Goal: Task Accomplishment & Management: Manage account settings

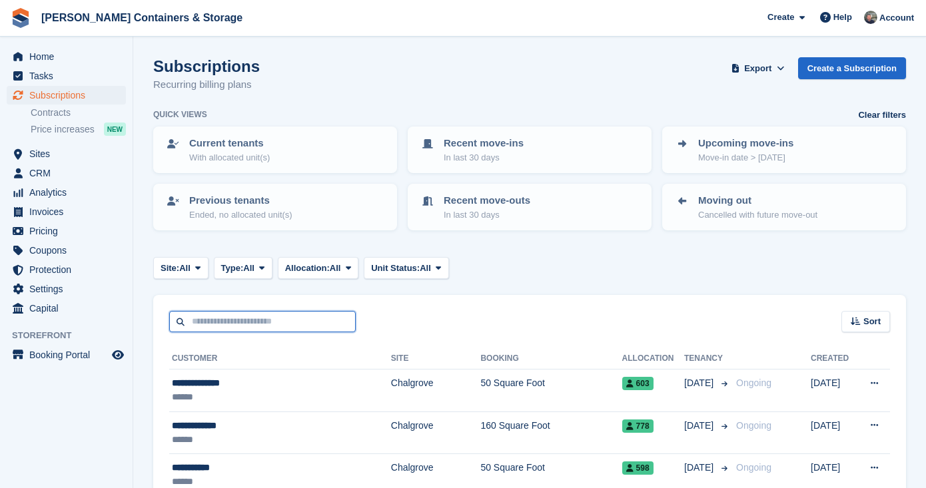
click at [263, 311] on input "text" at bounding box center [262, 322] width 187 height 22
type input "******"
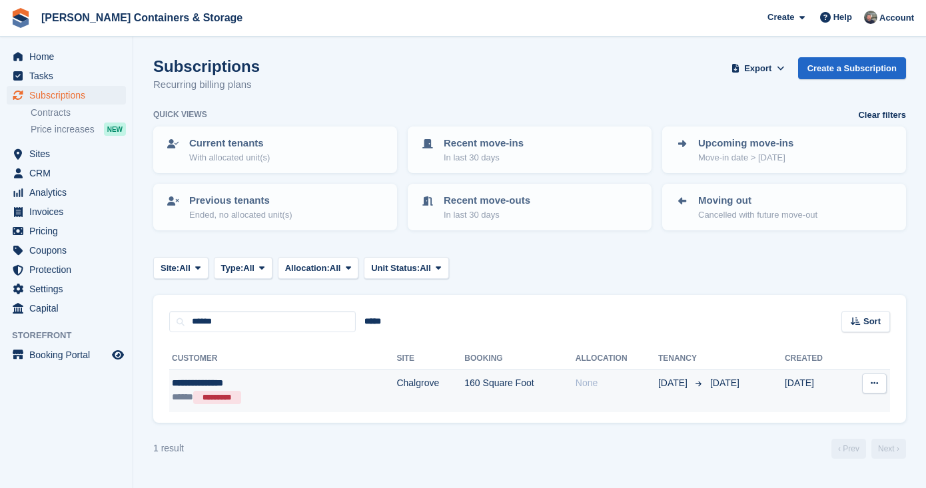
click at [281, 395] on div "***** *********" at bounding box center [242, 398] width 140 height 15
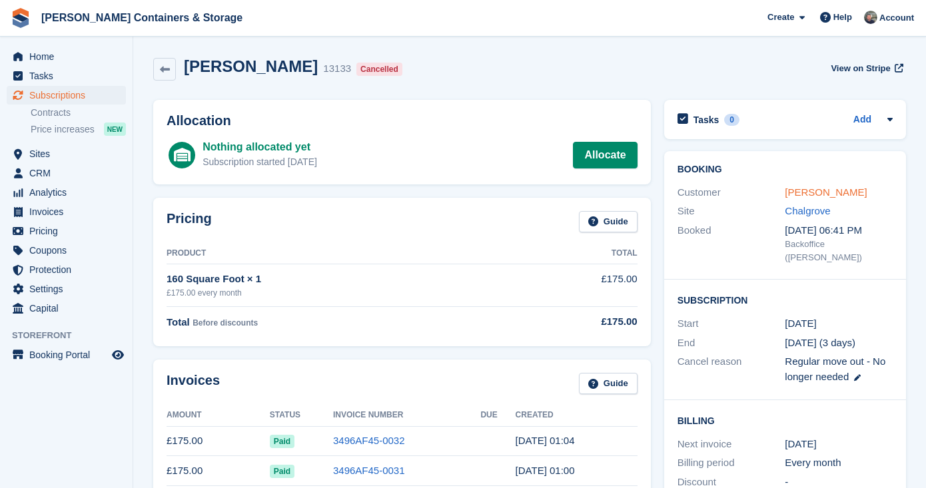
click at [817, 196] on link "Barber, Rebecca" at bounding box center [826, 192] width 82 height 11
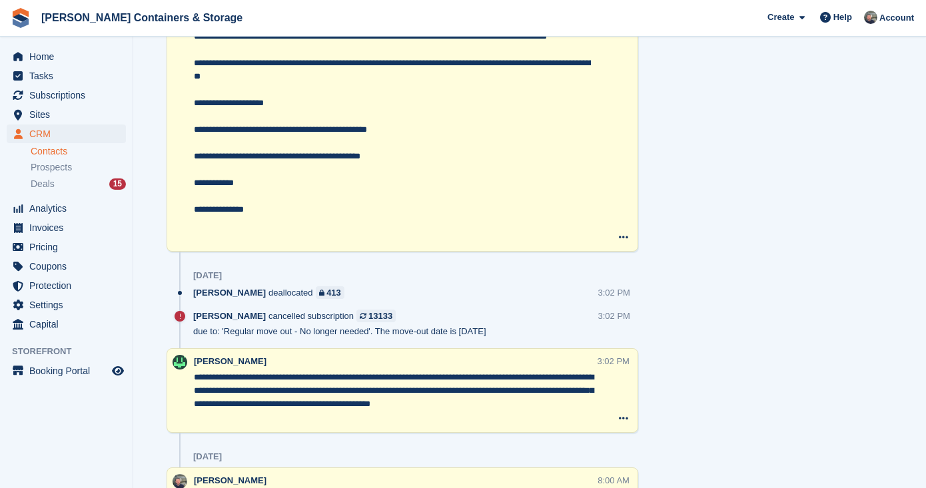
scroll to position [1072, 0]
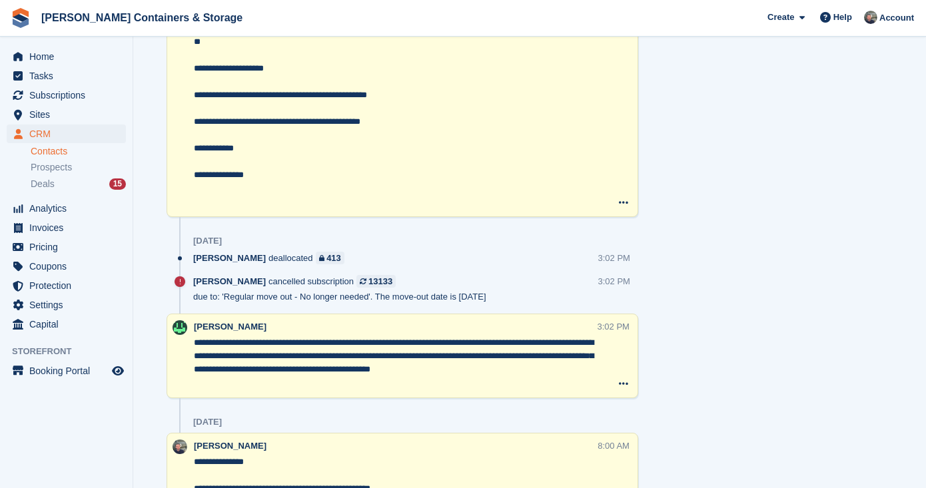
click at [38, 133] on span "CRM" at bounding box center [69, 134] width 80 height 19
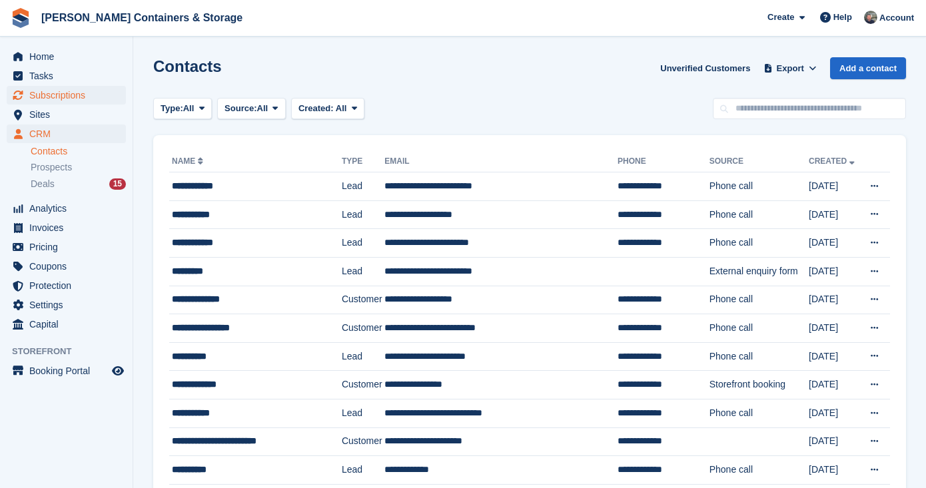
click at [63, 99] on span "Subscriptions" at bounding box center [69, 95] width 80 height 19
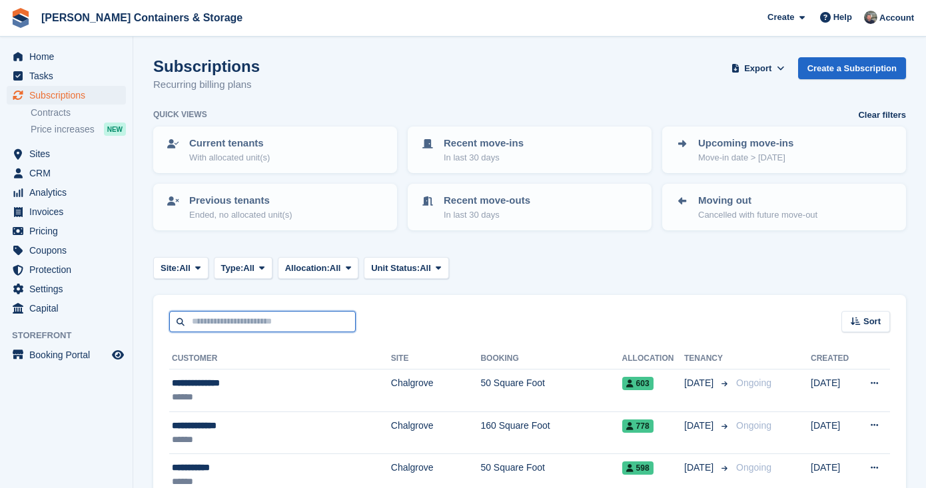
click at [302, 325] on input "text" at bounding box center [262, 322] width 187 height 22
type input "*****"
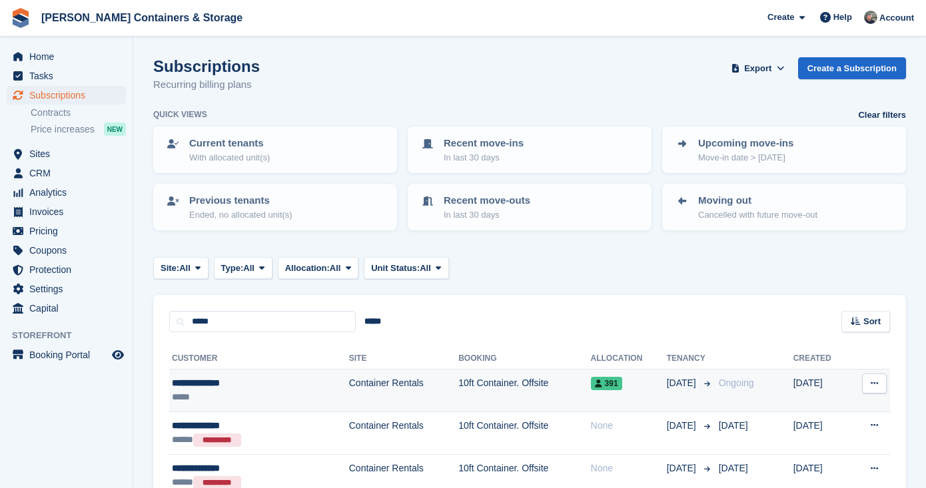
click at [349, 396] on td "Container Rentals" at bounding box center [403, 391] width 109 height 43
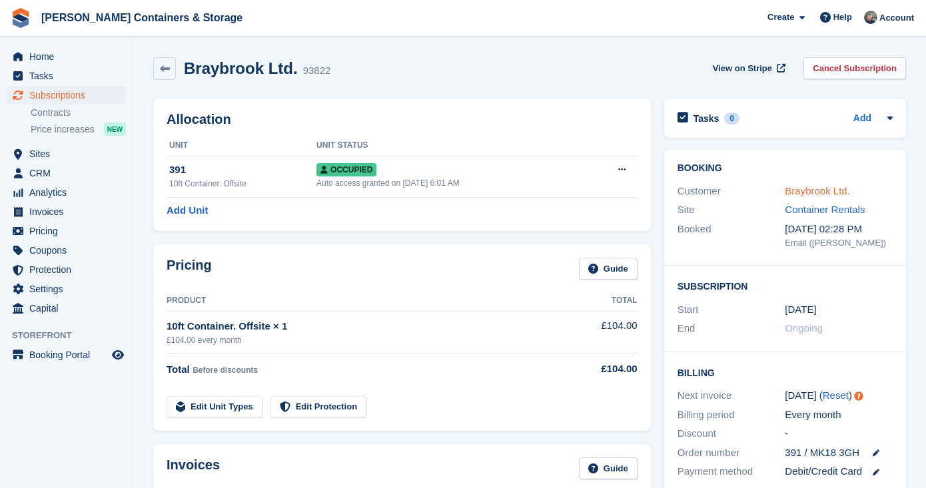
click at [823, 189] on link "Braybrook Ltd." at bounding box center [817, 190] width 65 height 11
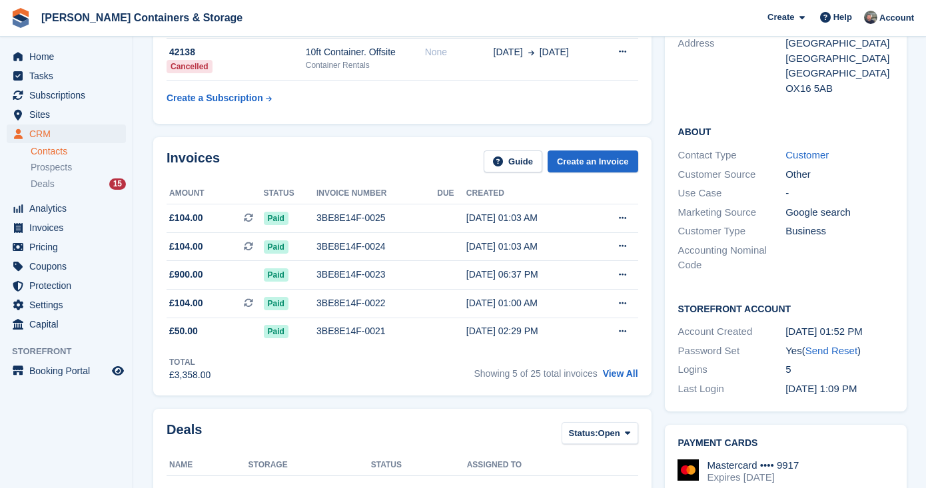
scroll to position [217, 0]
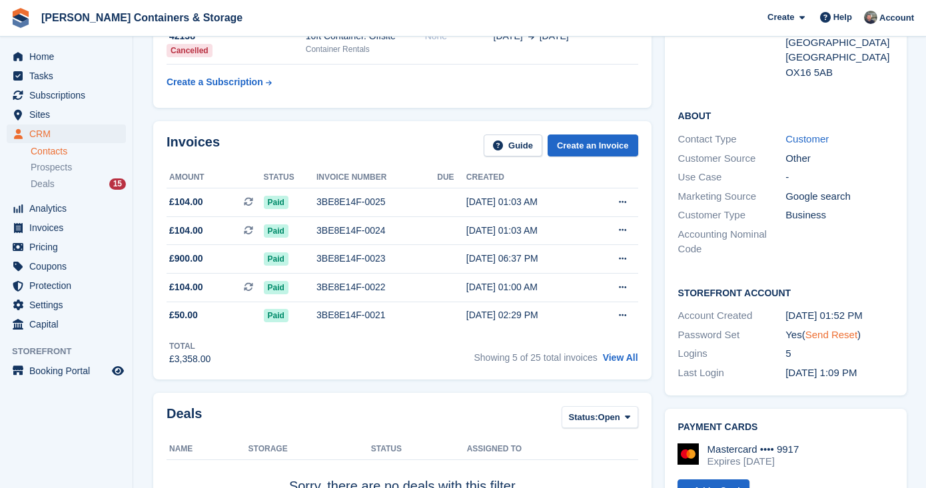
click at [825, 330] on link "Send Reset" at bounding box center [832, 334] width 52 height 11
click at [59, 179] on div "Deals 15" at bounding box center [78, 184] width 95 height 13
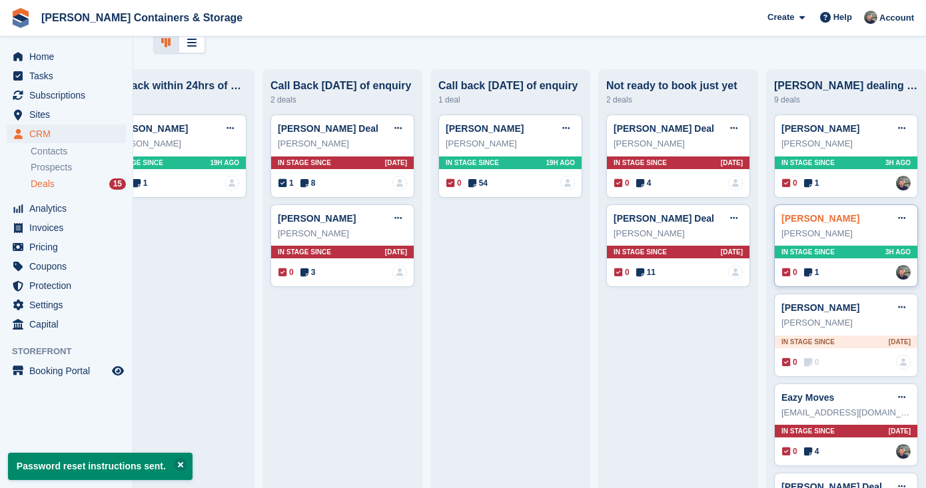
scroll to position [71, 0]
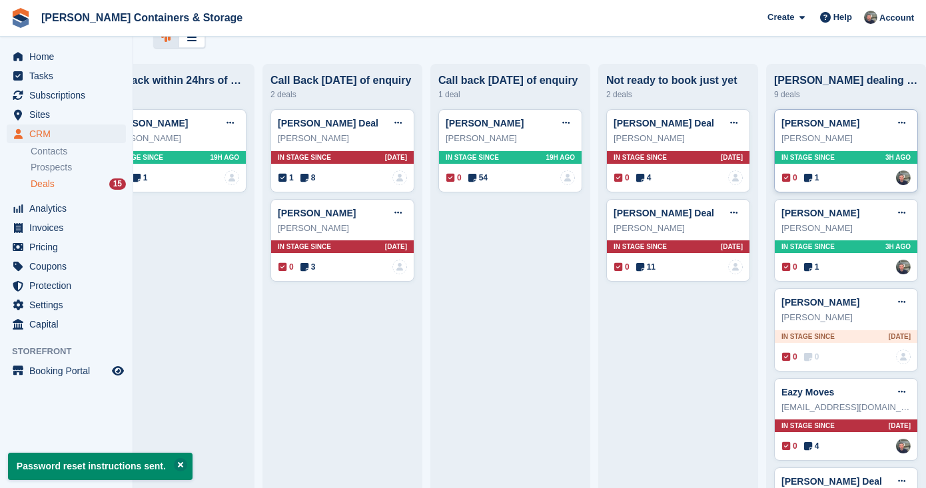
click at [815, 177] on span "1" at bounding box center [811, 178] width 15 height 12
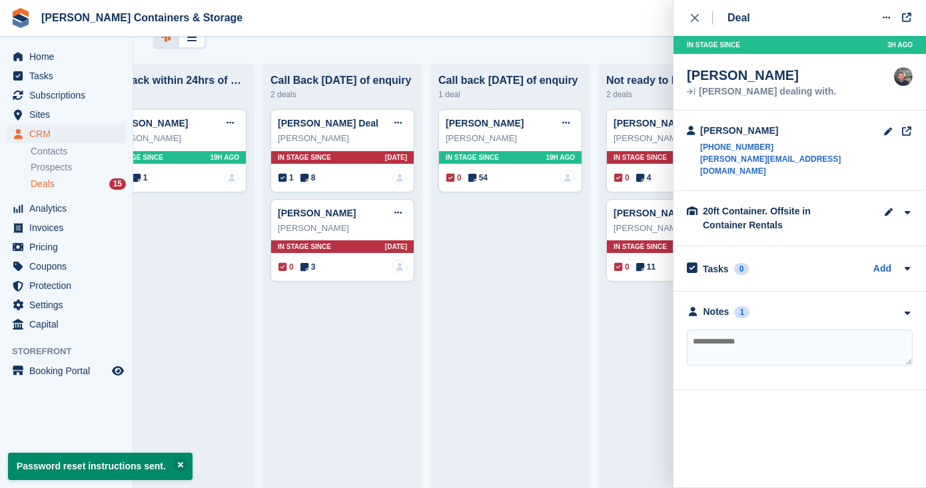
click at [729, 292] on div "**********" at bounding box center [800, 341] width 253 height 99
click at [728, 292] on div "**********" at bounding box center [800, 341] width 253 height 99
click at [725, 305] on div "Notes" at bounding box center [717, 312] width 26 height 14
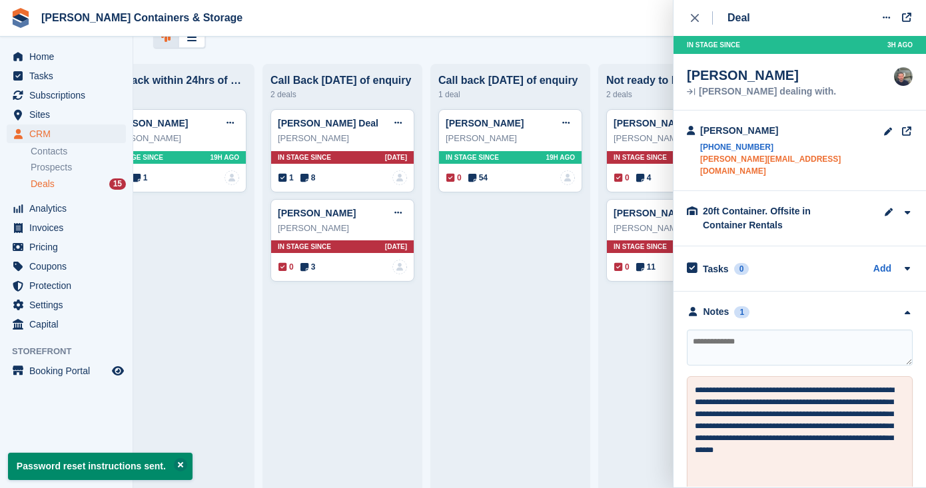
scroll to position [0, 0]
click at [686, 21] on div "Deal Edit deal Mark as won Mark as lost Delete deal In stage since 3H AGO Sam M…" at bounding box center [800, 243] width 253 height 487
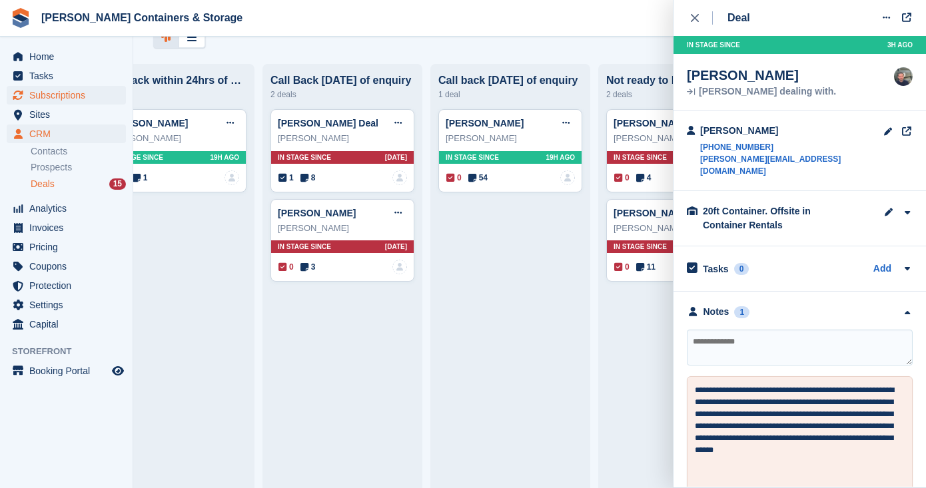
click at [67, 93] on span "Subscriptions" at bounding box center [69, 95] width 80 height 19
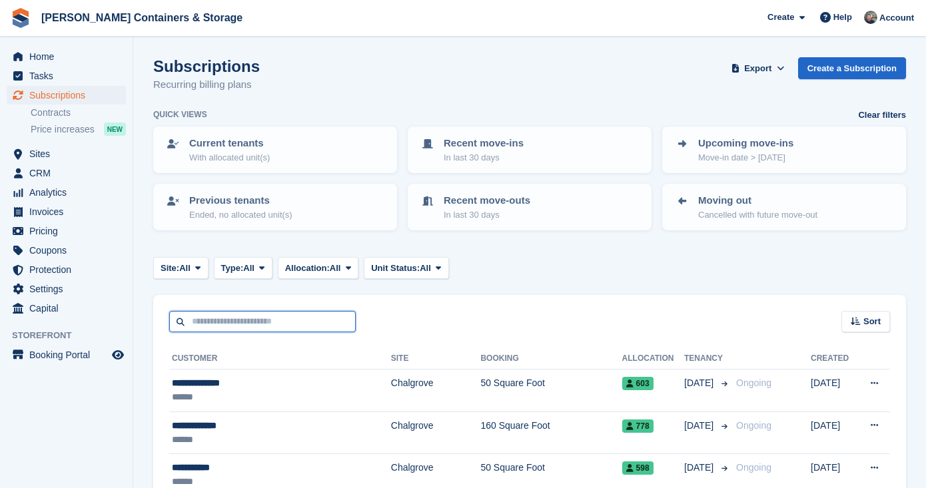
click at [189, 317] on input "text" at bounding box center [262, 322] width 187 height 22
type input "***"
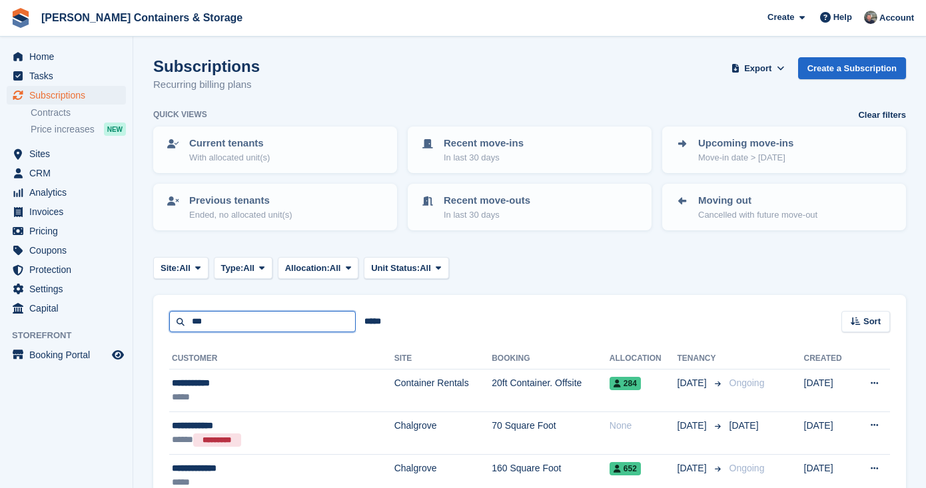
click at [219, 329] on input "***" at bounding box center [262, 322] width 187 height 22
type input "********"
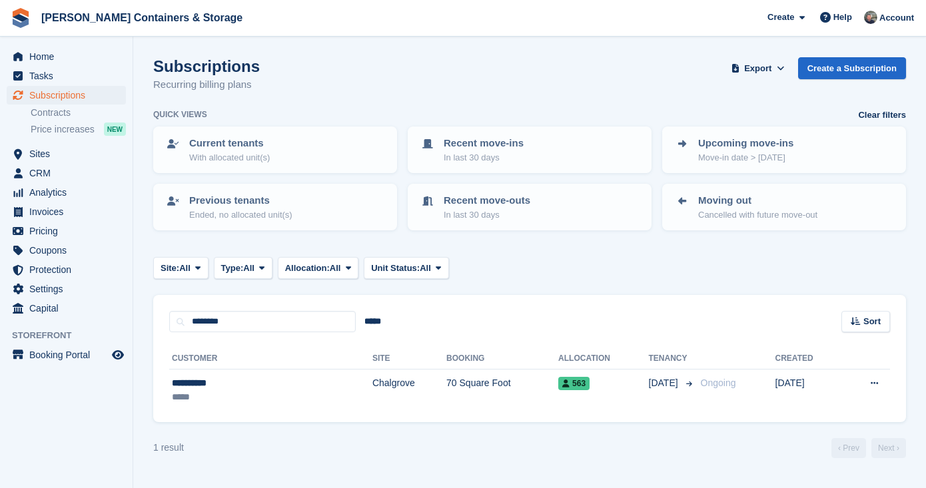
click at [337, 410] on div "**********" at bounding box center [529, 378] width 753 height 90
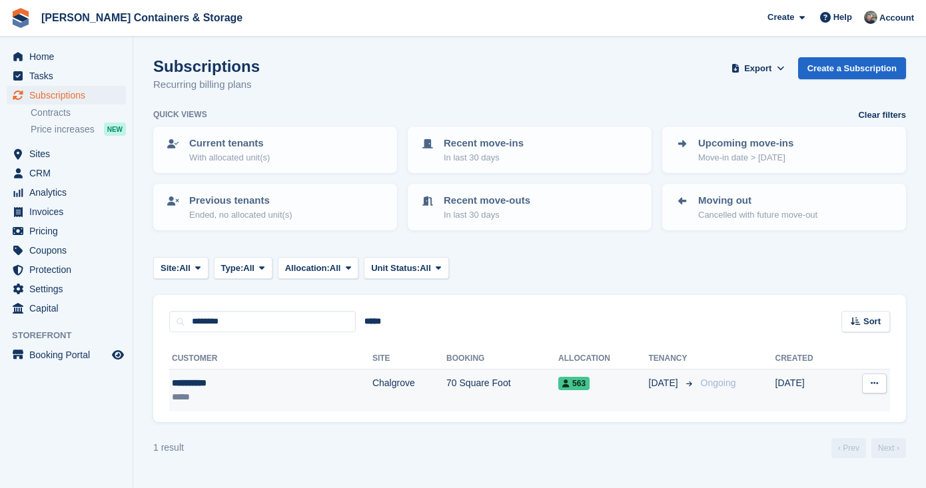
click at [373, 399] on td "Chalgrove" at bounding box center [410, 391] width 74 height 42
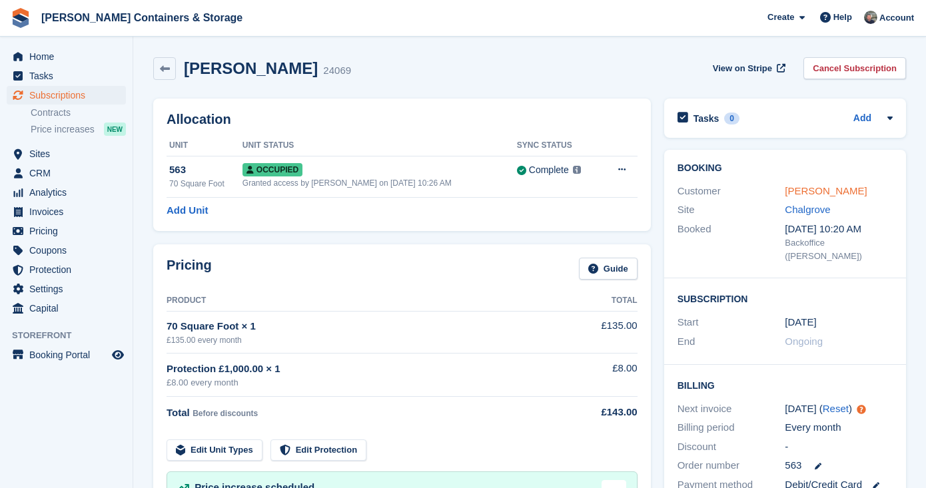
click at [816, 190] on link "Sam Gardom" at bounding box center [826, 190] width 82 height 11
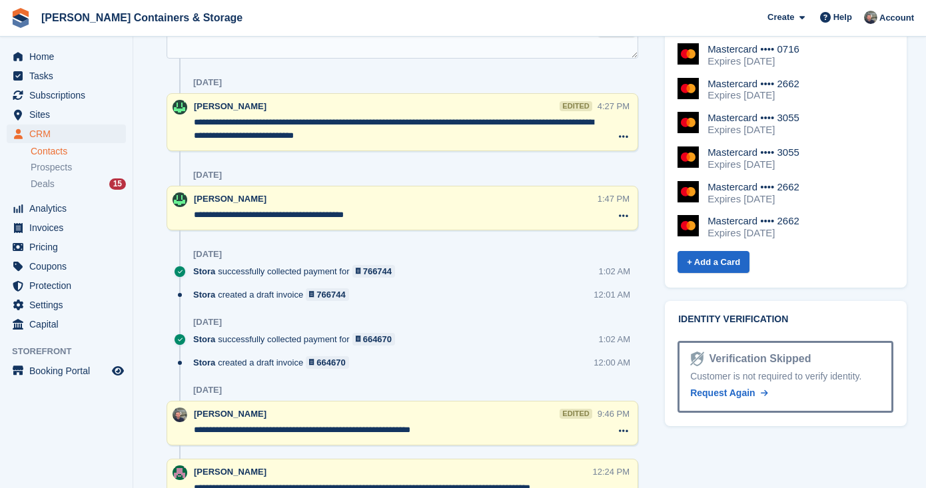
scroll to position [804, 0]
click at [115, 371] on icon "Preview store" at bounding box center [118, 371] width 12 height 11
click at [66, 129] on span "CRM" at bounding box center [69, 134] width 80 height 19
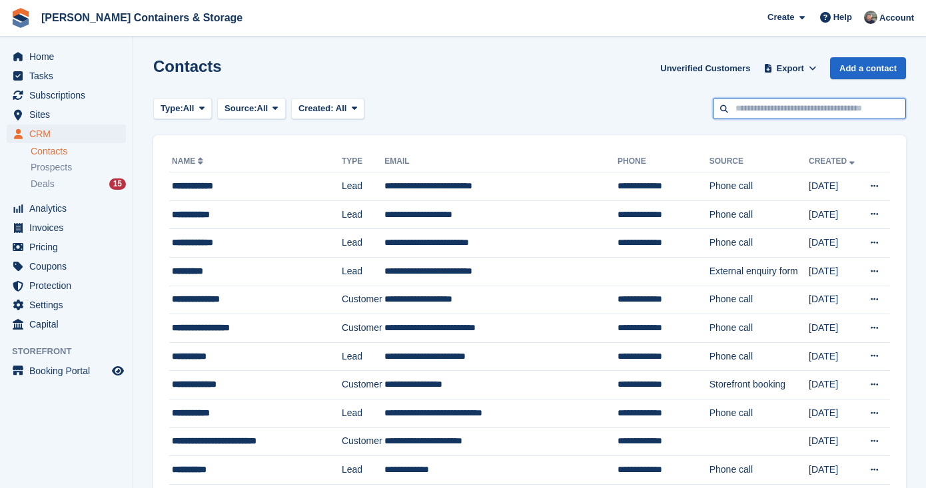
click at [756, 110] on input "text" at bounding box center [809, 109] width 193 height 22
type input "*****"
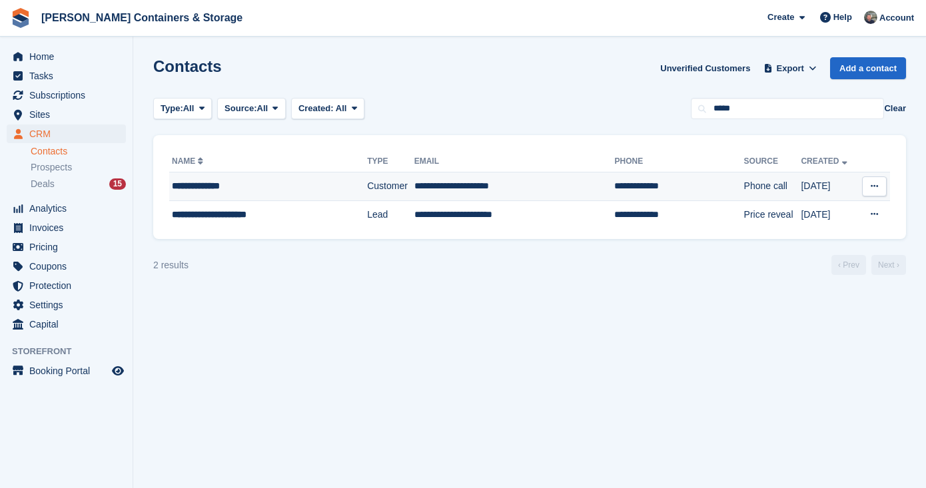
click at [369, 189] on td "Customer" at bounding box center [390, 187] width 47 height 29
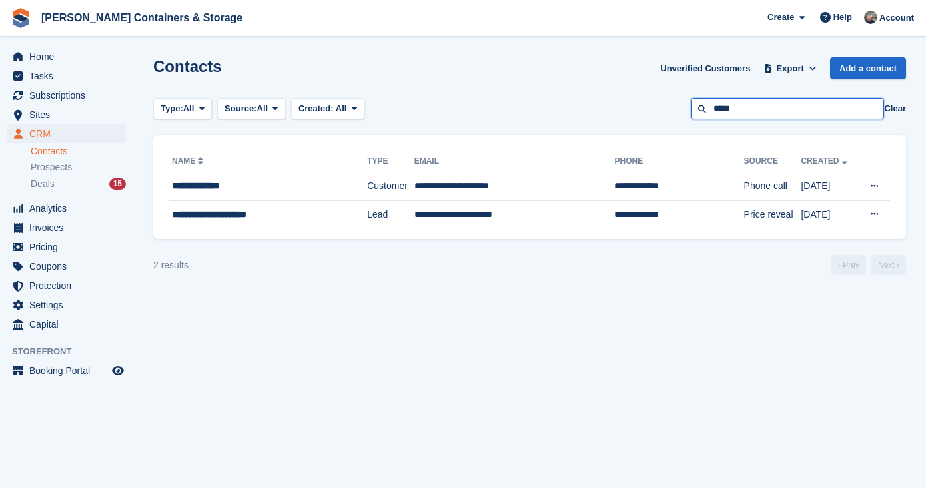
click at [785, 112] on input "*****" at bounding box center [787, 109] width 193 height 22
type input "***"
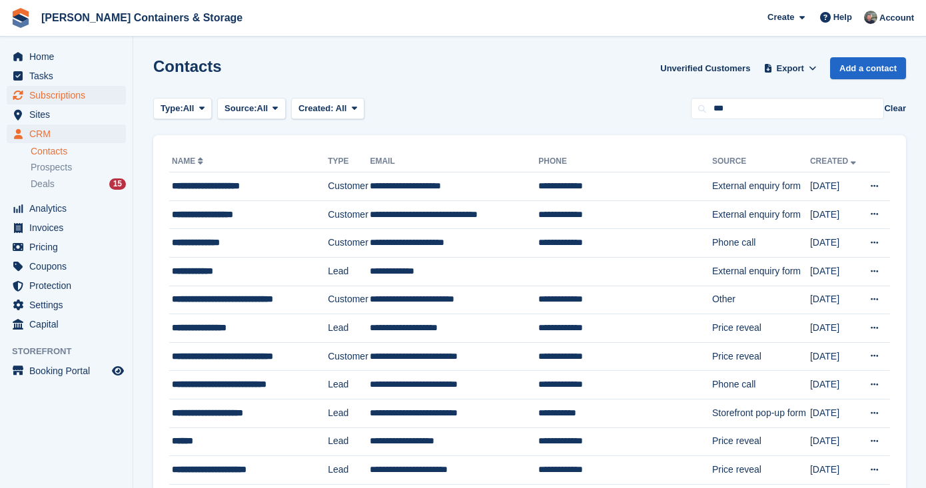
click at [75, 91] on span "Subscriptions" at bounding box center [69, 95] width 80 height 19
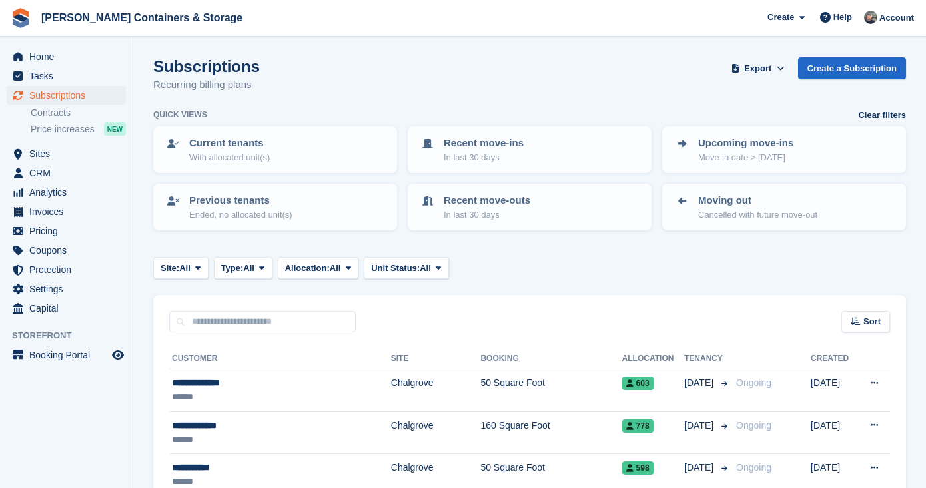
click at [198, 306] on div "Sort Sort by Customer name Date created Move in date Move out date Created (old…" at bounding box center [529, 314] width 753 height 38
click at [198, 315] on input "text" at bounding box center [262, 322] width 187 height 22
type input "***"
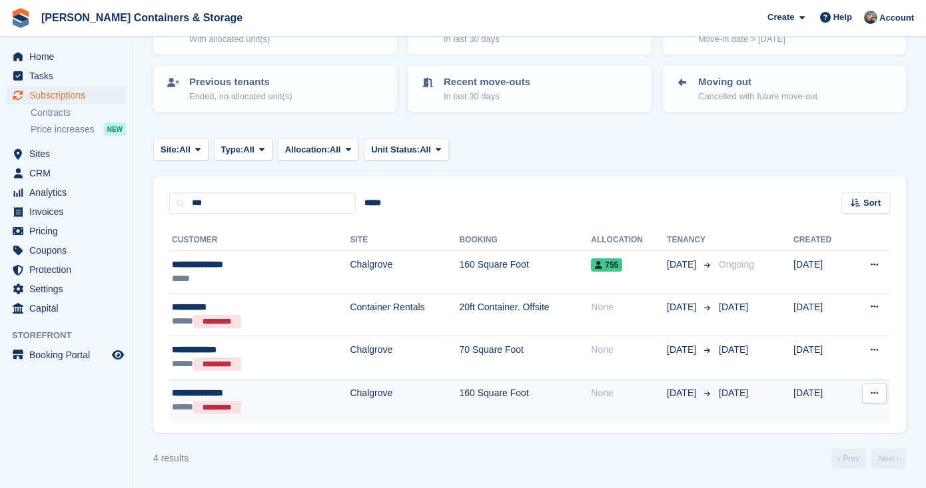
scroll to position [117, 0]
click at [350, 393] on td "Chalgrove" at bounding box center [404, 402] width 109 height 43
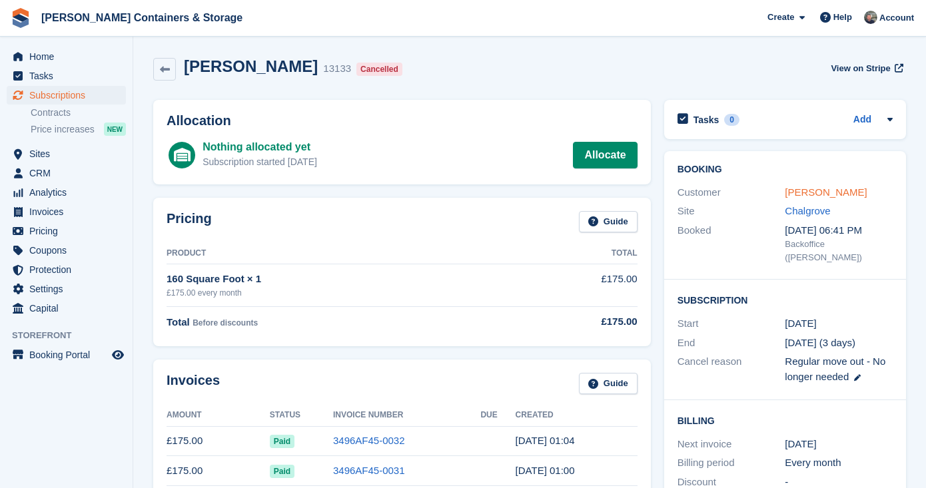
click at [836, 189] on link "[PERSON_NAME]" at bounding box center [826, 192] width 82 height 11
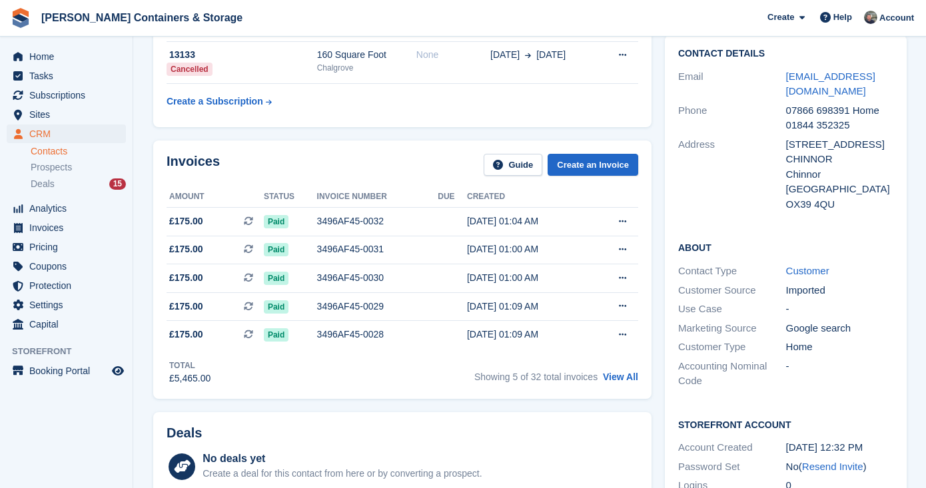
scroll to position [145, 0]
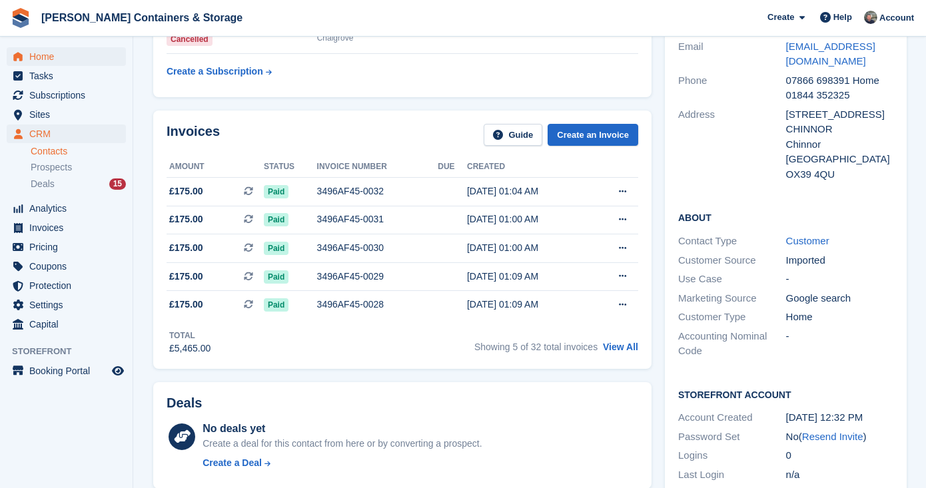
click at [87, 55] on span "Home" at bounding box center [69, 56] width 80 height 19
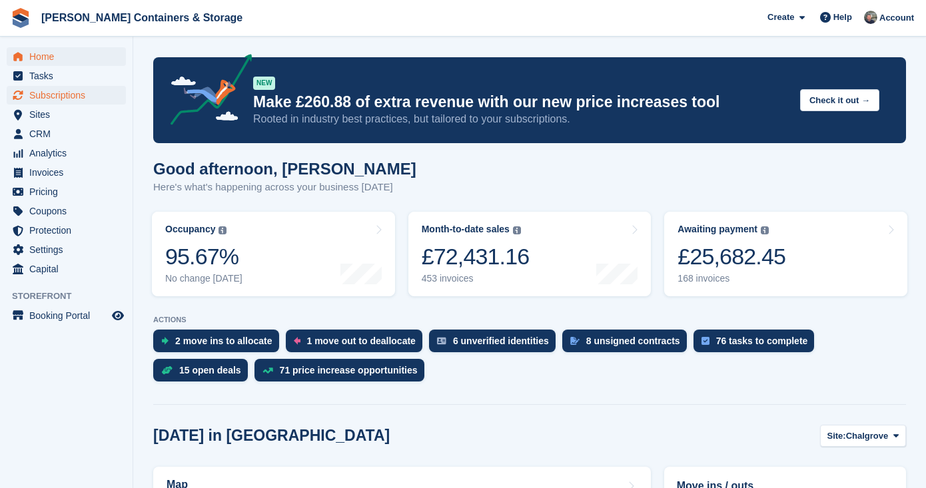
click at [69, 89] on span "Subscriptions" at bounding box center [69, 95] width 80 height 19
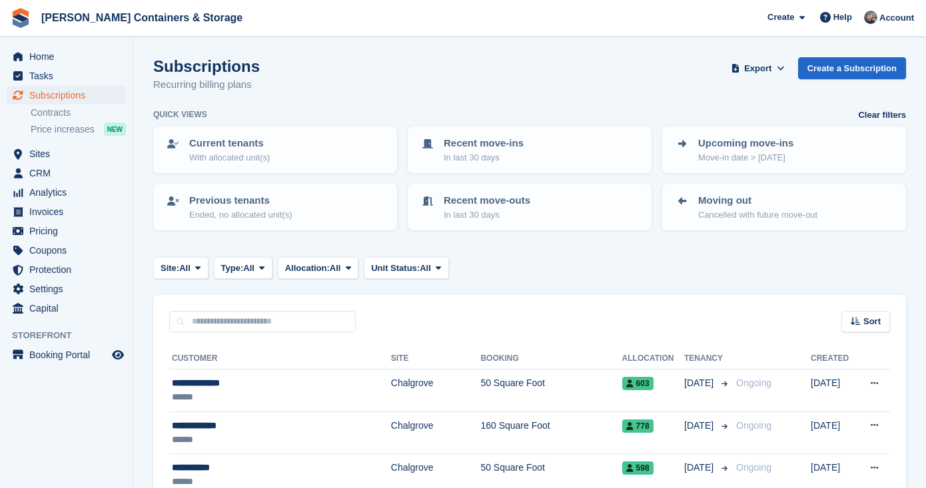
click at [67, 53] on span "Home" at bounding box center [69, 56] width 80 height 19
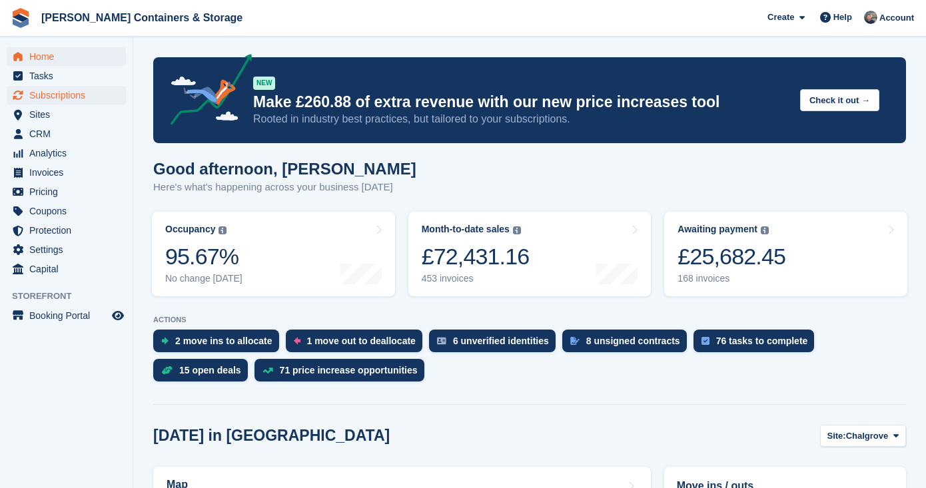
click at [55, 99] on span "Subscriptions" at bounding box center [69, 95] width 80 height 19
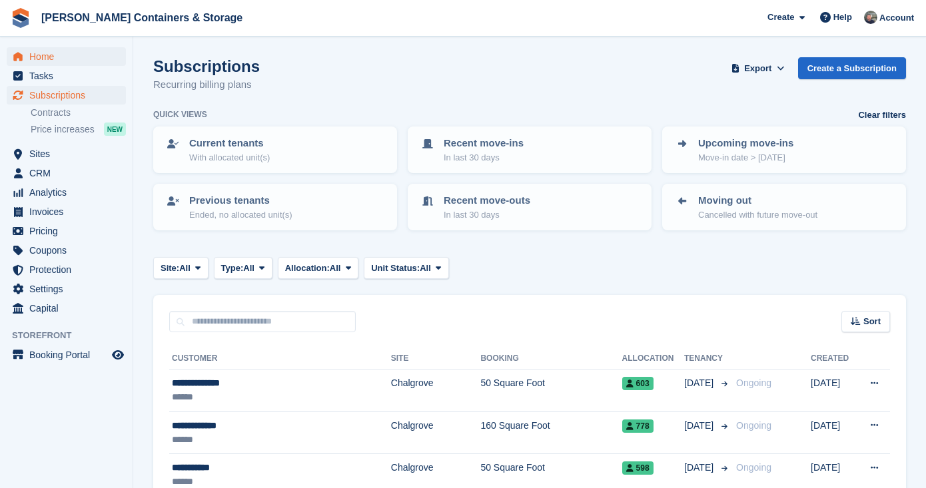
click at [49, 52] on span "Home" at bounding box center [69, 56] width 80 height 19
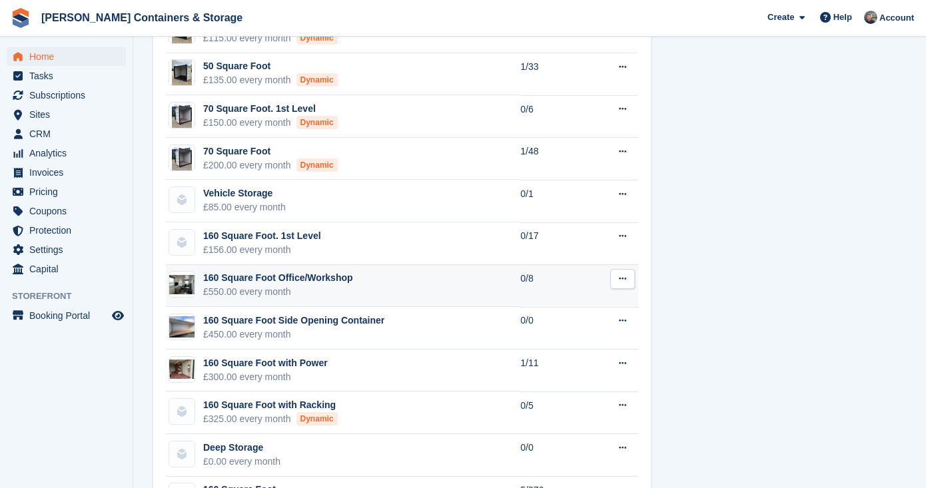
scroll to position [1355, 0]
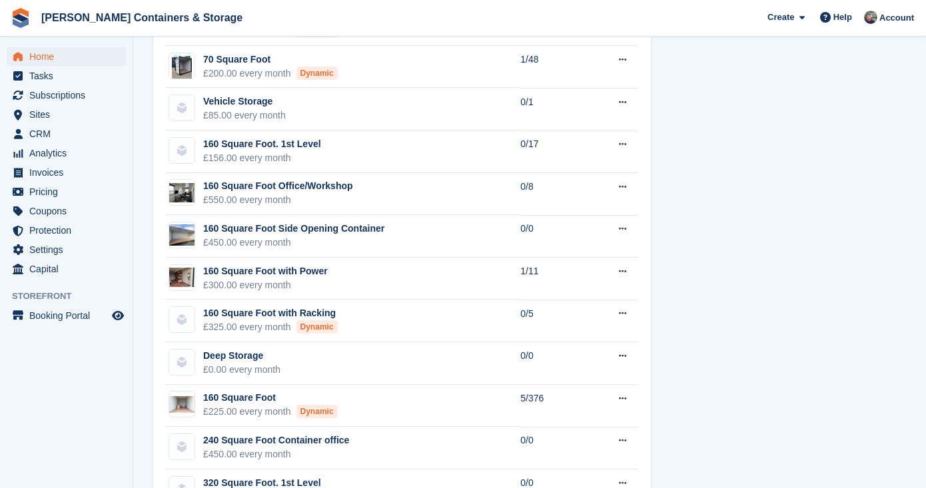
click at [48, 51] on span "Home" at bounding box center [69, 56] width 80 height 19
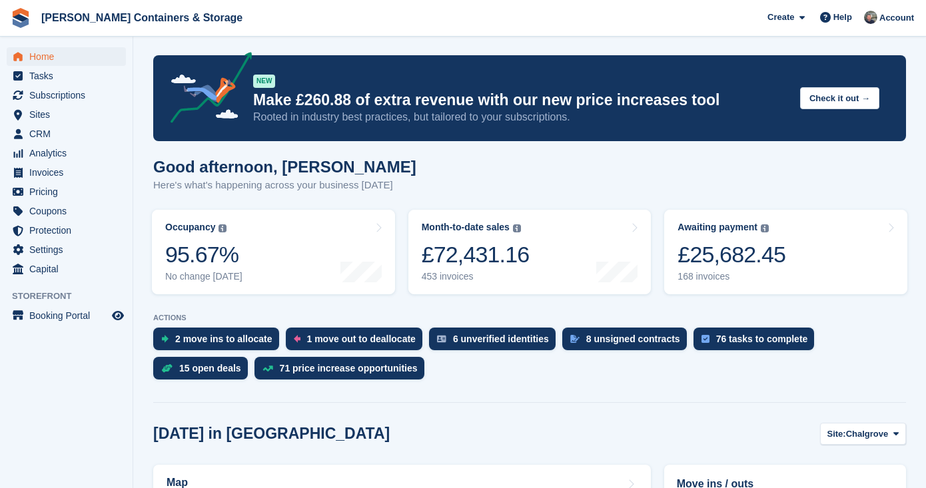
scroll to position [315, 0]
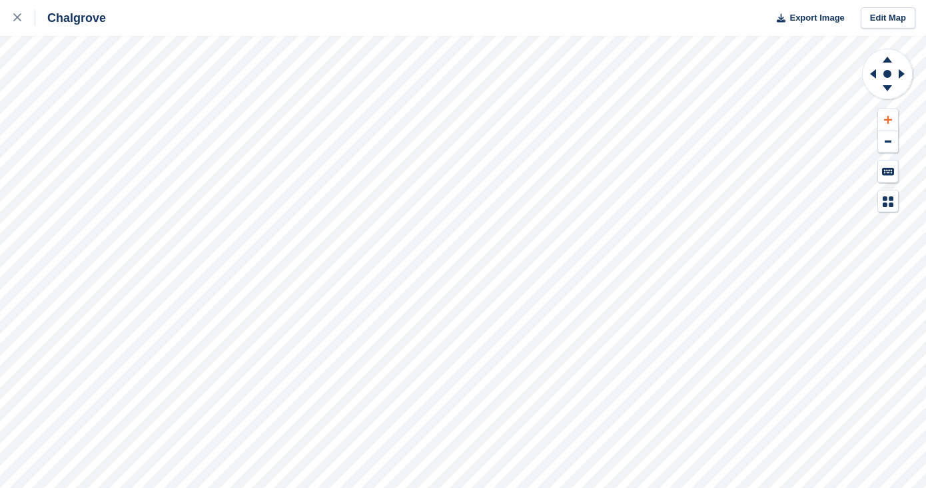
click at [888, 120] on icon at bounding box center [888, 120] width 8 height 8
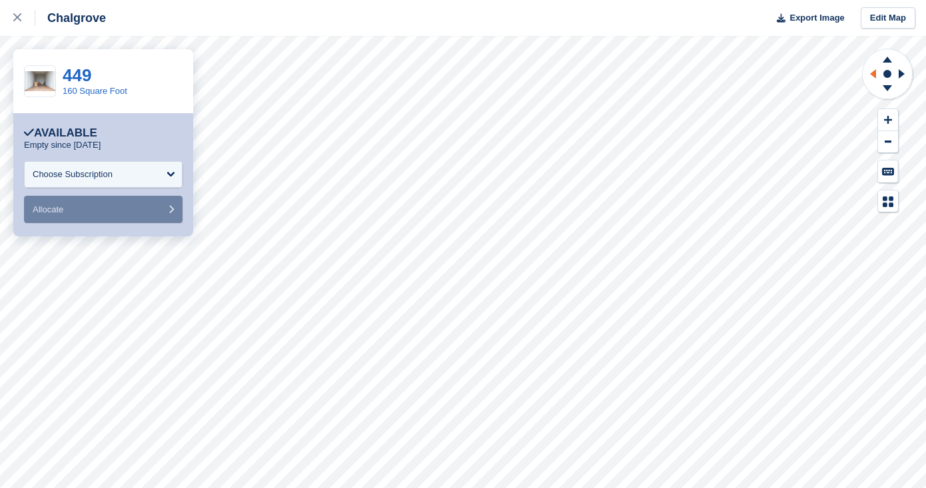
click at [872, 75] on icon at bounding box center [873, 73] width 6 height 9
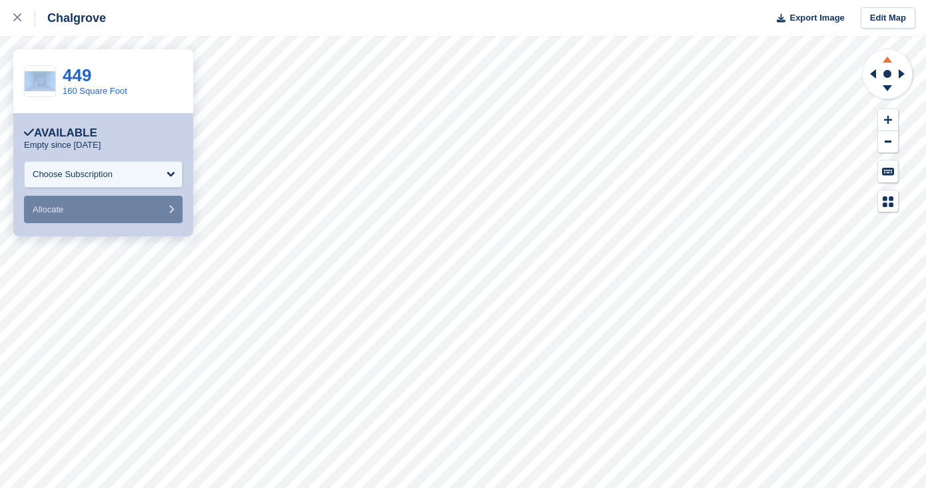
click at [889, 59] on icon at bounding box center [887, 60] width 9 height 6
click at [888, 87] on icon at bounding box center [887, 88] width 9 height 6
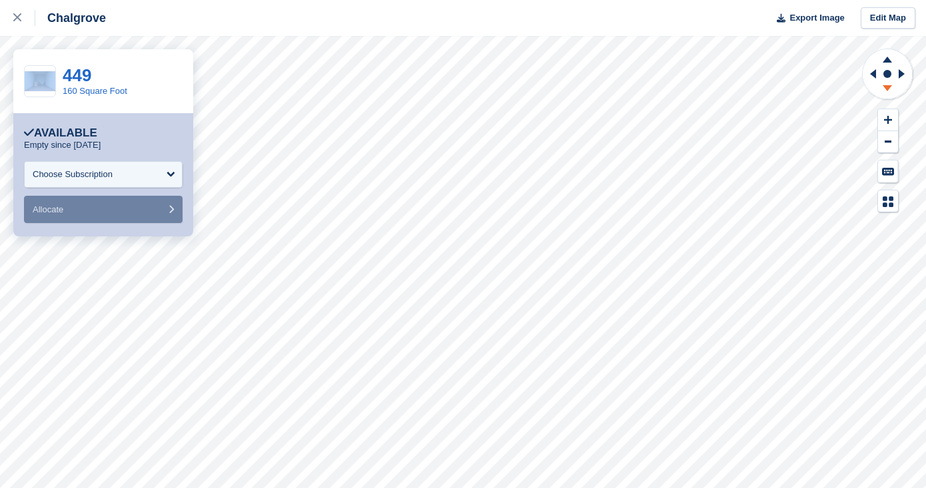
click at [888, 87] on icon at bounding box center [887, 88] width 9 height 6
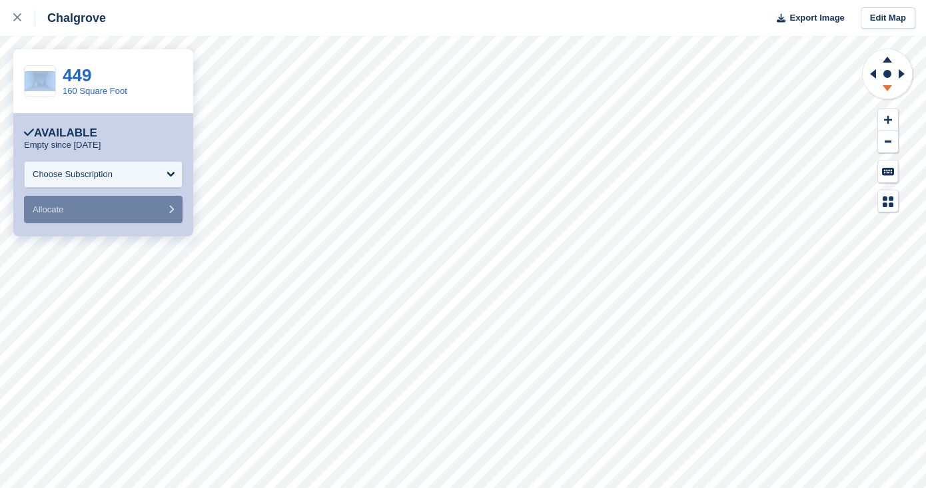
click at [888, 87] on icon at bounding box center [887, 88] width 9 height 6
click at [9, 15] on link at bounding box center [17, 18] width 35 height 36
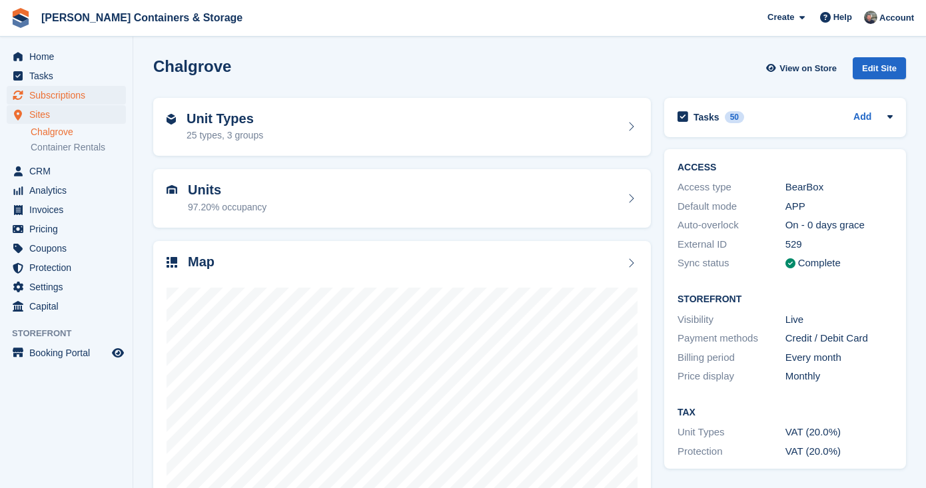
click at [83, 91] on span "Subscriptions" at bounding box center [69, 95] width 80 height 19
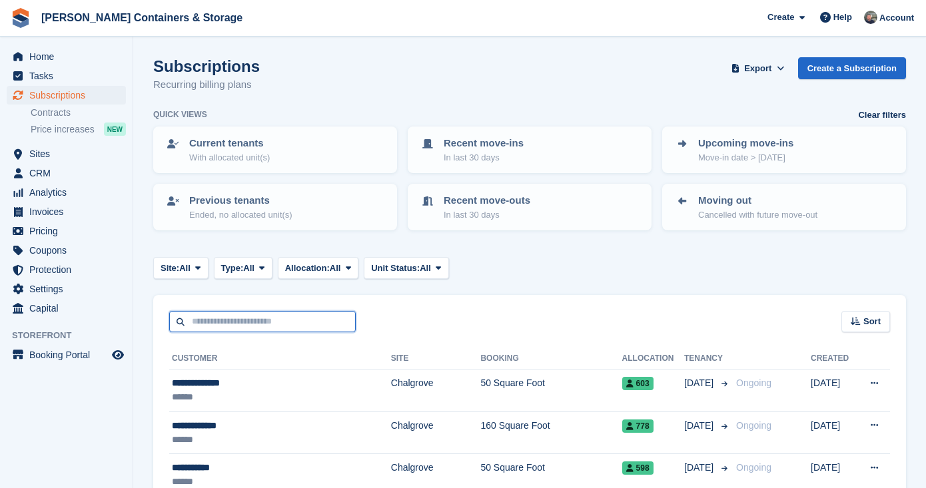
click at [227, 323] on input "text" at bounding box center [262, 322] width 187 height 22
type input "*****"
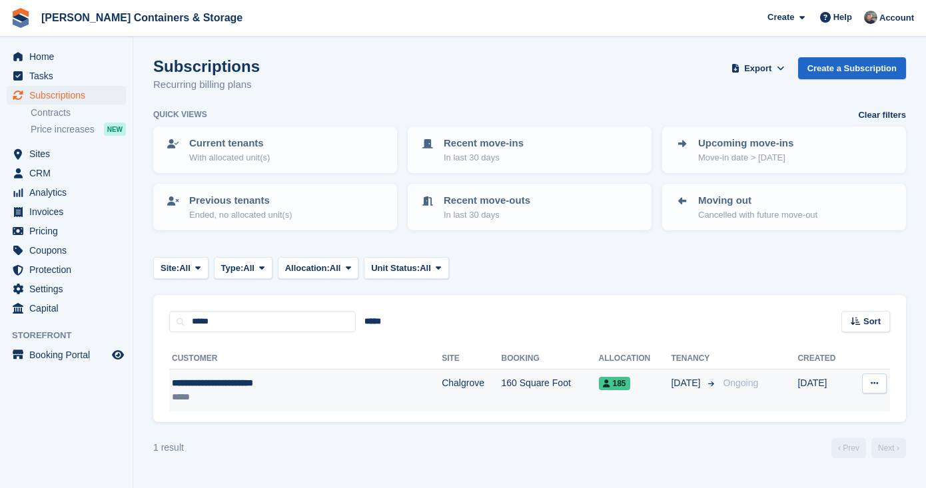
click at [247, 382] on div "**********" at bounding box center [268, 384] width 192 height 14
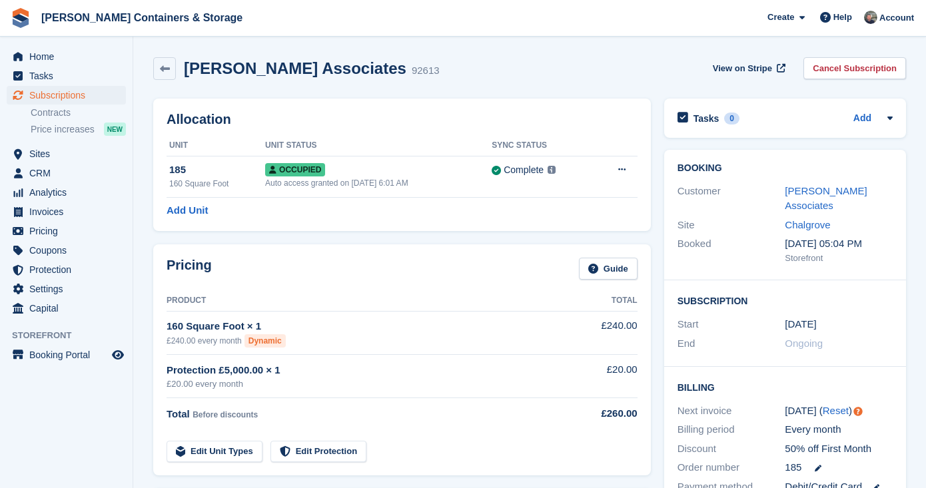
click at [840, 197] on div "[PERSON_NAME] Associates" at bounding box center [839, 199] width 108 height 30
click at [826, 197] on div "[PERSON_NAME] Associates" at bounding box center [839, 199] width 108 height 30
click at [821, 196] on link "[PERSON_NAME] Associates" at bounding box center [826, 198] width 82 height 27
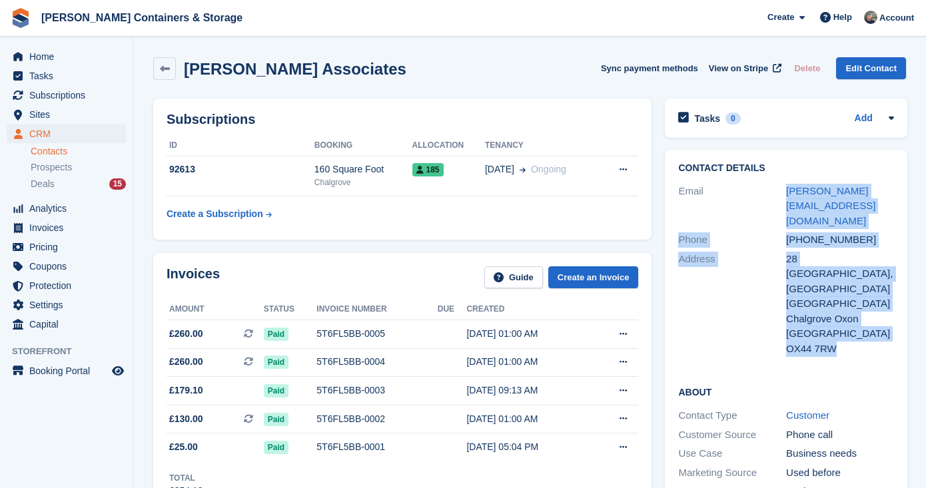
drag, startPoint x: 781, startPoint y: 192, endPoint x: 853, endPoint y: 345, distance: 168.7
click at [853, 345] on div "Contact Details Email [PERSON_NAME][EMAIL_ADDRESS][DOMAIN_NAME] Phone [PHONE_NU…" at bounding box center [786, 261] width 242 height 222
drag, startPoint x: 849, startPoint y: 337, endPoint x: 778, endPoint y: 191, distance: 161.8
click at [778, 191] on div "Contact Details Email [PERSON_NAME][EMAIL_ADDRESS][DOMAIN_NAME] Phone [PHONE_NU…" at bounding box center [786, 261] width 242 height 222
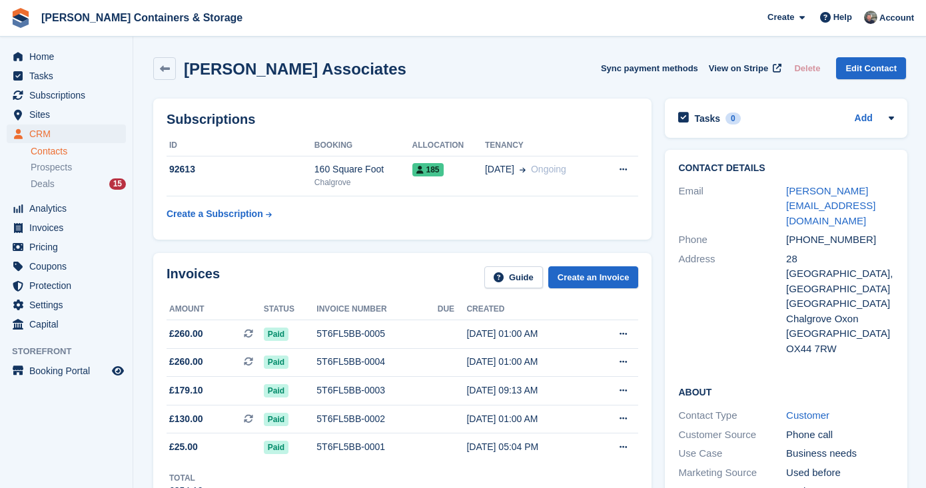
click at [786, 154] on div "Contact Details Email [PERSON_NAME][EMAIL_ADDRESS][DOMAIN_NAME] Phone [PHONE_NU…" at bounding box center [786, 261] width 242 height 222
click at [115, 372] on icon "Preview store" at bounding box center [118, 371] width 12 height 11
click at [65, 57] on span "Home" at bounding box center [69, 56] width 80 height 19
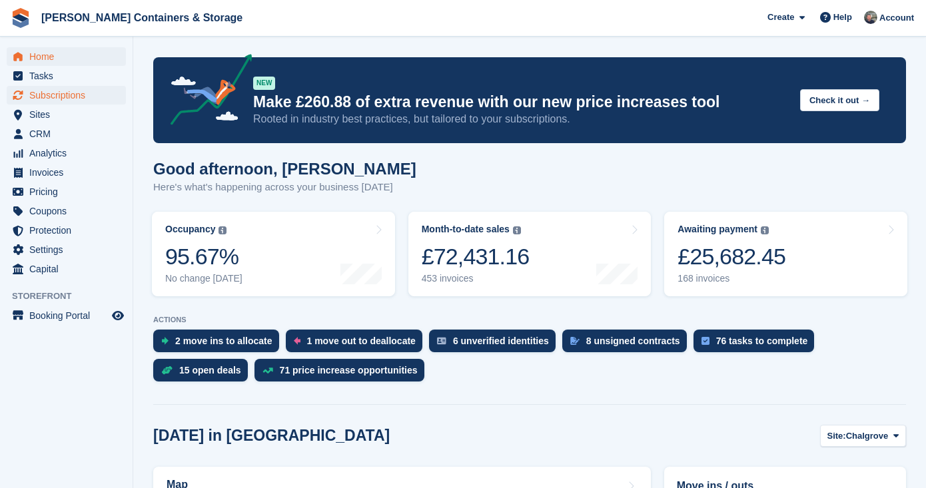
click at [77, 97] on span "Subscriptions" at bounding box center [69, 95] width 80 height 19
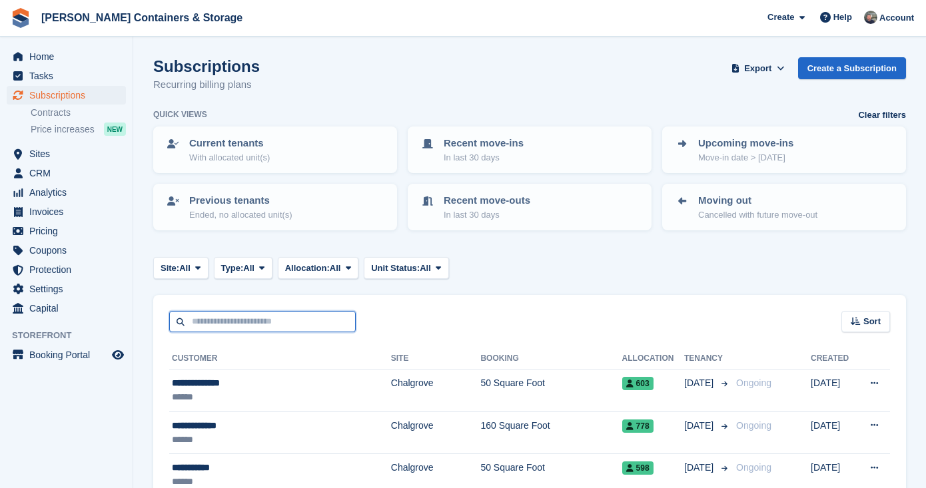
click at [203, 314] on input "text" at bounding box center [262, 322] width 187 height 22
type input "****"
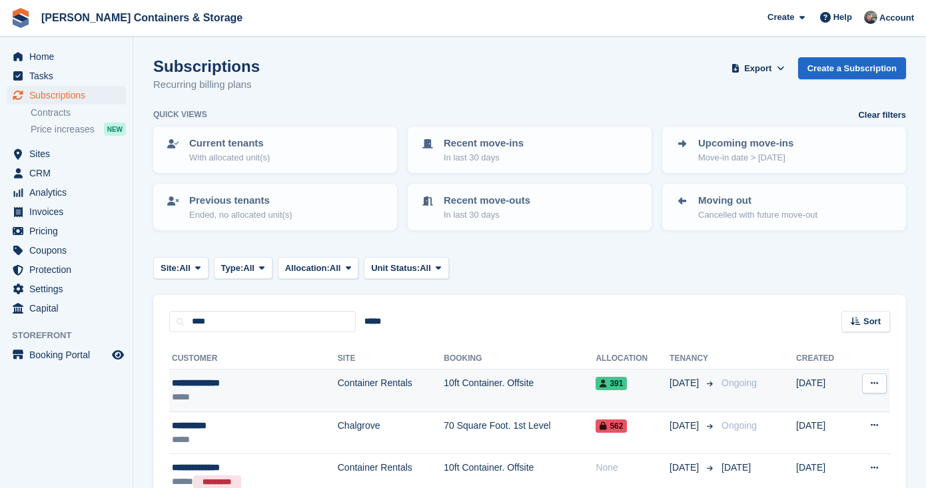
click at [338, 403] on td "Container Rentals" at bounding box center [391, 391] width 106 height 43
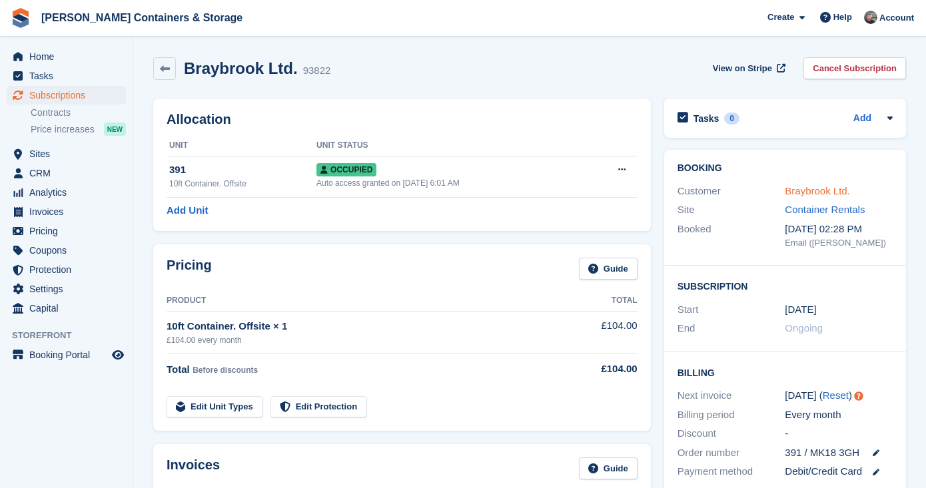
click at [814, 191] on link "Braybrook Ltd." at bounding box center [817, 190] width 65 height 11
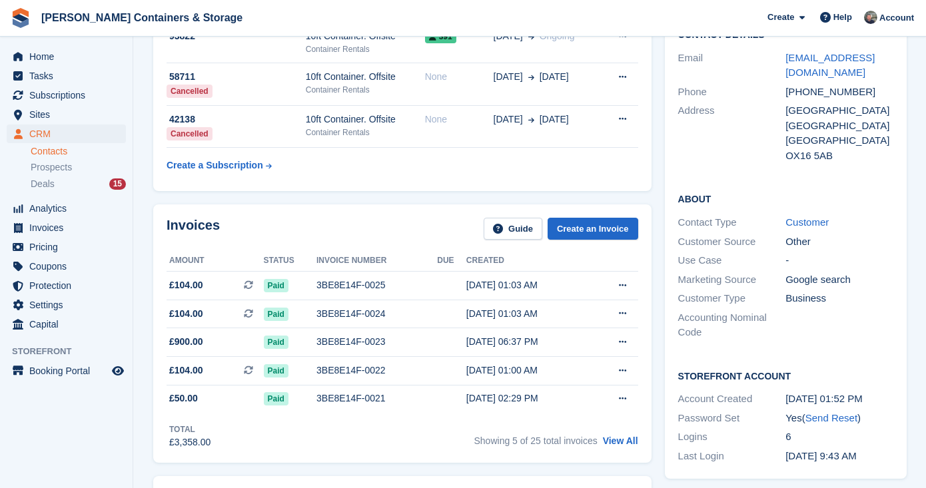
scroll to position [144, 0]
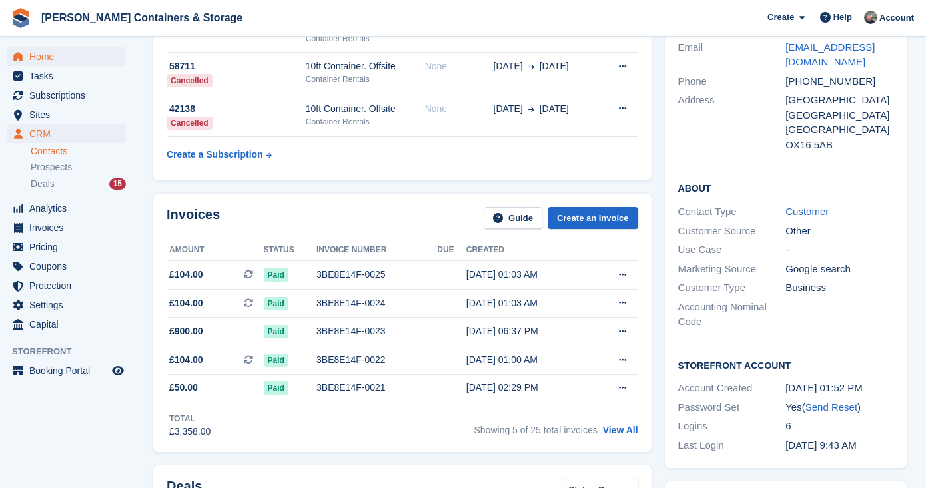
click at [75, 53] on span "Home" at bounding box center [69, 56] width 80 height 19
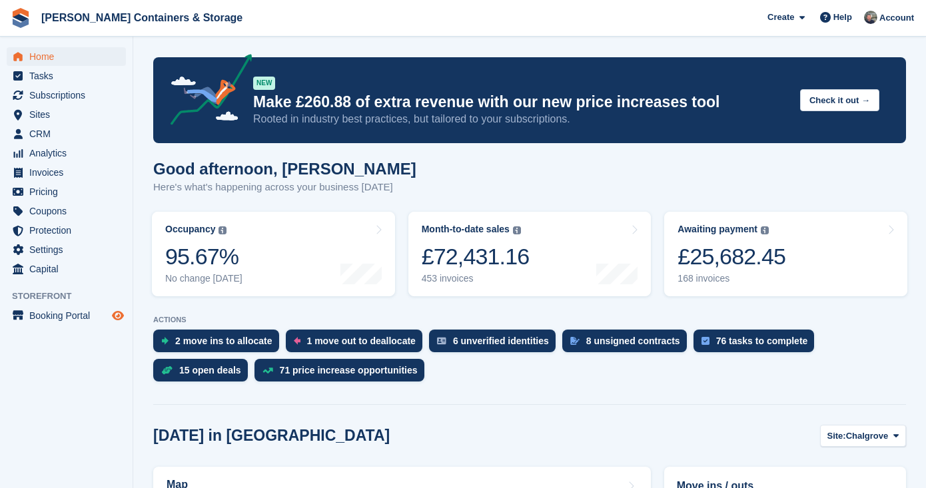
click at [119, 314] on icon "Preview store" at bounding box center [118, 316] width 12 height 11
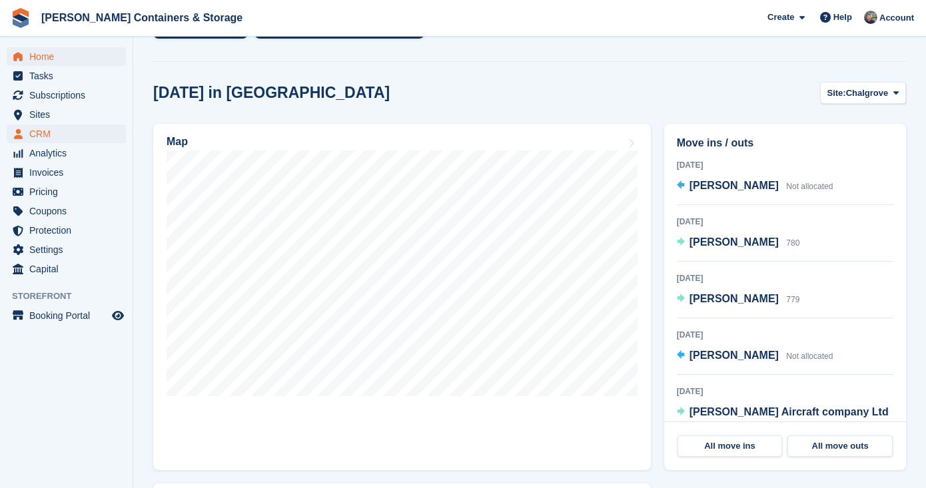
click at [69, 136] on span "CRM" at bounding box center [69, 134] width 80 height 19
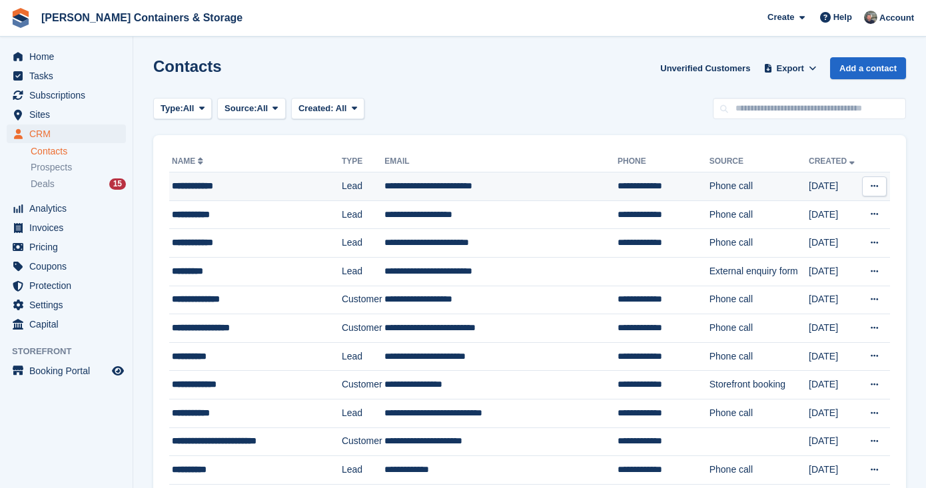
click at [311, 177] on td "**********" at bounding box center [255, 187] width 173 height 29
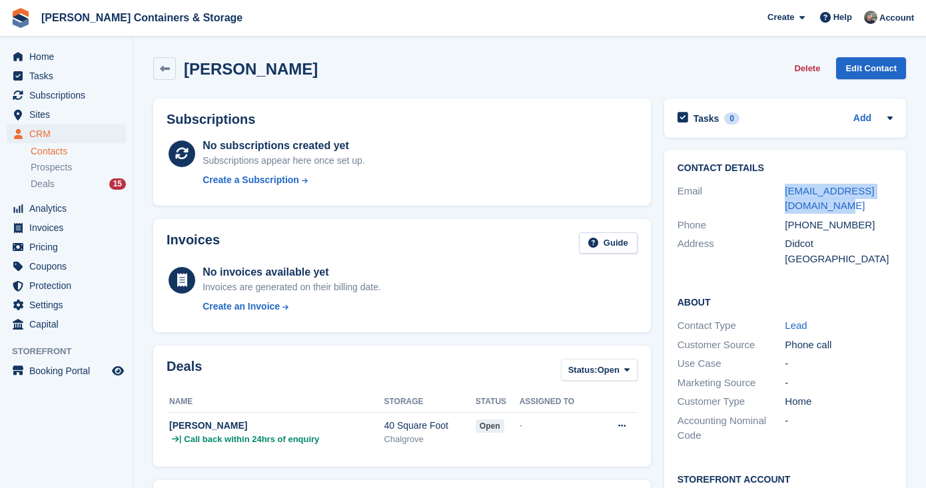
drag, startPoint x: 823, startPoint y: 208, endPoint x: 783, endPoint y: 195, distance: 42.1
click at [783, 195] on div "Email [EMAIL_ADDRESS][DOMAIN_NAME]" at bounding box center [785, 199] width 215 height 34
copy div "[EMAIL_ADDRESS][DOMAIN_NAME]"
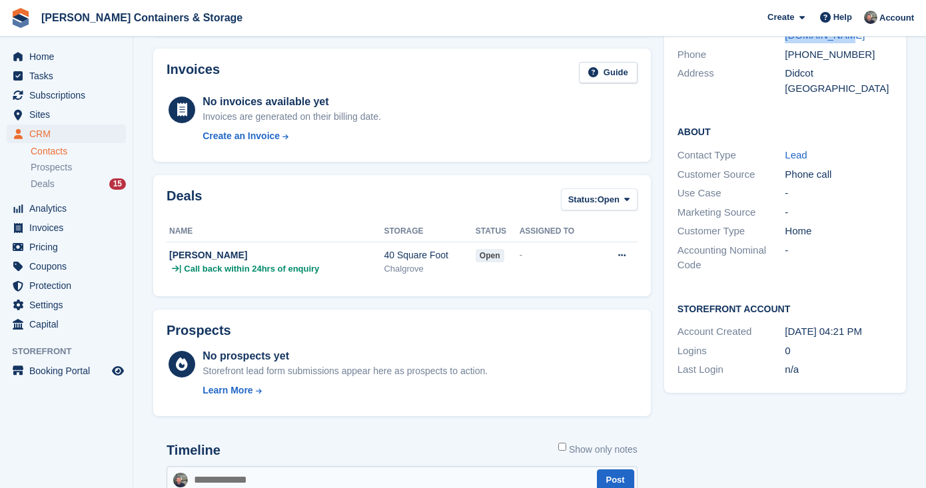
scroll to position [289, 0]
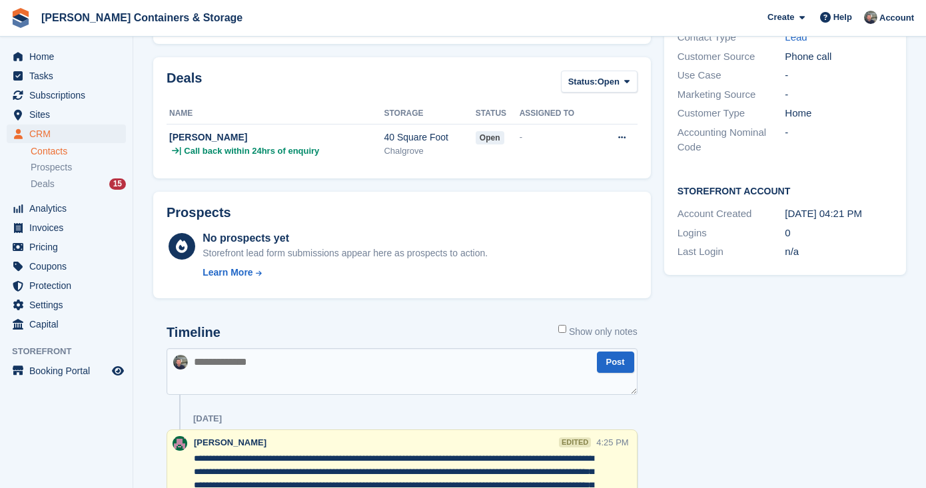
click at [243, 372] on textarea at bounding box center [402, 372] width 471 height 47
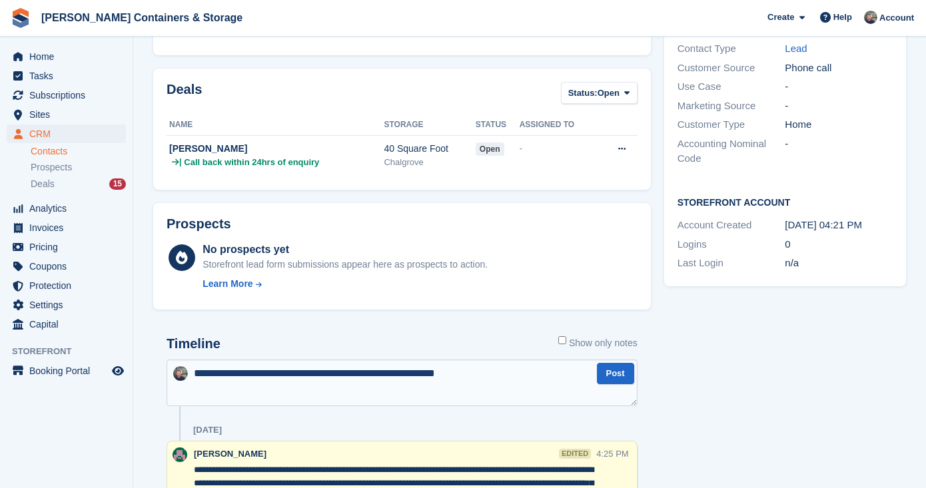
scroll to position [411, 0]
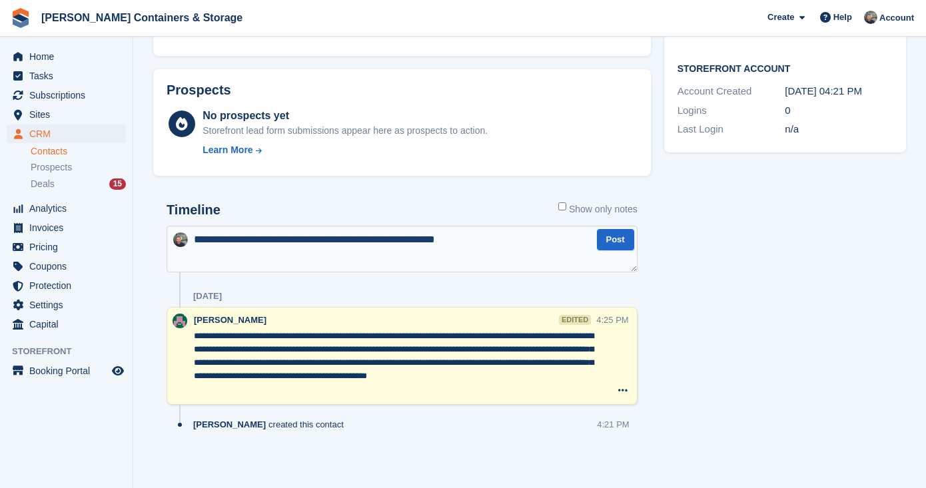
click at [273, 247] on textarea "**********" at bounding box center [402, 249] width 471 height 47
paste textarea "**********"
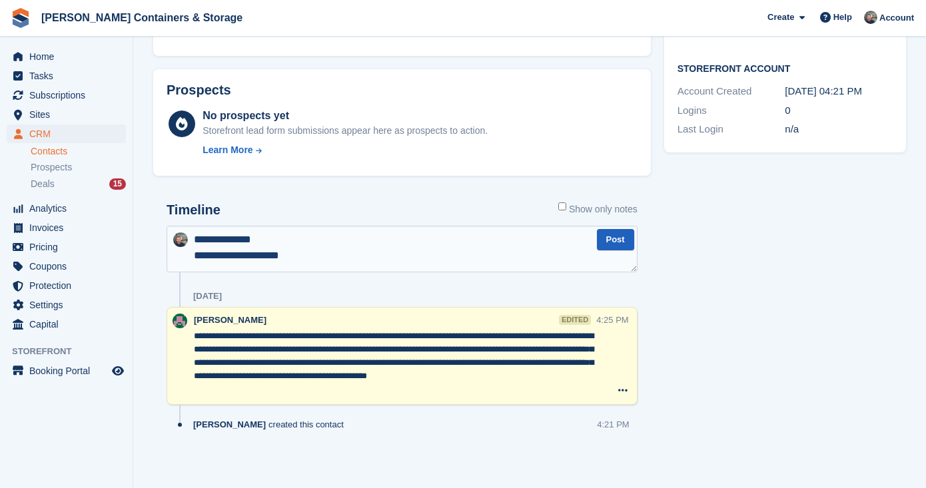
type textarea "**********"
click at [629, 236] on button "Post" at bounding box center [615, 240] width 37 height 22
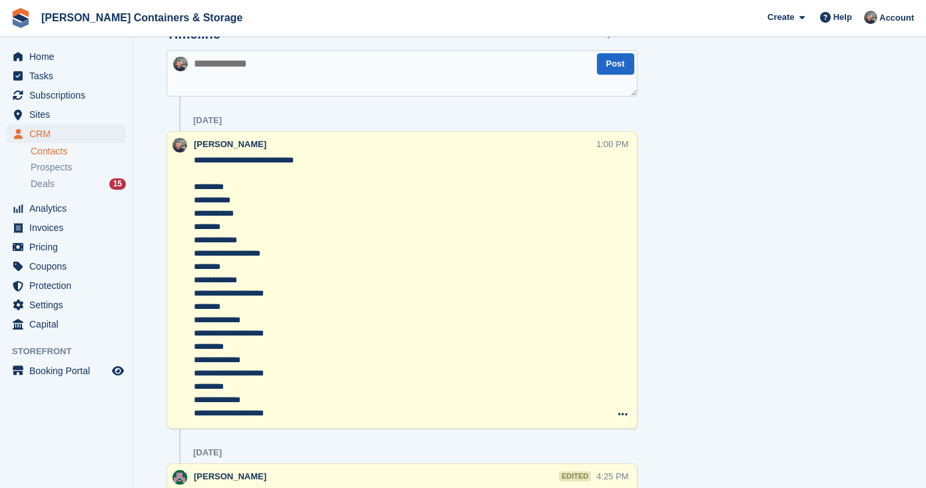
scroll to position [592, 0]
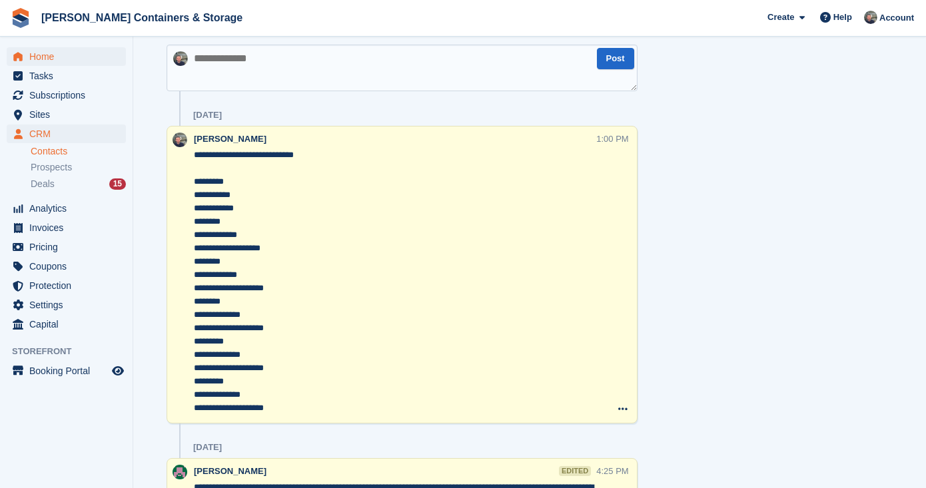
click at [63, 61] on span "Home" at bounding box center [69, 56] width 80 height 19
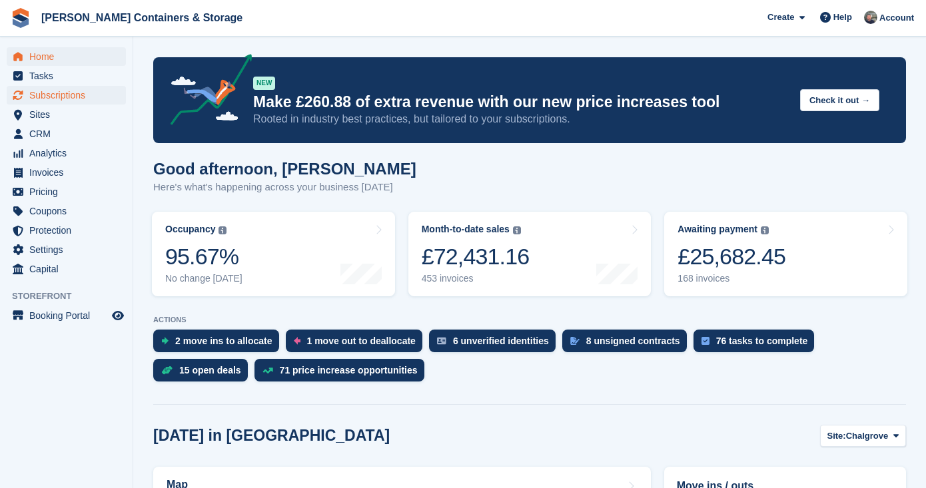
click at [89, 96] on span "Subscriptions" at bounding box center [69, 95] width 80 height 19
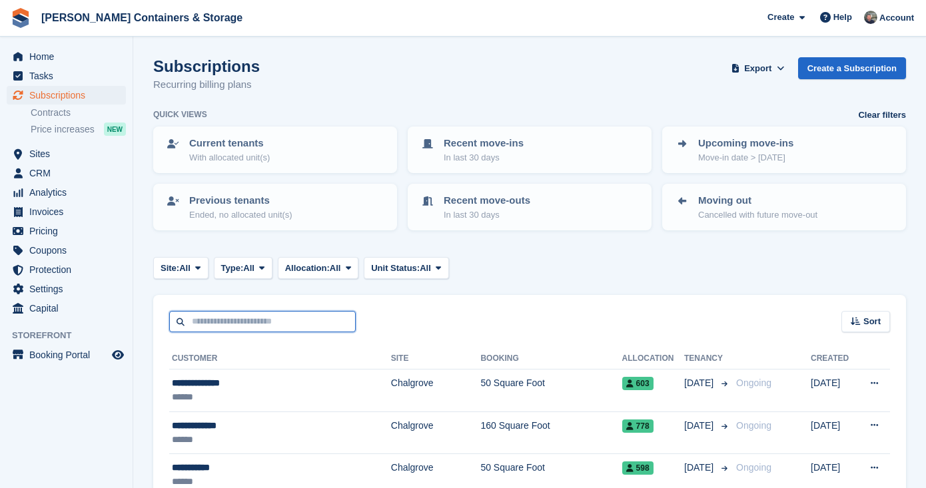
click at [291, 315] on input "text" at bounding box center [262, 322] width 187 height 22
type input "*****"
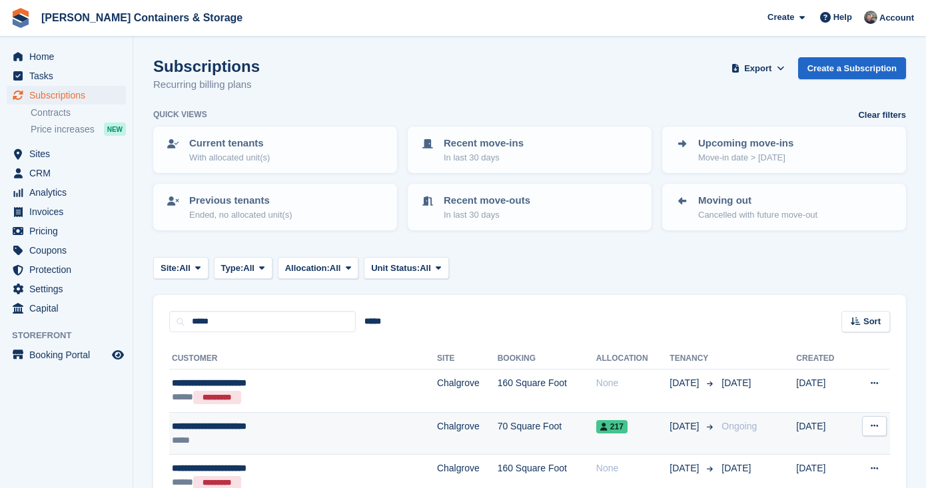
click at [437, 421] on td "Chalgrove" at bounding box center [467, 434] width 61 height 43
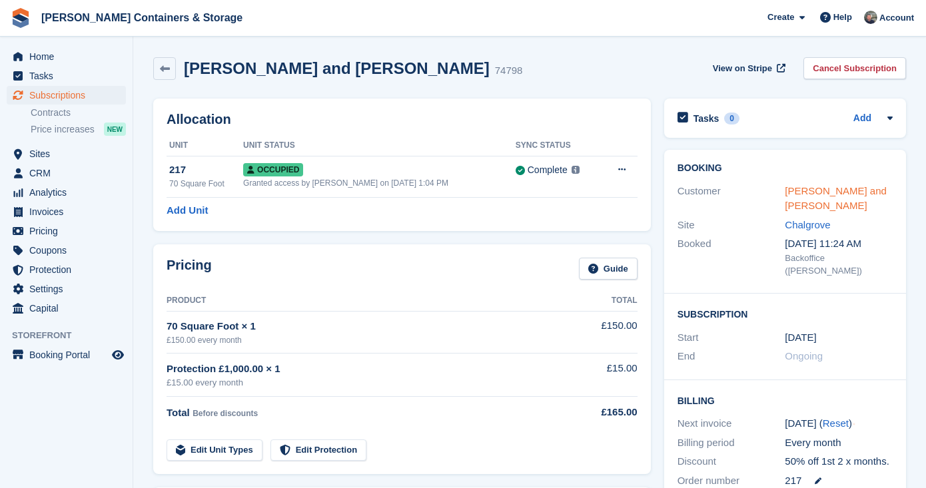
click at [823, 191] on link "[PERSON_NAME] and [PERSON_NAME]" at bounding box center [836, 198] width 102 height 27
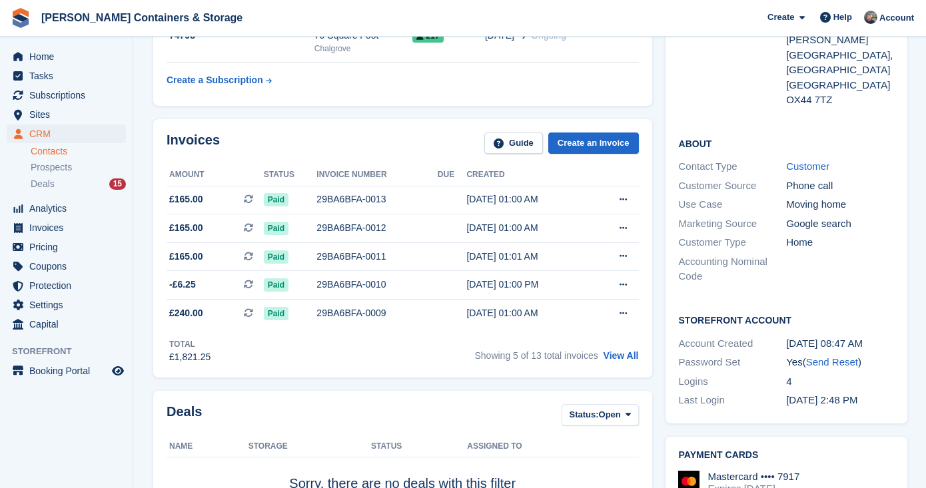
scroll to position [394, 0]
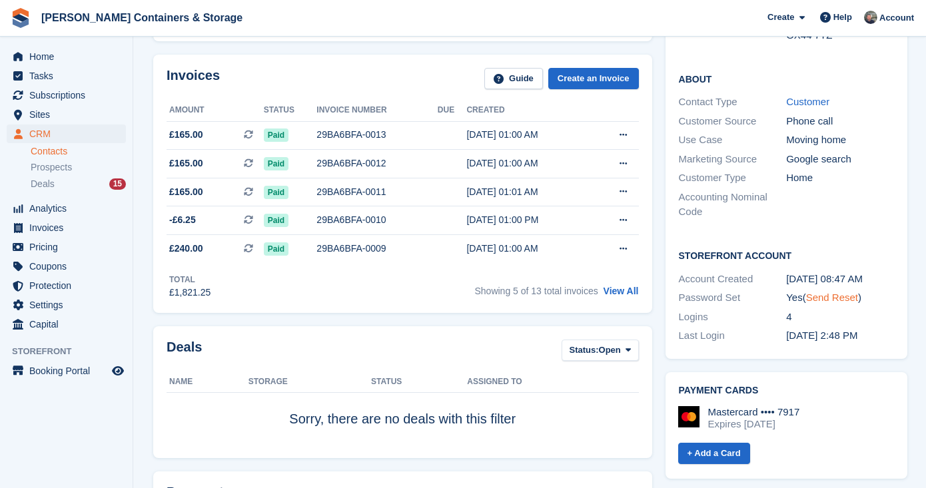
click at [827, 292] on link "Send Reset" at bounding box center [832, 297] width 52 height 11
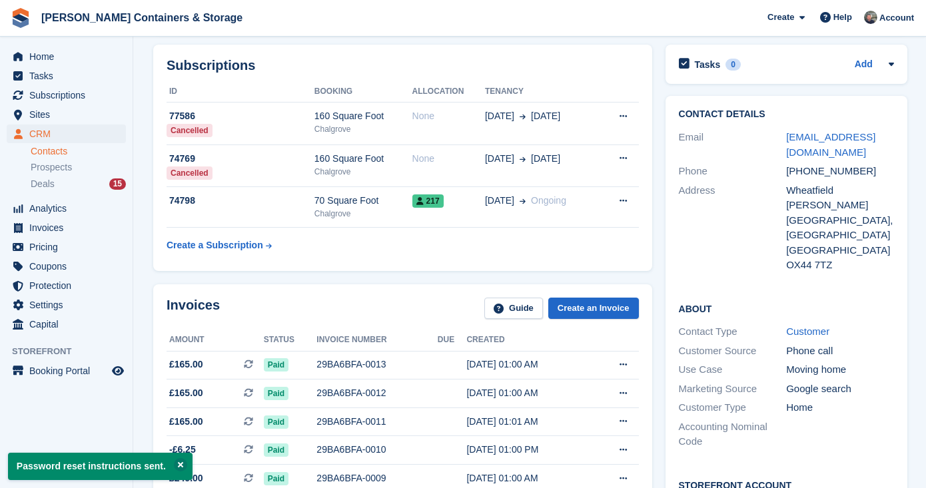
scroll to position [0, 0]
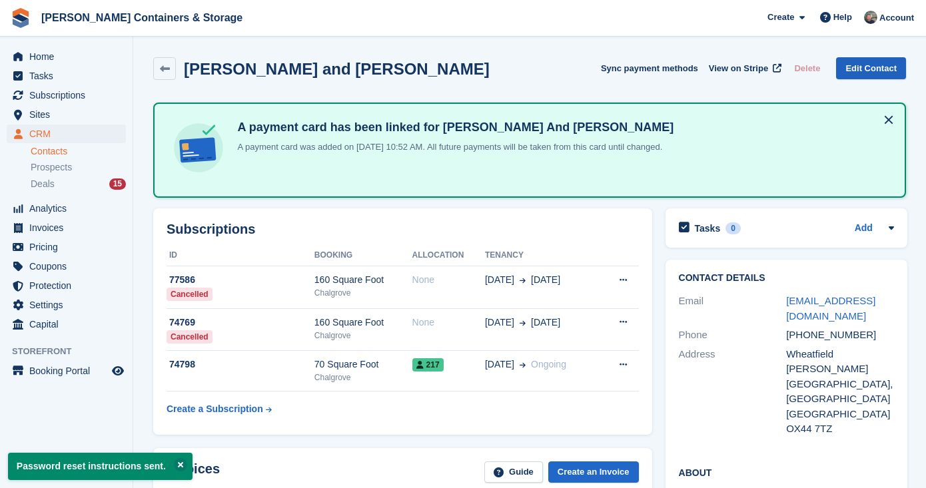
click at [863, 74] on link "Edit Contact" at bounding box center [871, 68] width 70 height 22
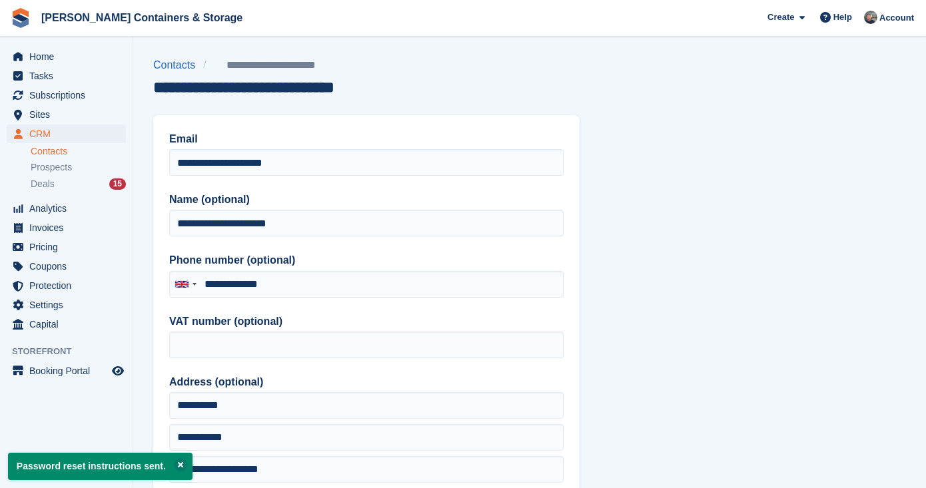
type input "**********"
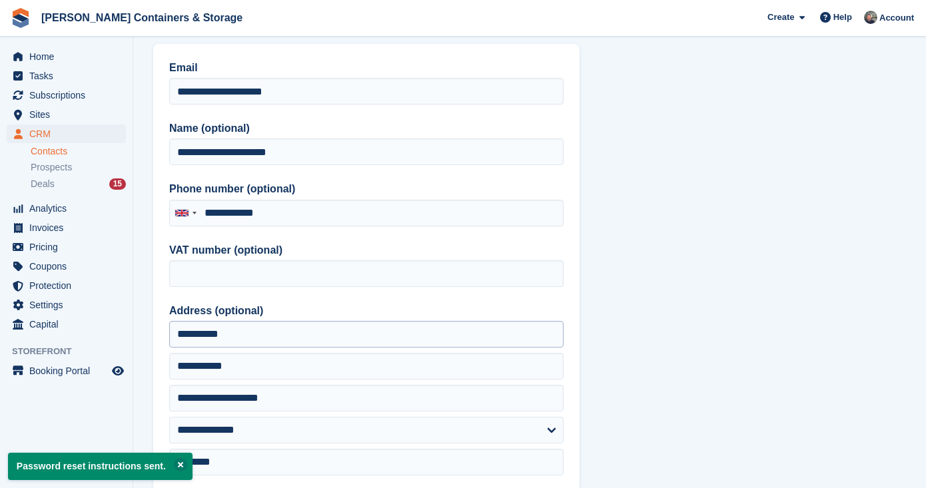
scroll to position [80, 0]
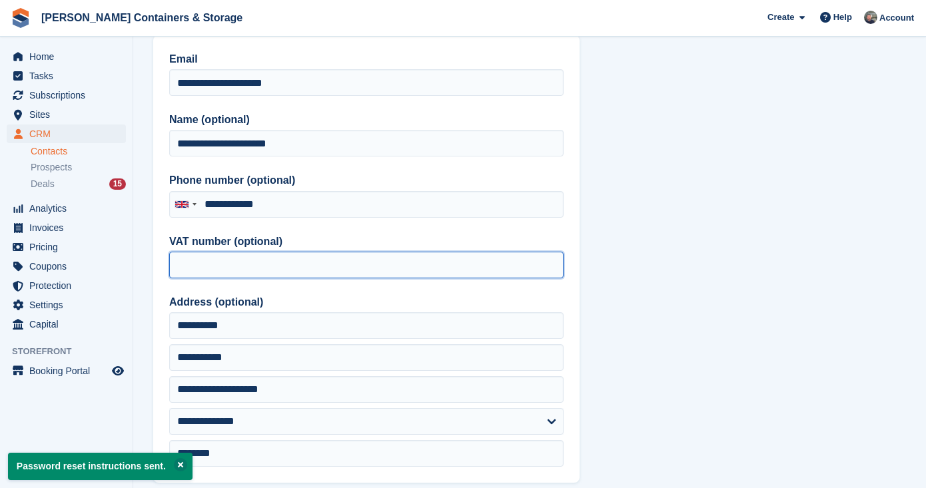
click at [221, 275] on input "VAT number (optional)" at bounding box center [366, 265] width 395 height 27
paste input "**********"
type input "**********"
click at [224, 274] on input "**********" at bounding box center [366, 265] width 395 height 27
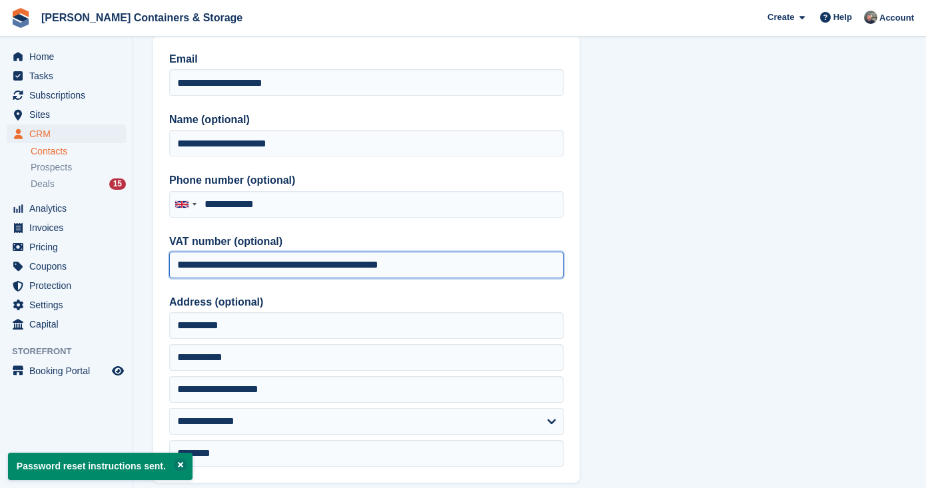
click at [224, 274] on input "**********" at bounding box center [366, 265] width 395 height 27
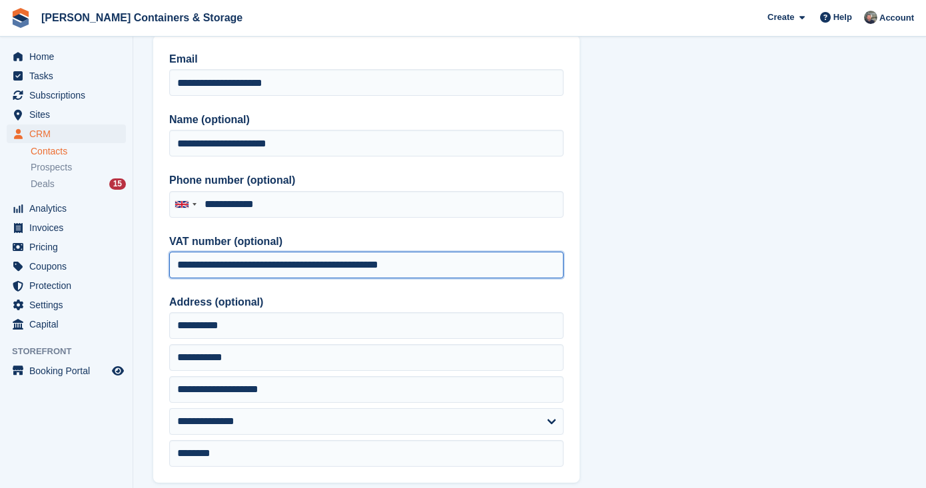
click at [224, 274] on input "**********" at bounding box center [366, 265] width 395 height 27
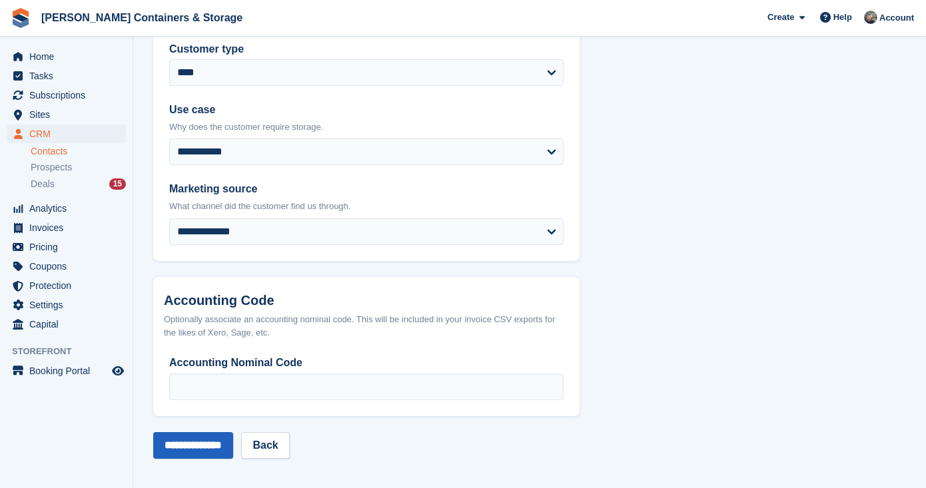
click at [210, 443] on input "**********" at bounding box center [193, 446] width 80 height 27
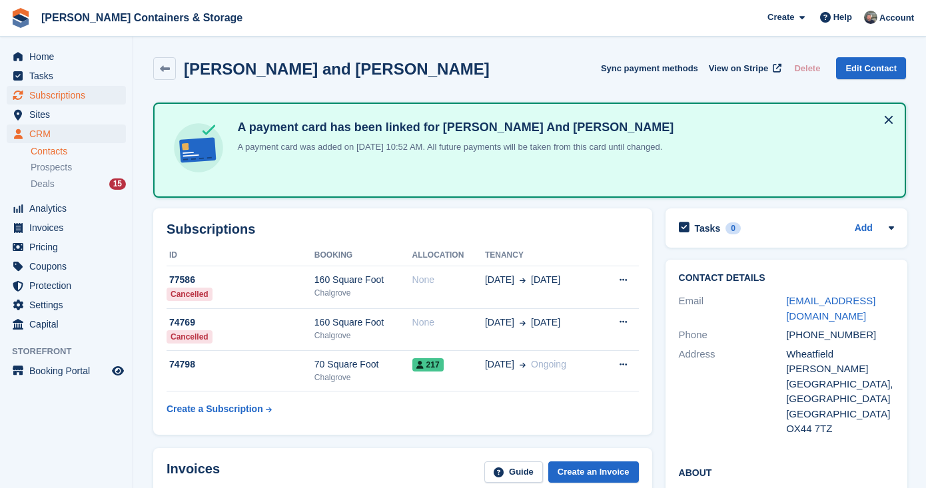
click at [69, 101] on span "Subscriptions" at bounding box center [69, 95] width 80 height 19
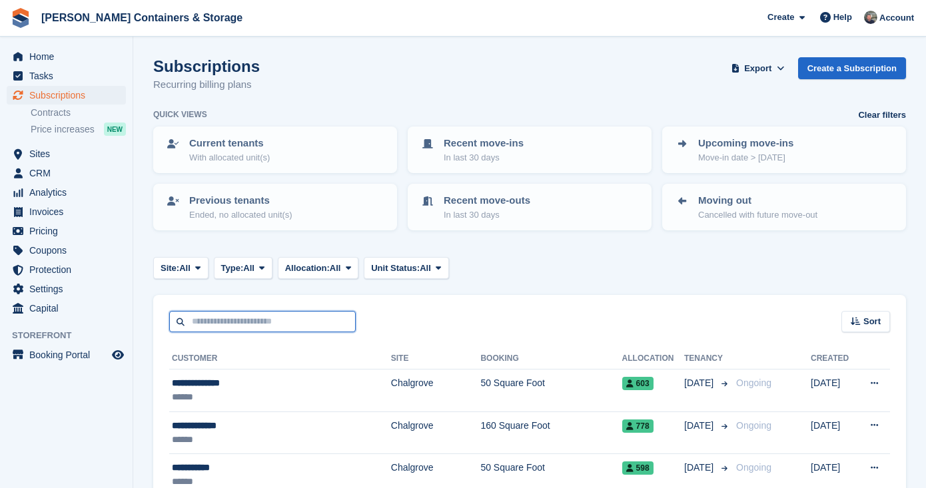
click at [259, 322] on input "text" at bounding box center [262, 322] width 187 height 22
type input "******"
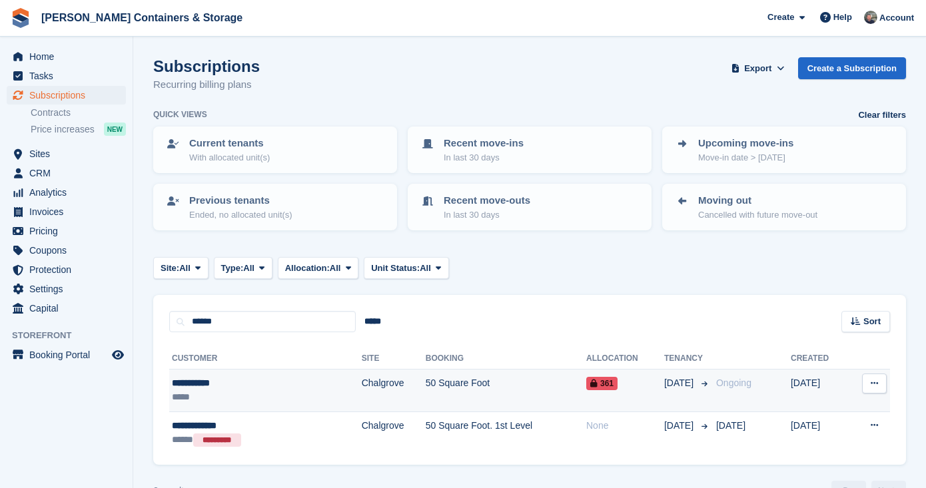
drag, startPoint x: 259, startPoint y: 322, endPoint x: 334, endPoint y: 395, distance: 104.6
click at [362, 395] on td "Chalgrove" at bounding box center [394, 391] width 64 height 43
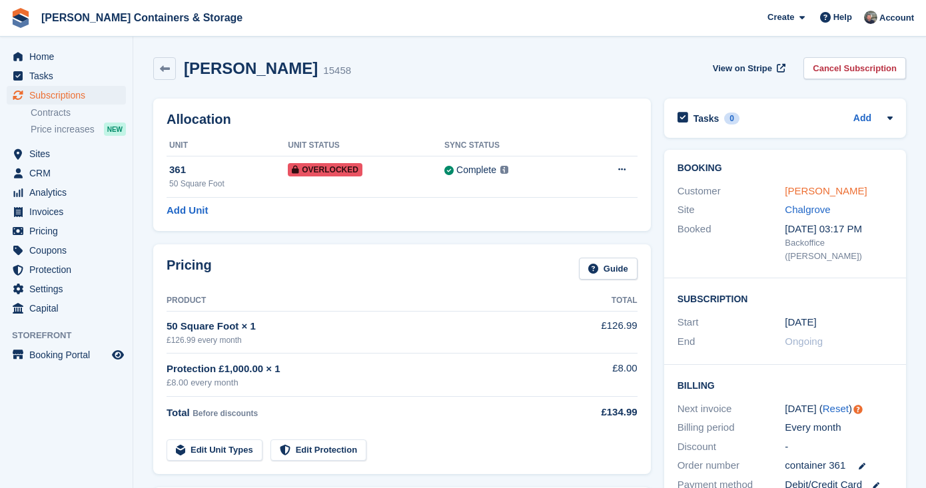
click at [818, 190] on link "[PERSON_NAME]" at bounding box center [826, 190] width 82 height 11
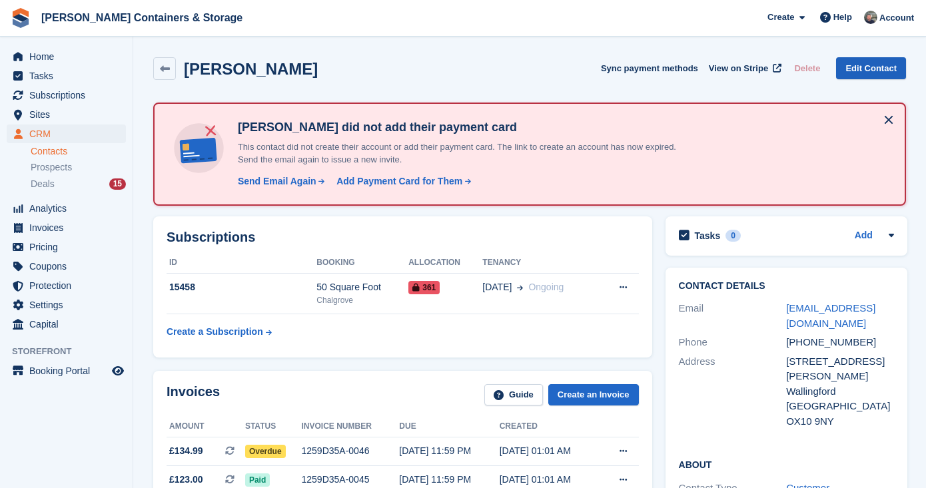
click at [863, 69] on link "Edit Contact" at bounding box center [871, 68] width 70 height 22
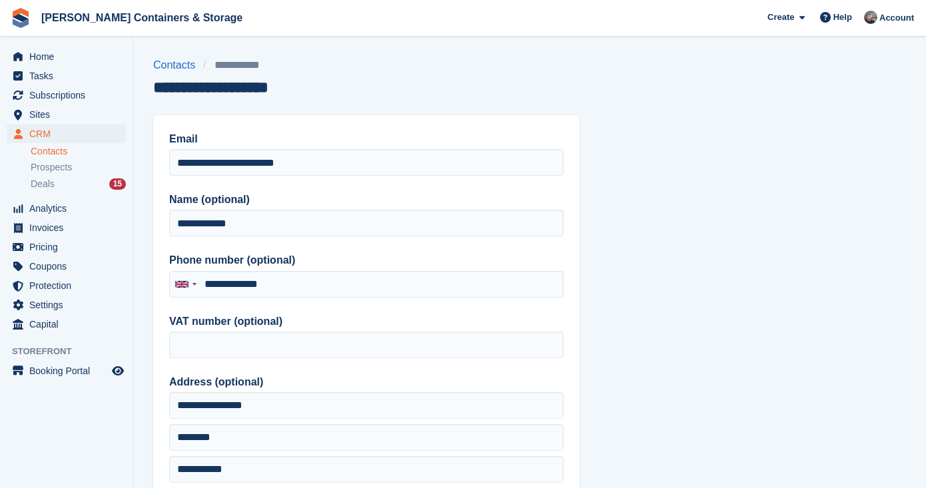
type input "**********"
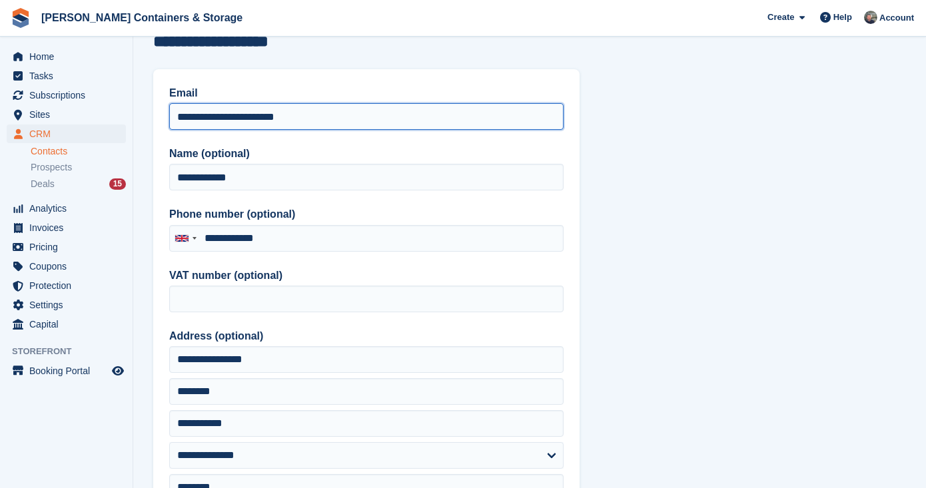
click at [248, 110] on input "**********" at bounding box center [366, 116] width 395 height 27
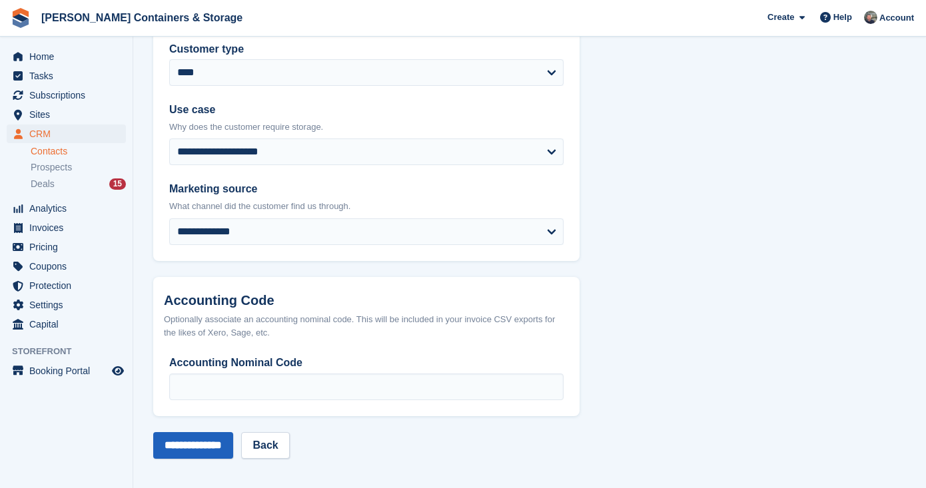
scroll to position [645, 0]
click at [201, 447] on input "**********" at bounding box center [193, 446] width 80 height 27
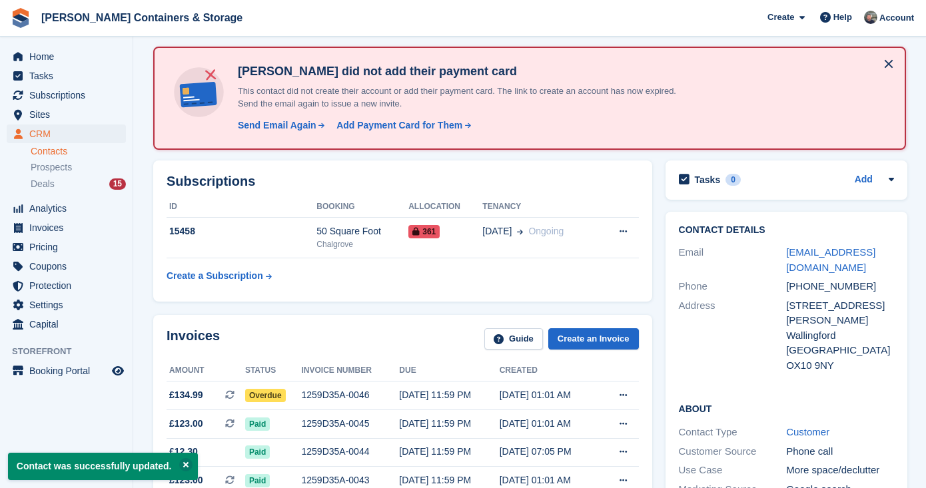
scroll to position [308, 0]
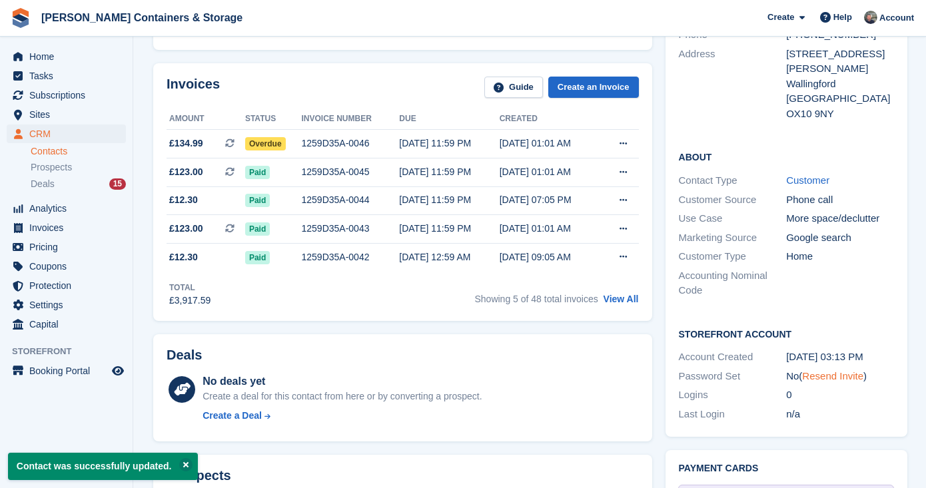
click at [834, 371] on link "Resend Invite" at bounding box center [832, 376] width 61 height 11
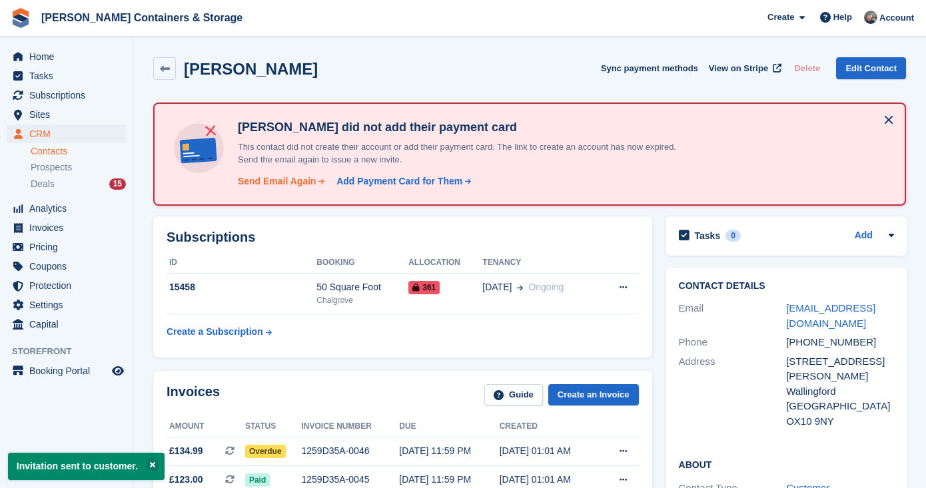
scroll to position [0, 0]
click at [294, 177] on div "Send Email Again" at bounding box center [277, 182] width 79 height 14
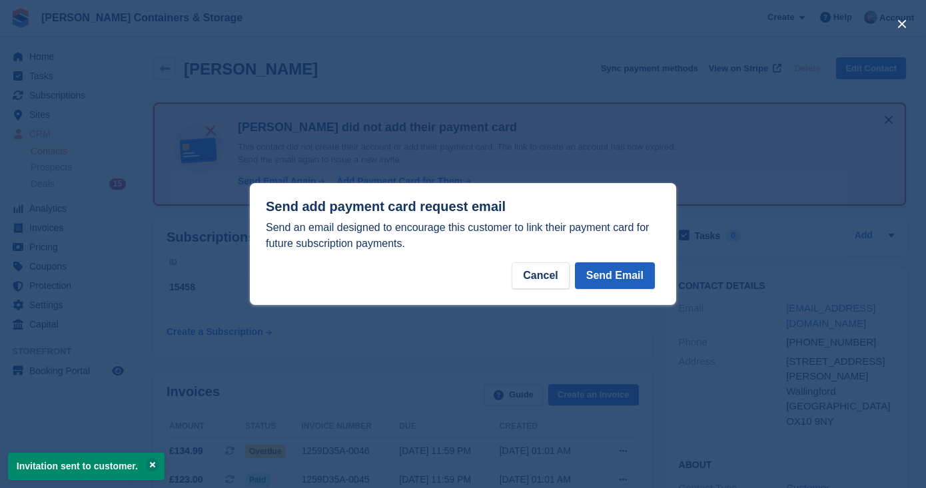
click at [626, 280] on button "Send Email" at bounding box center [615, 276] width 80 height 27
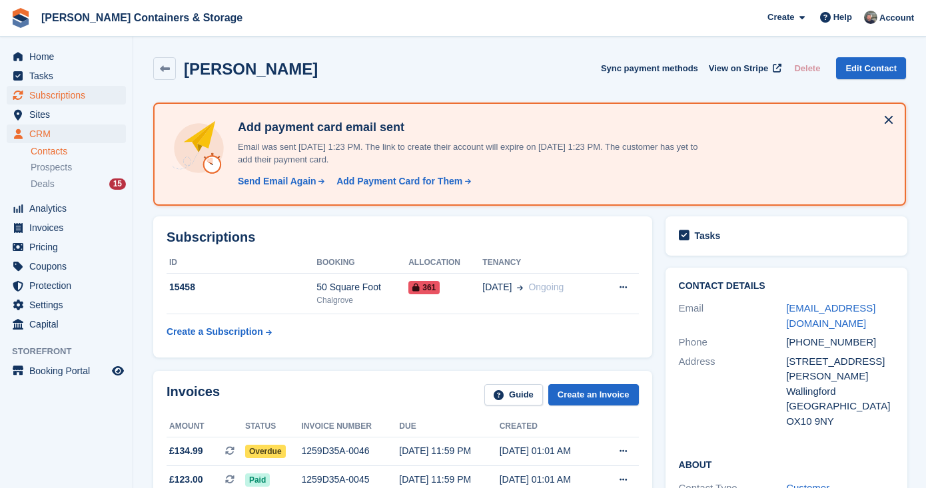
click at [69, 86] on span "Subscriptions" at bounding box center [69, 95] width 80 height 19
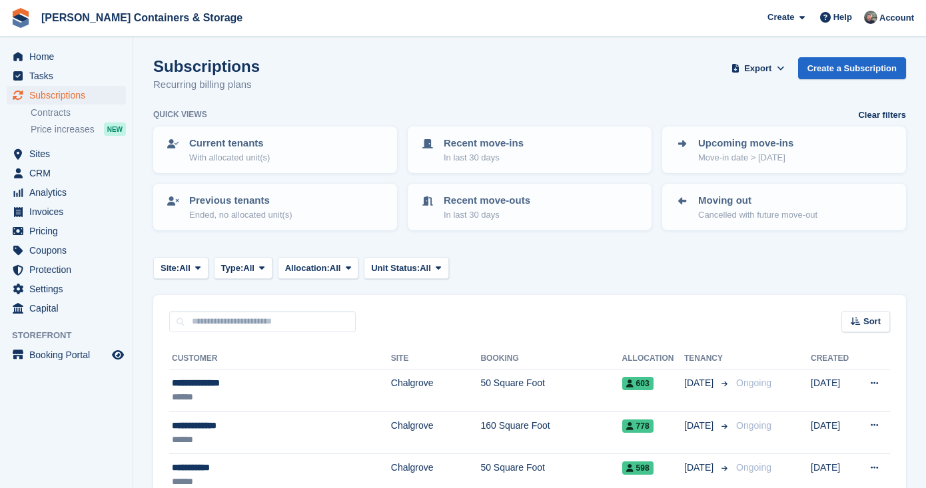
click at [87, 44] on div "Home Tasks Subscriptions Subscriptions Subscriptions Contracts Price increases …" at bounding box center [66, 180] width 133 height 277
click at [79, 53] on span "Home" at bounding box center [69, 56] width 80 height 19
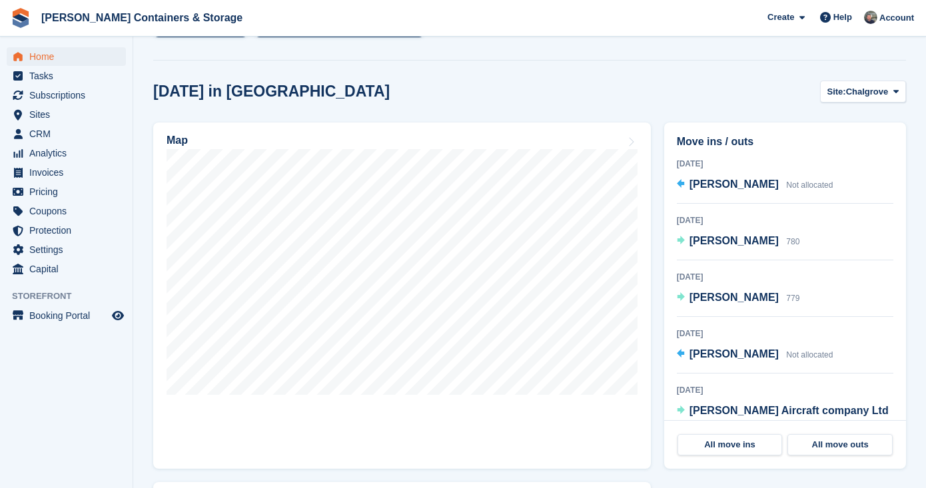
scroll to position [440, 0]
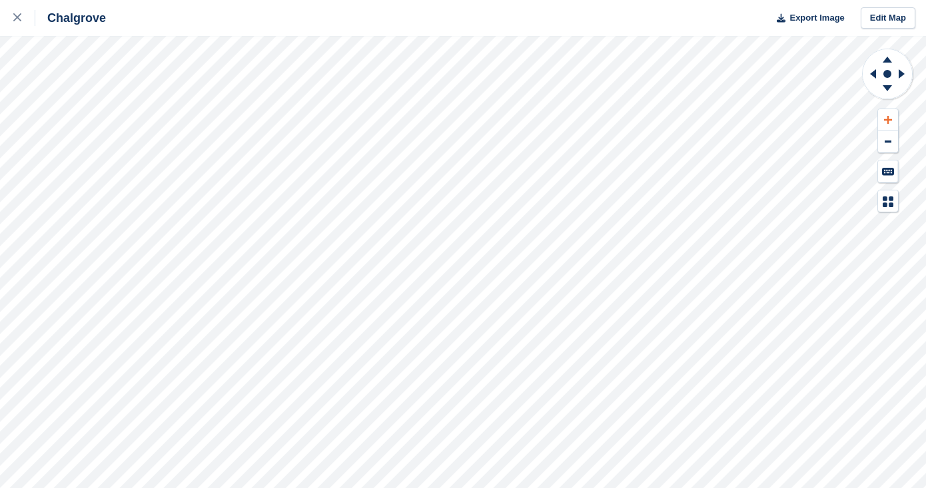
click at [889, 118] on icon at bounding box center [888, 119] width 8 height 9
click at [876, 76] on icon at bounding box center [873, 73] width 6 height 9
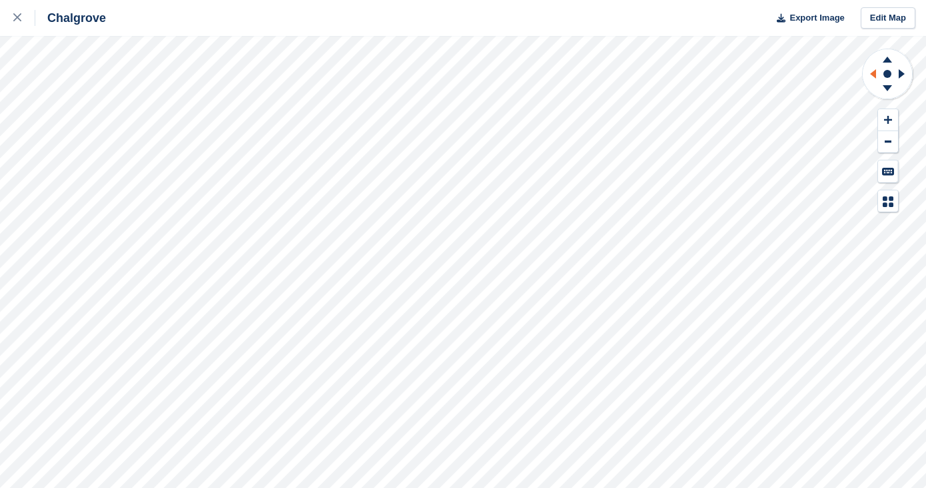
click at [876, 76] on icon at bounding box center [873, 73] width 6 height 9
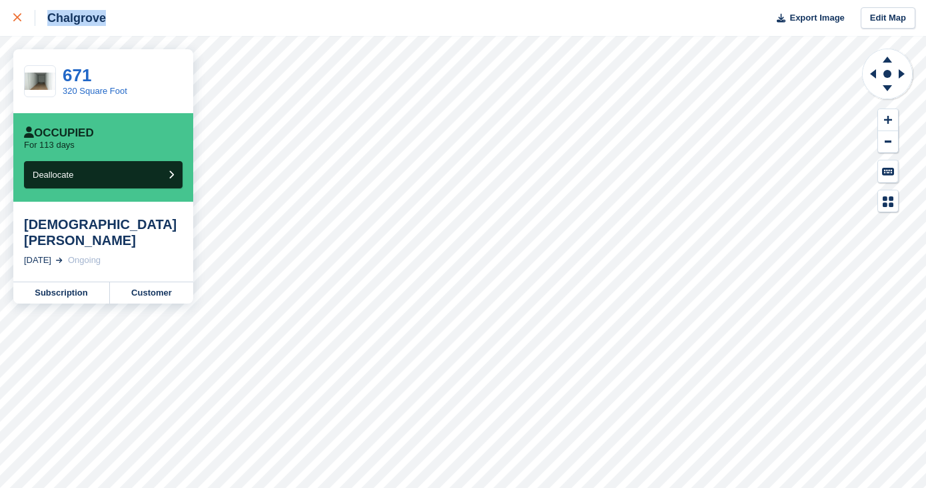
click at [18, 12] on div at bounding box center [24, 18] width 22 height 16
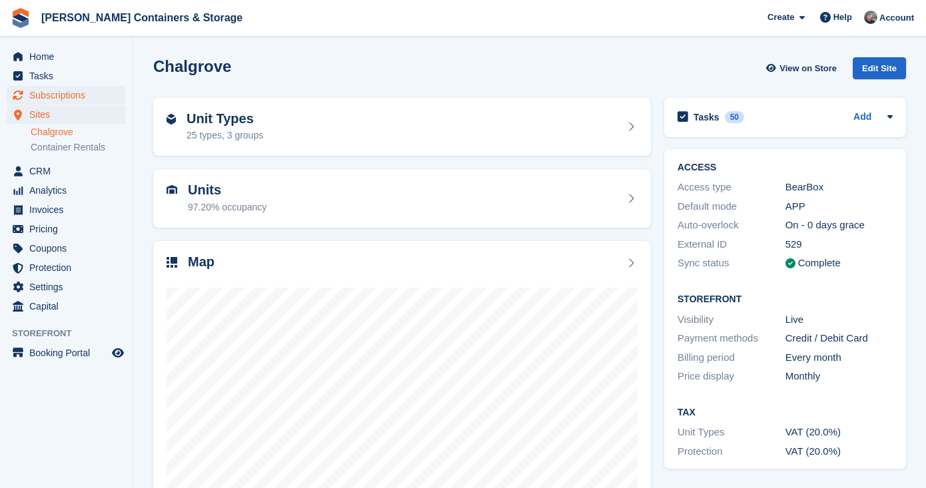
click at [84, 103] on span "Subscriptions" at bounding box center [69, 95] width 80 height 19
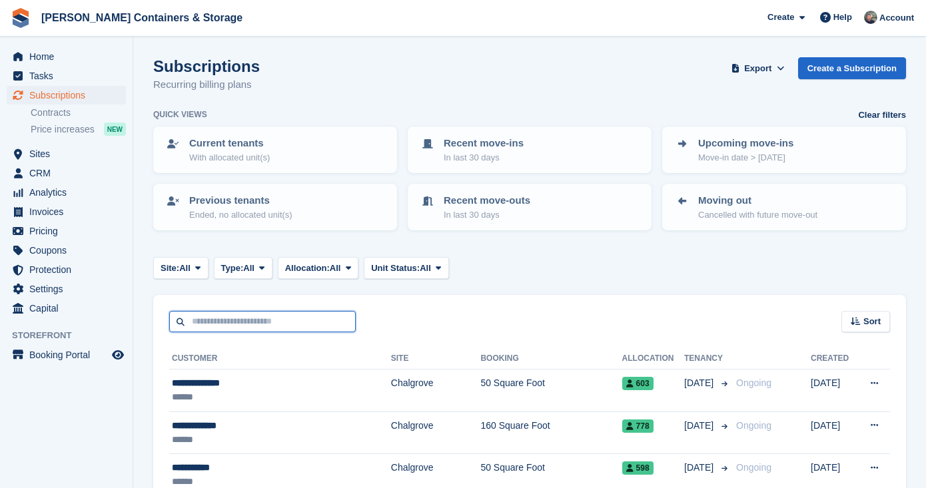
click at [230, 326] on input "text" at bounding box center [262, 322] width 187 height 22
type input "****"
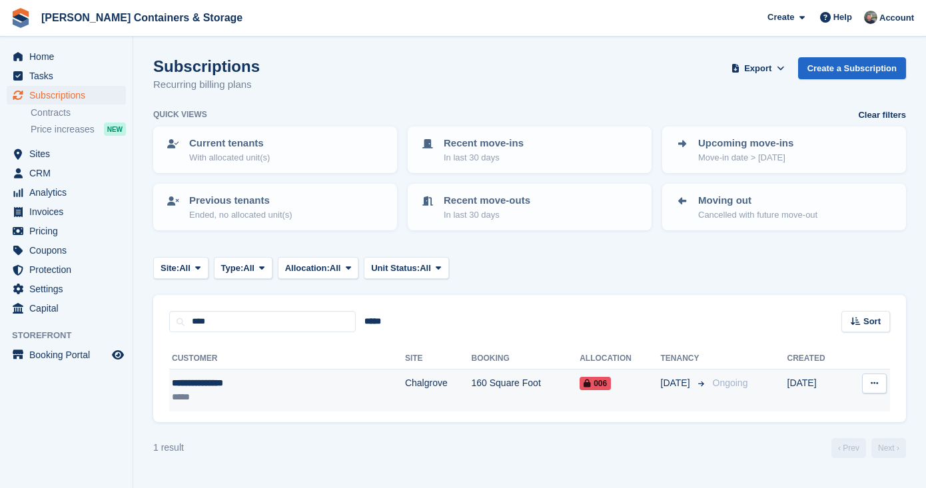
click at [286, 397] on div "*****" at bounding box center [246, 398] width 149 height 14
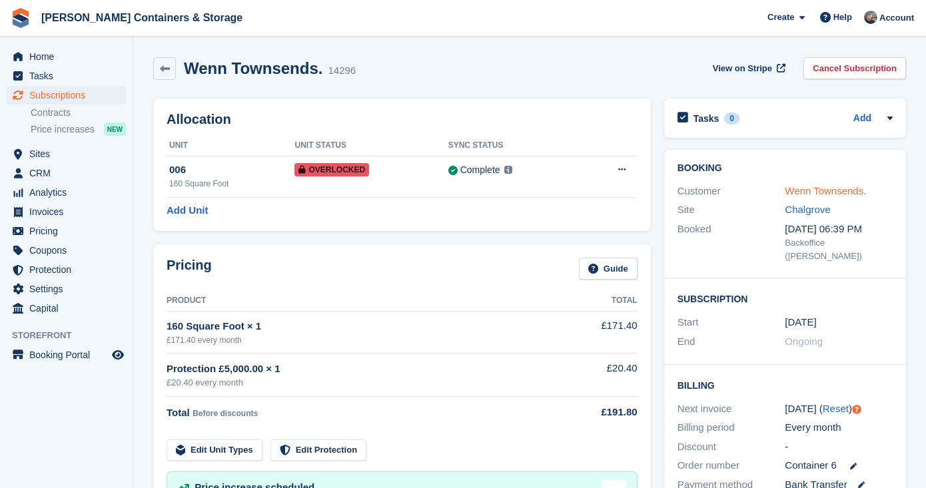
click at [835, 189] on link "Wenn Townsends." at bounding box center [825, 190] width 81 height 11
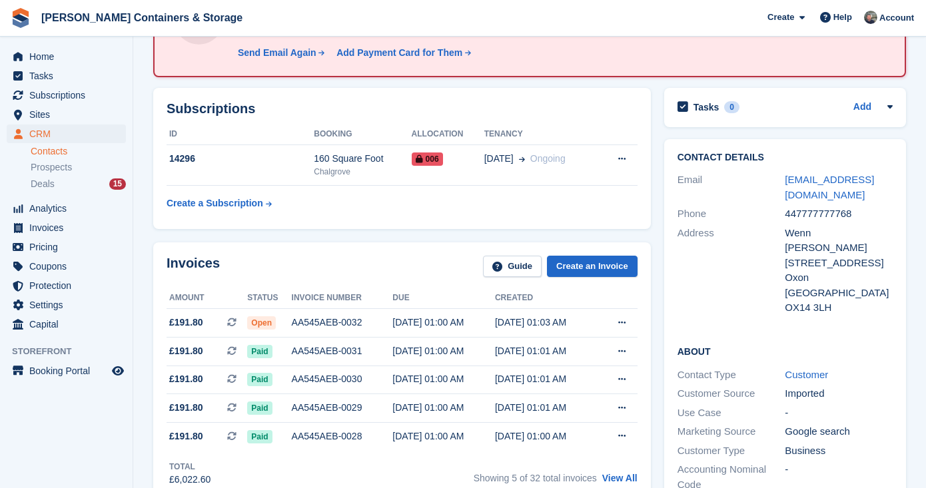
scroll to position [161, 0]
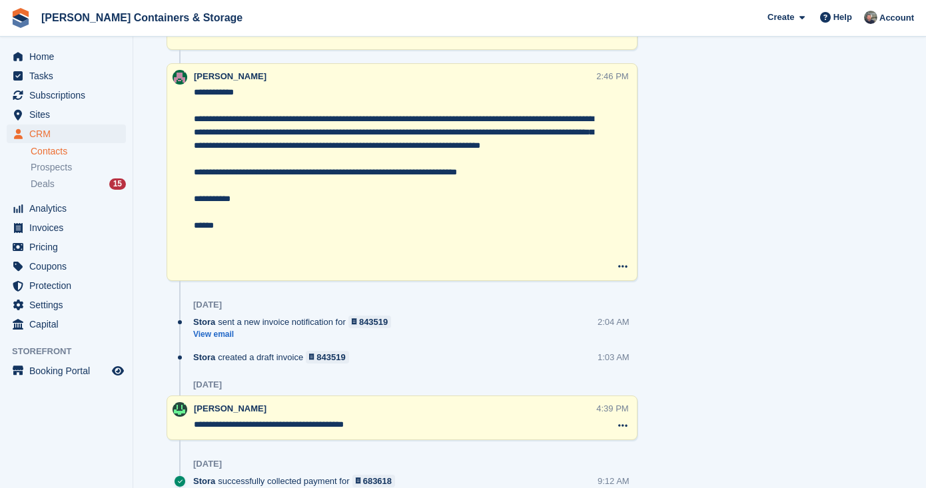
scroll to position [1493, 0]
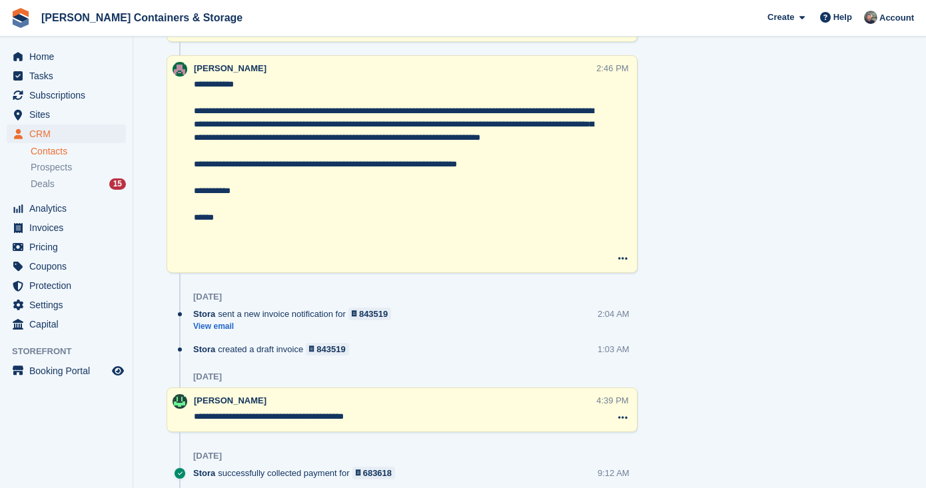
click at [43, 134] on span "CRM" at bounding box center [69, 134] width 80 height 19
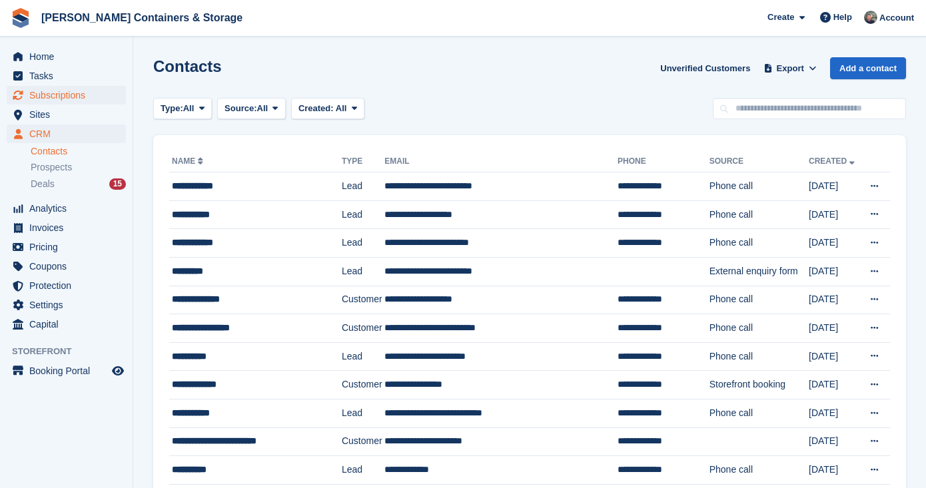
click at [49, 90] on span "Subscriptions" at bounding box center [69, 95] width 80 height 19
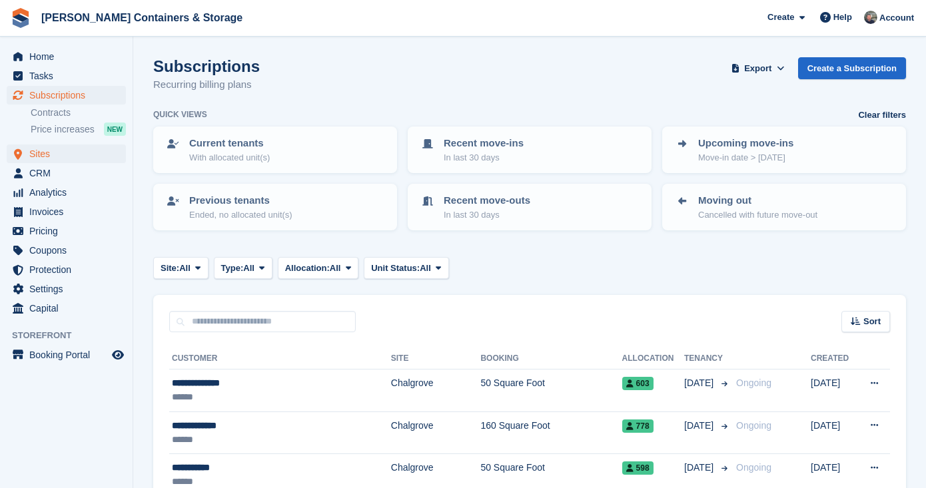
click at [45, 160] on span "Sites" at bounding box center [69, 154] width 80 height 19
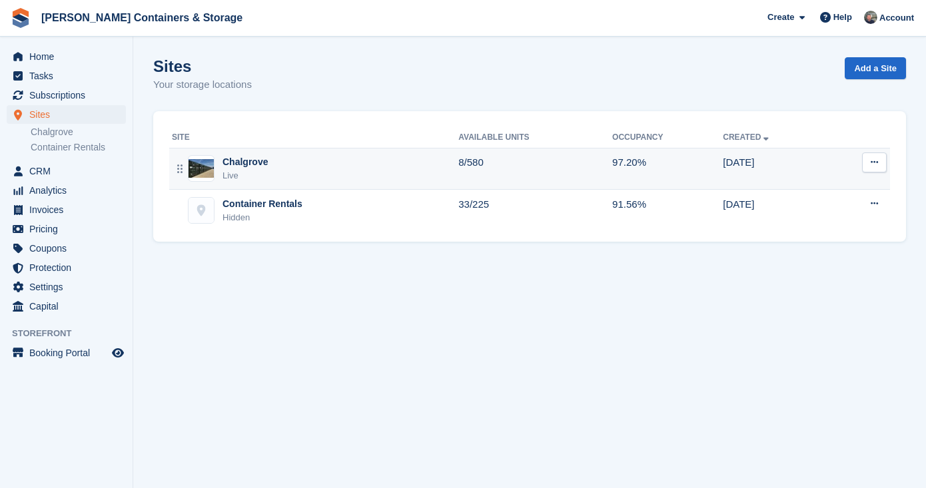
click at [243, 171] on div "Live" at bounding box center [245, 175] width 45 height 13
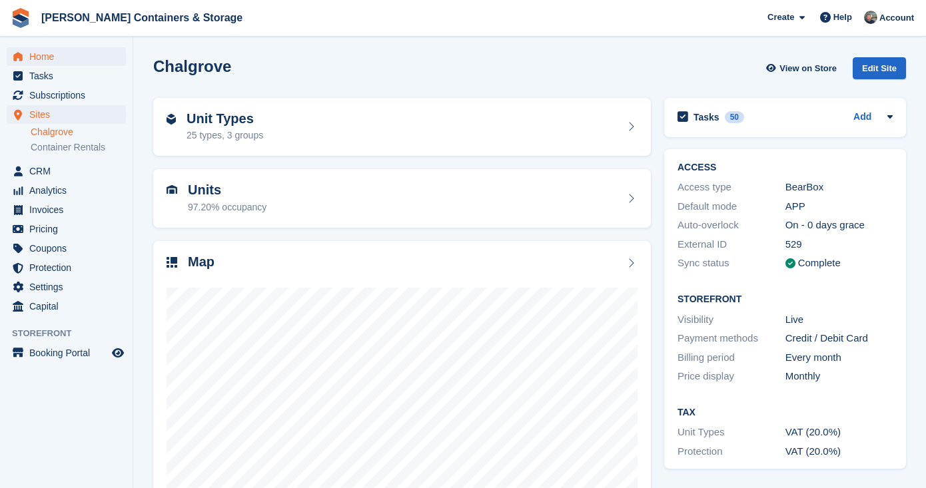
click at [76, 64] on span "Home" at bounding box center [69, 56] width 80 height 19
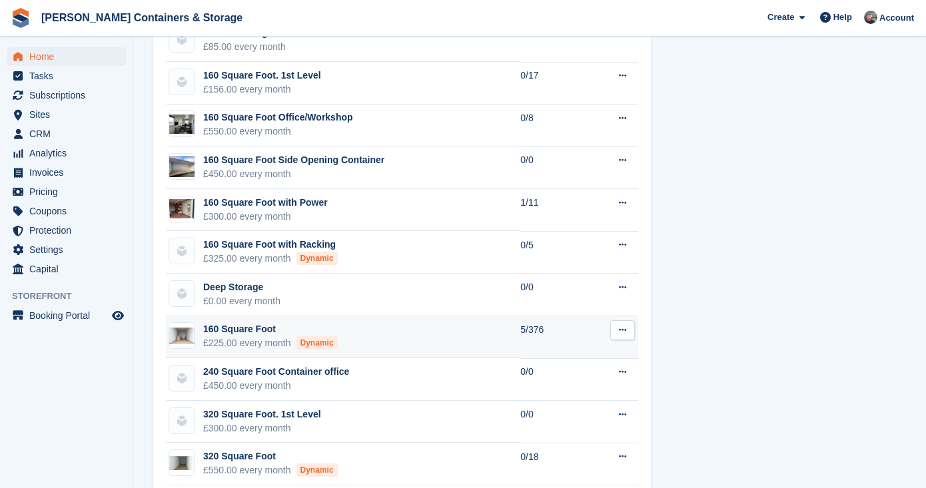
scroll to position [1423, 0]
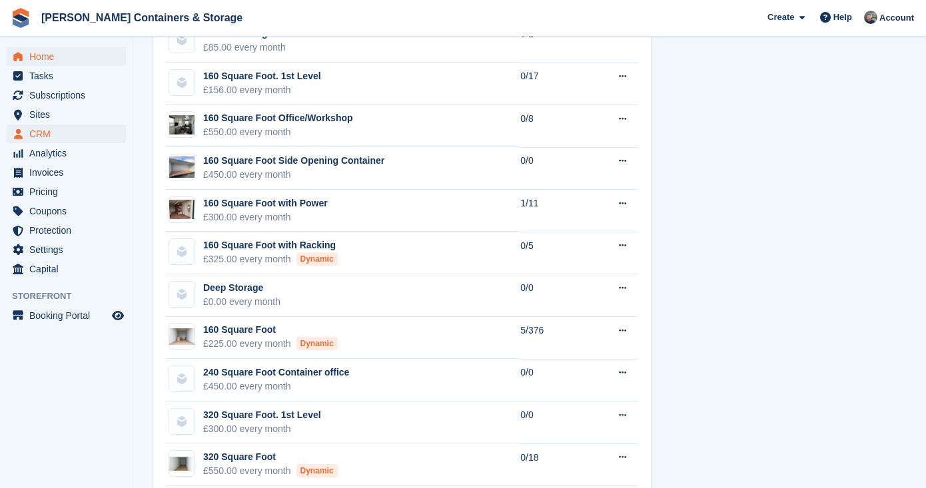
click span "CRM"
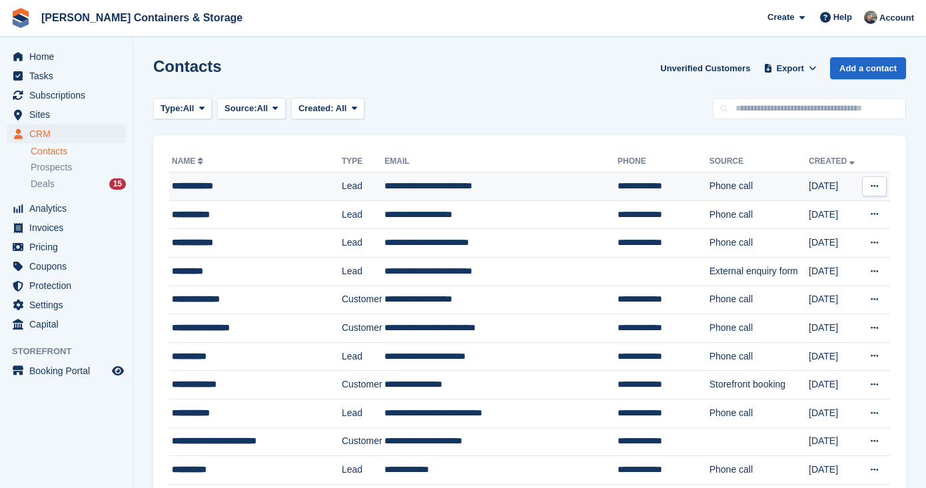
click at [243, 195] on td "**********" at bounding box center [255, 187] width 173 height 29
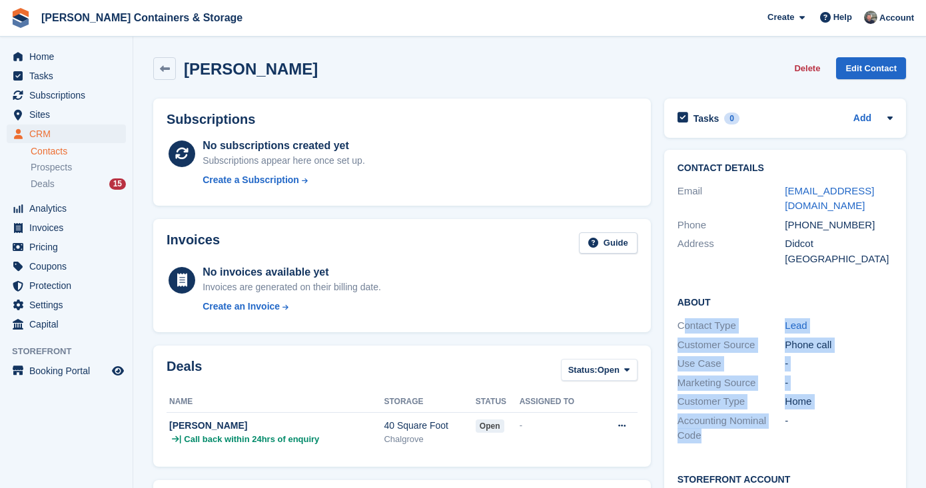
drag, startPoint x: 681, startPoint y: 326, endPoint x: 746, endPoint y: 427, distance: 120.5
click at [746, 427] on div "About Contact Type Lead Customer Source Phone call Use Case - Marketing Source …" at bounding box center [785, 370] width 242 height 177
click at [70, 185] on div "Deals 15" at bounding box center [78, 184] width 95 height 13
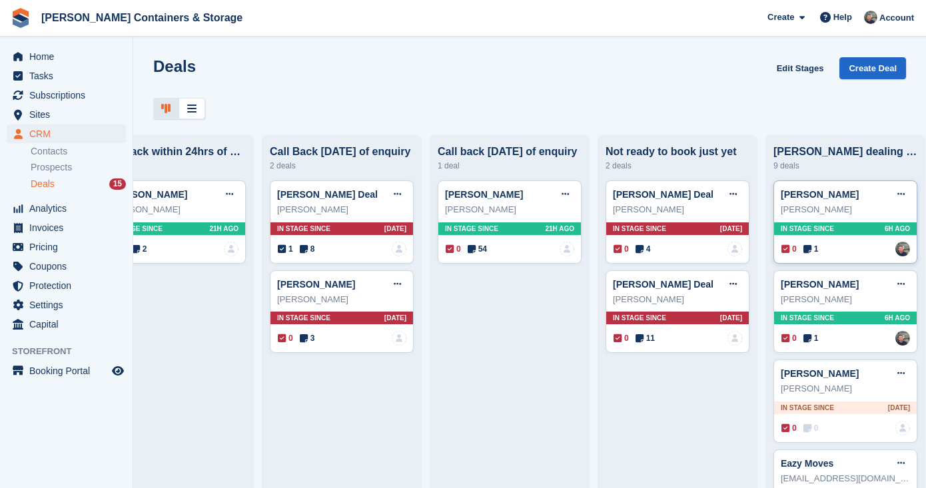
scroll to position [0, 59]
click at [814, 247] on span "1" at bounding box center [811, 249] width 15 height 12
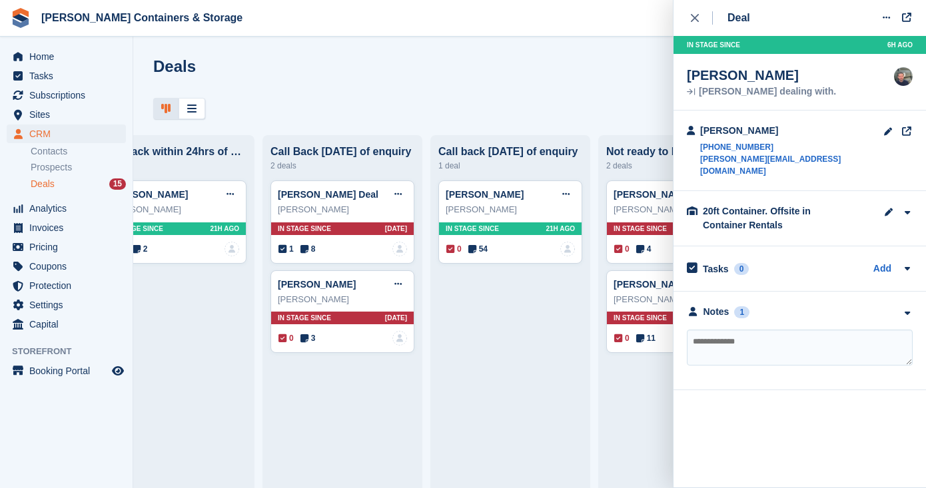
click at [634, 95] on div "Deals Edit Stages Create Deal" at bounding box center [529, 88] width 793 height 62
click at [694, 14] on icon "close" at bounding box center [695, 18] width 8 height 8
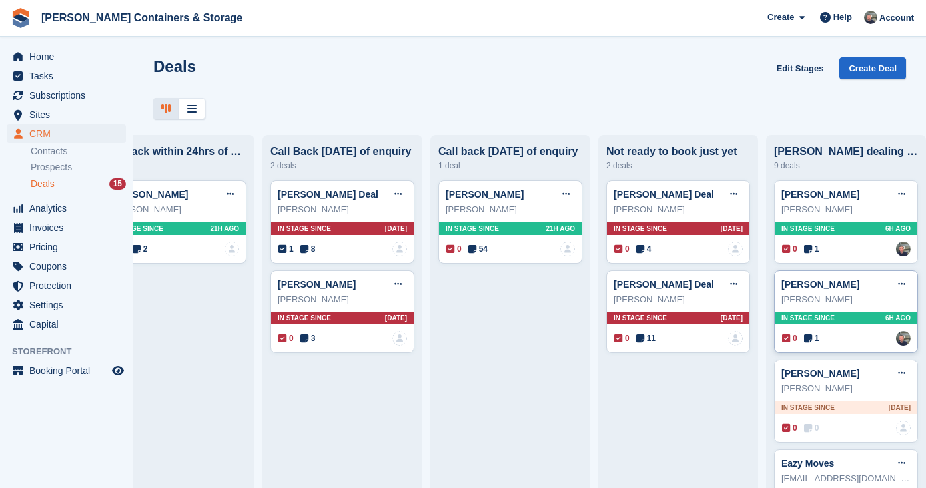
click at [815, 342] on span "1" at bounding box center [811, 339] width 15 height 12
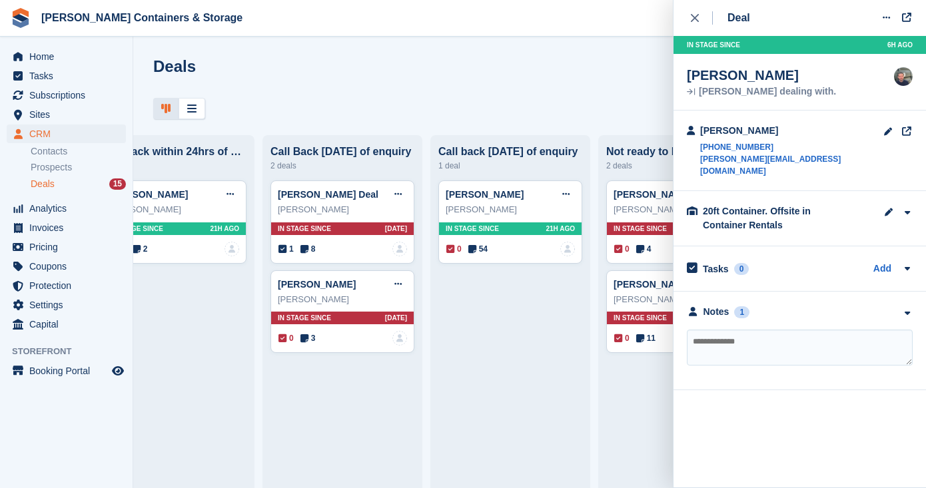
click at [628, 84] on div "Deals Edit Stages Create Deal" at bounding box center [529, 76] width 753 height 38
click at [688, 16] on button "close" at bounding box center [702, 18] width 30 height 36
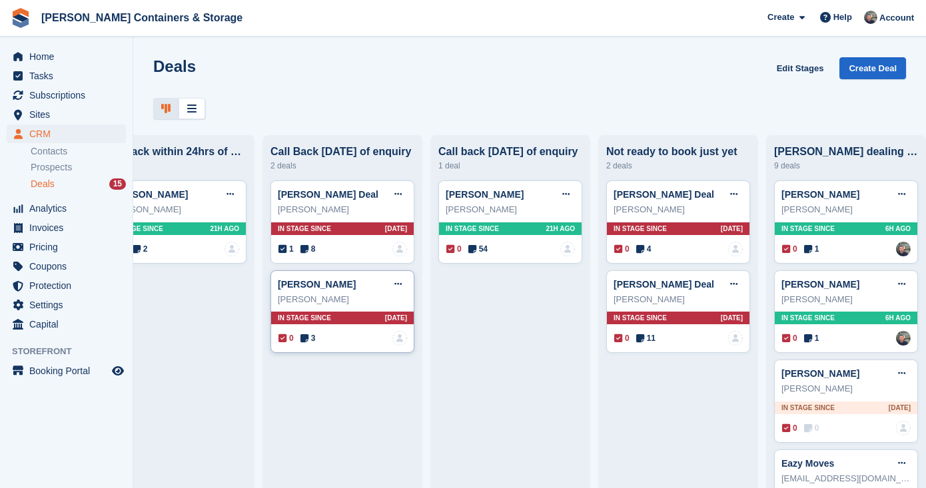
click at [306, 338] on icon at bounding box center [305, 338] width 8 height 9
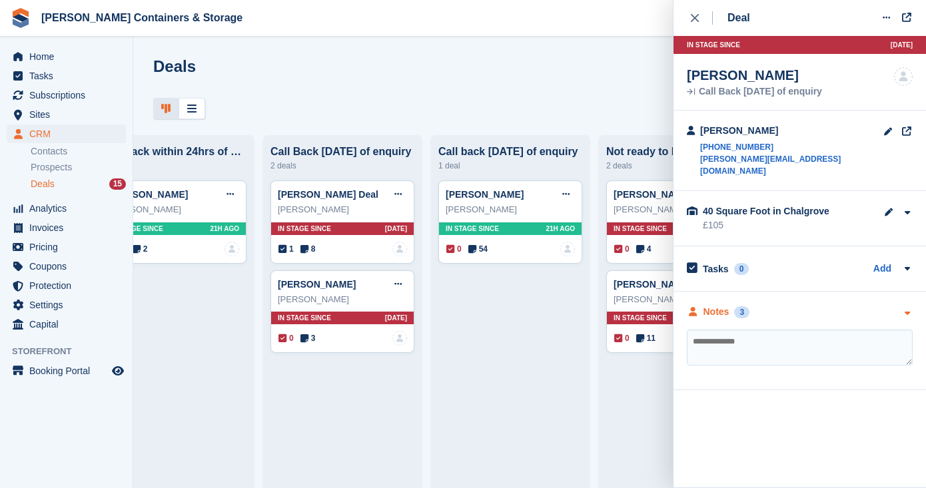
click at [716, 305] on div "Notes" at bounding box center [717, 312] width 26 height 14
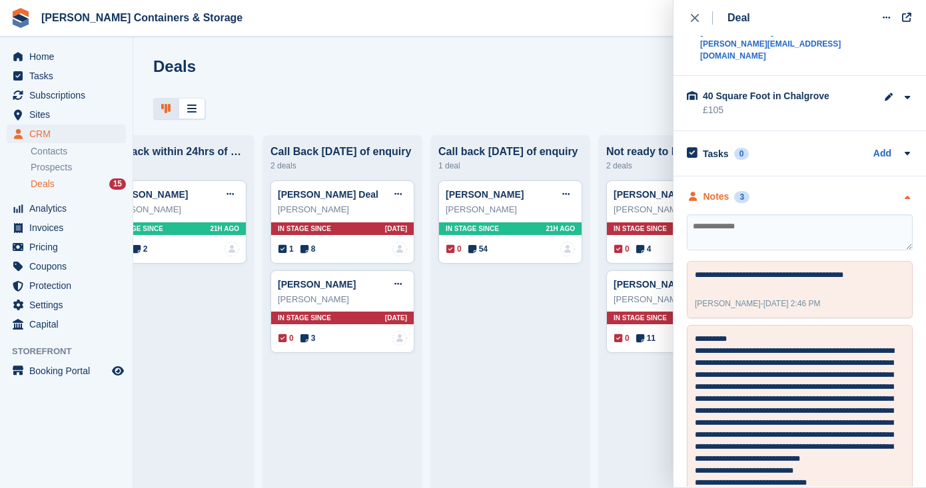
scroll to position [221, 0]
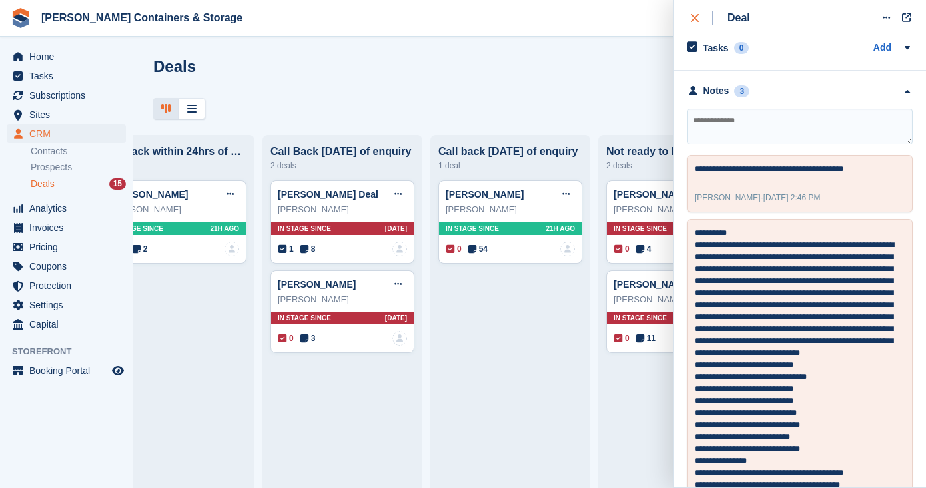
click at [700, 13] on div "close" at bounding box center [702, 17] width 22 height 13
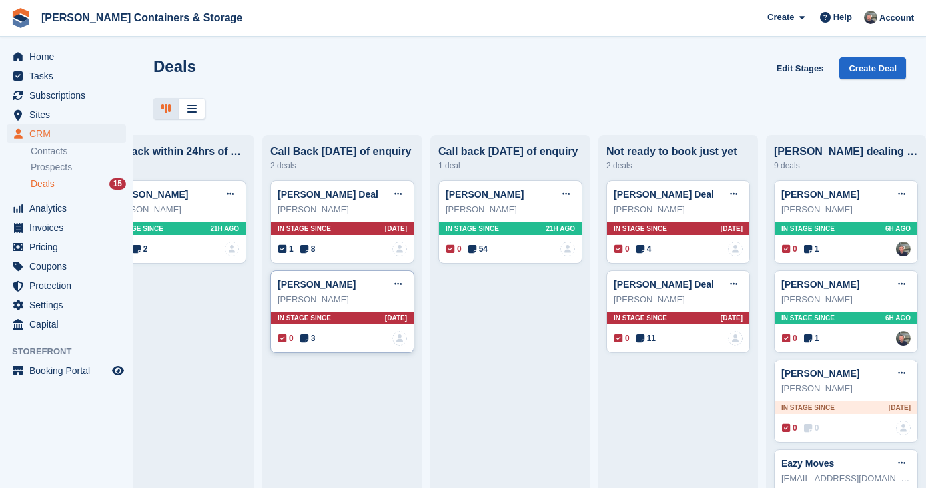
click at [310, 338] on span "3" at bounding box center [308, 339] width 15 height 12
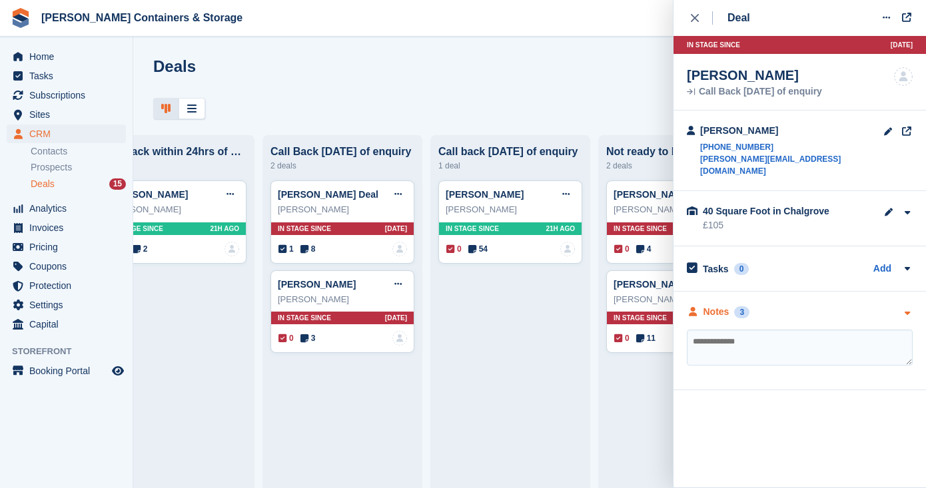
click at [726, 305] on div "Notes" at bounding box center [717, 312] width 26 height 14
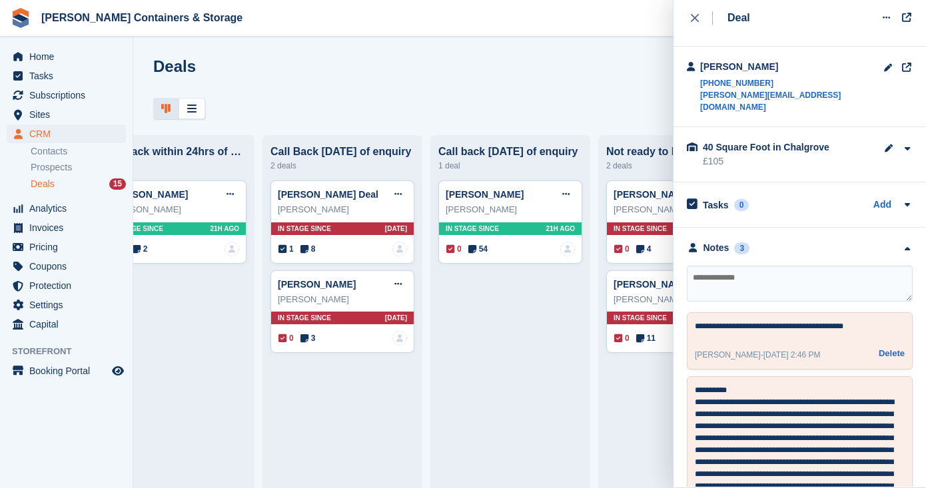
scroll to position [61, 0]
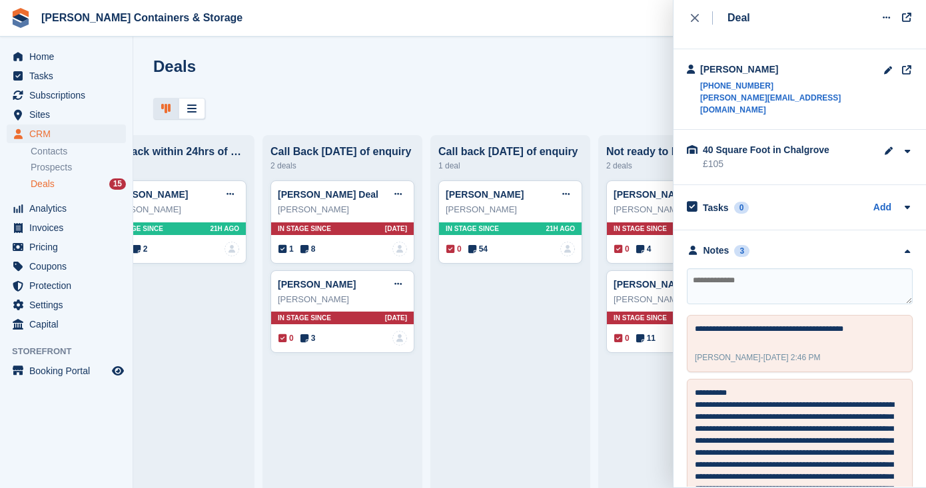
click at [47, 185] on span "Deals" at bounding box center [43, 184] width 24 height 13
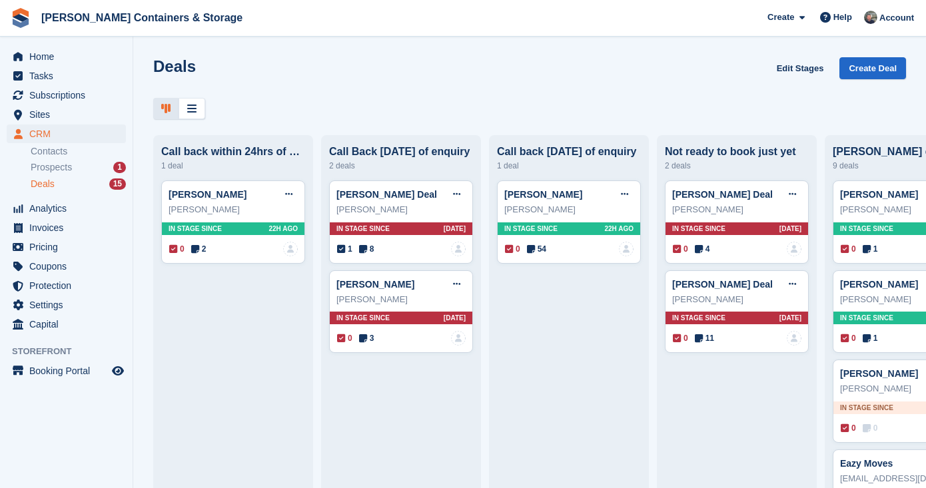
click at [57, 163] on span "Prospects" at bounding box center [51, 167] width 41 height 13
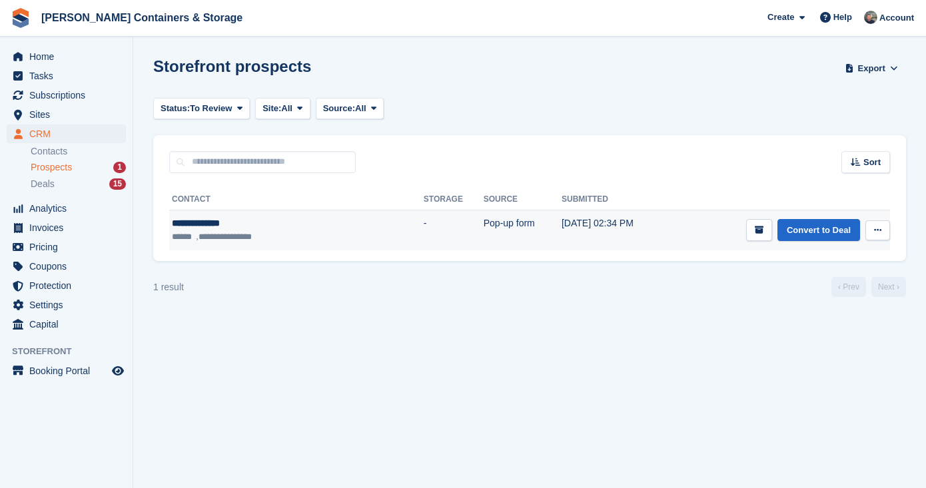
click at [223, 227] on div "**********" at bounding box center [254, 224] width 165 height 14
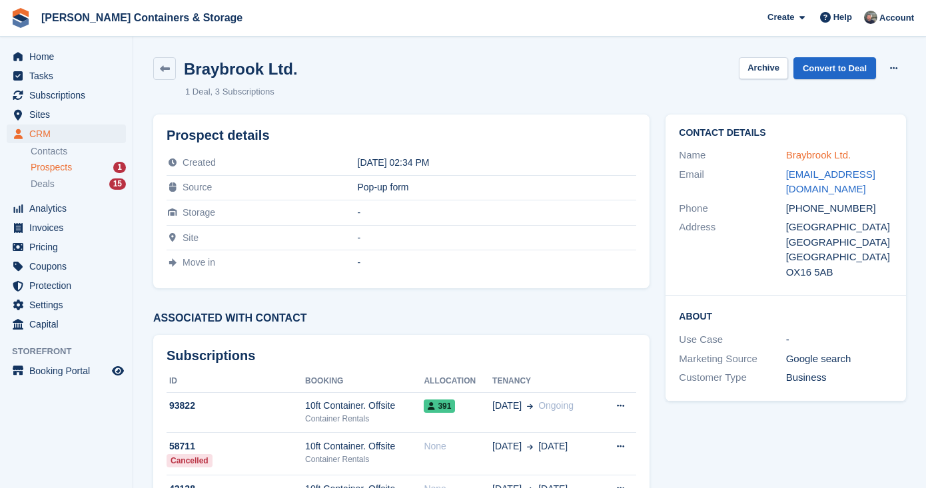
click at [833, 150] on link "Braybrook Ltd." at bounding box center [818, 154] width 65 height 11
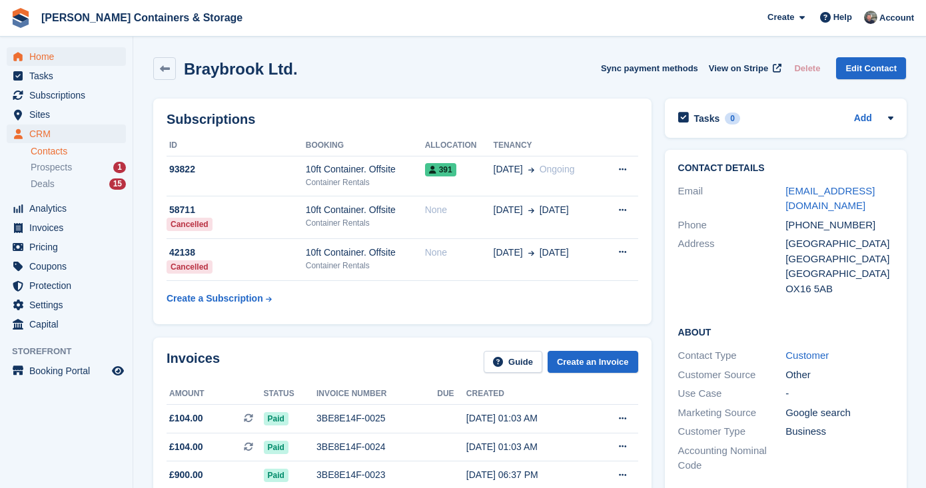
click at [81, 62] on span "Home" at bounding box center [69, 56] width 80 height 19
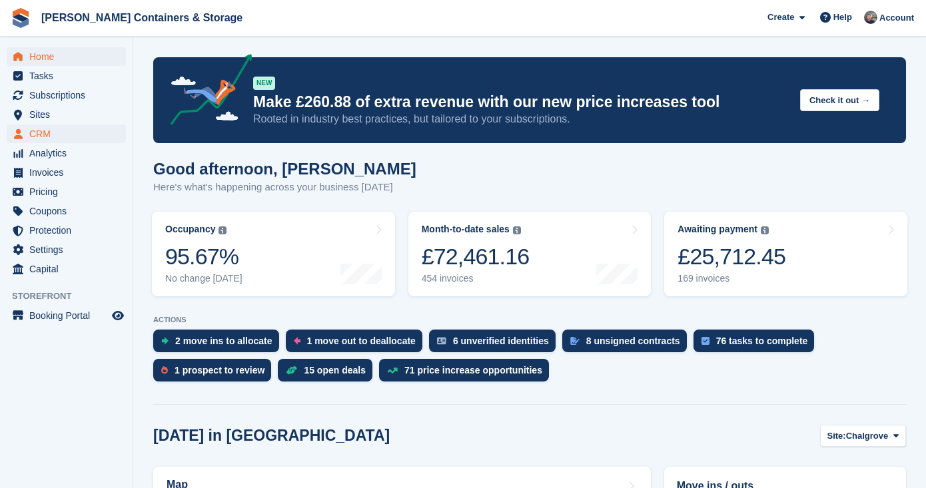
click at [48, 129] on span "CRM" at bounding box center [69, 134] width 80 height 19
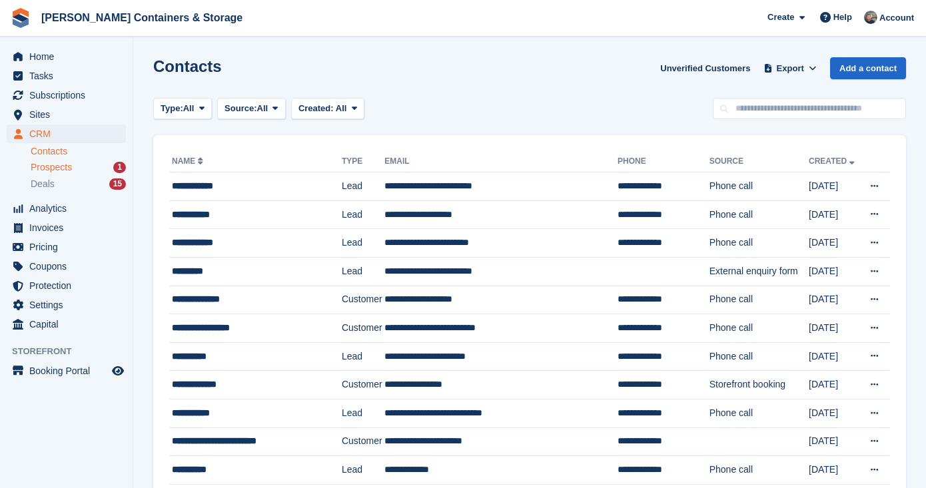
click at [65, 168] on span "Prospects" at bounding box center [51, 167] width 41 height 13
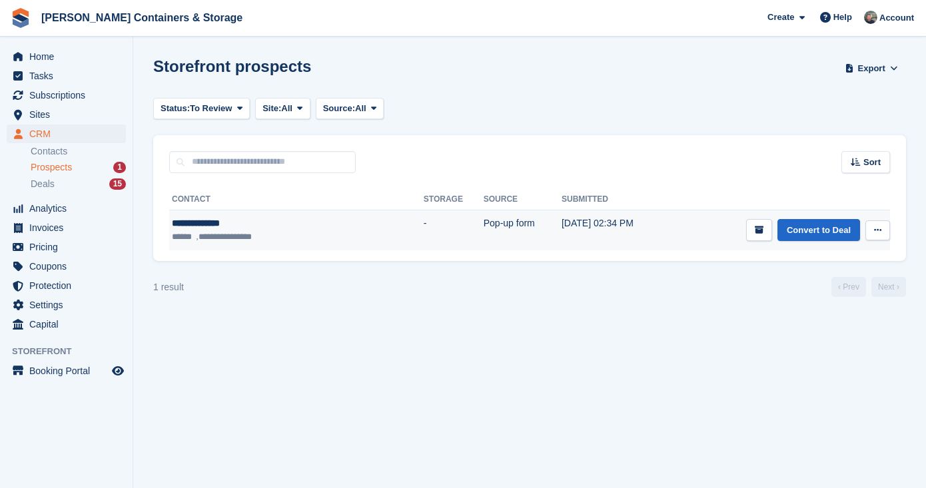
click at [235, 221] on div "**********" at bounding box center [254, 224] width 165 height 14
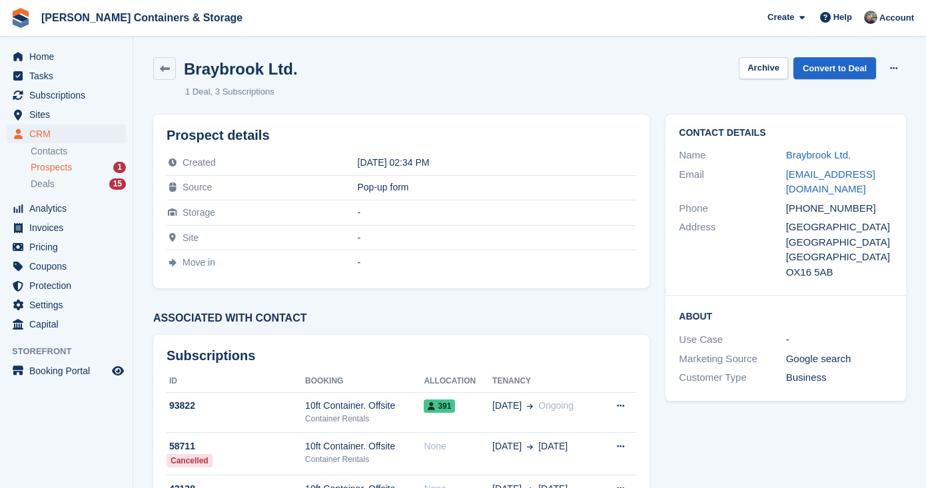
click at [814, 147] on div "Name Braybrook Ltd." at bounding box center [786, 155] width 214 height 19
click at [806, 151] on link "Braybrook Ltd." at bounding box center [818, 154] width 65 height 11
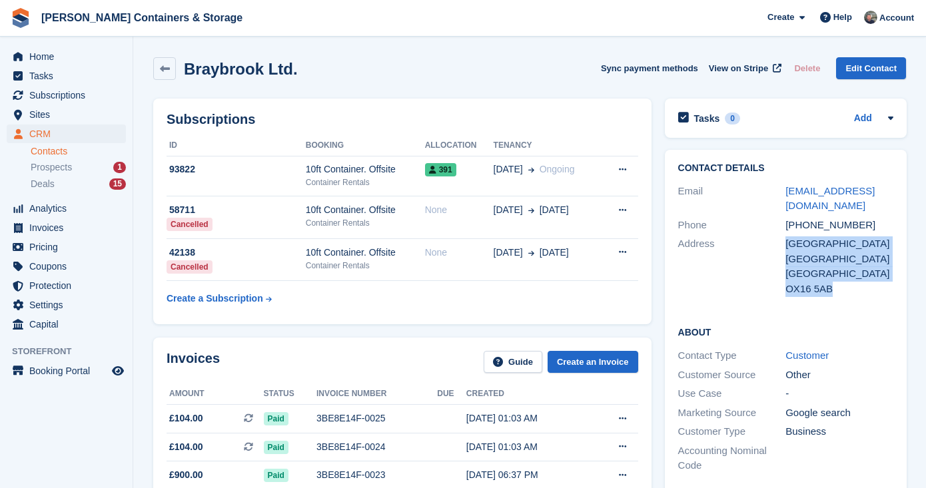
drag, startPoint x: 786, startPoint y: 237, endPoint x: 833, endPoint y: 285, distance: 66.9
click at [833, 285] on div "[GEOGRAPHIC_DATA] [GEOGRAPHIC_DATA] [GEOGRAPHIC_DATA] OX16 5AB" at bounding box center [840, 267] width 108 height 60
click at [833, 285] on div "OX16 5AB" at bounding box center [840, 289] width 108 height 15
drag, startPoint x: 833, startPoint y: 285, endPoint x: 786, endPoint y: 241, distance: 64.6
click at [786, 241] on div "Banbury Station Oxfordshire United Kingdom OX16 5AB" at bounding box center [840, 267] width 108 height 60
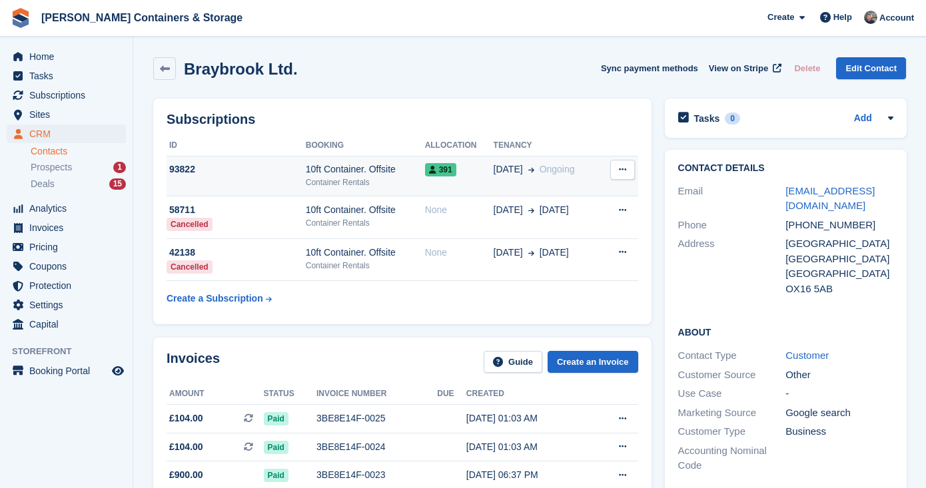
click at [345, 182] on div "Container Rentals" at bounding box center [365, 183] width 119 height 12
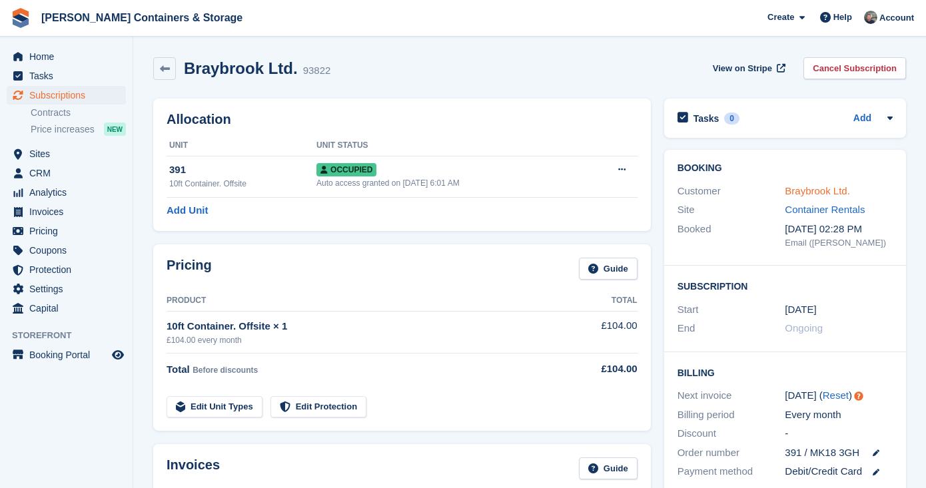
click at [808, 193] on link "Braybrook Ltd." at bounding box center [817, 190] width 65 height 11
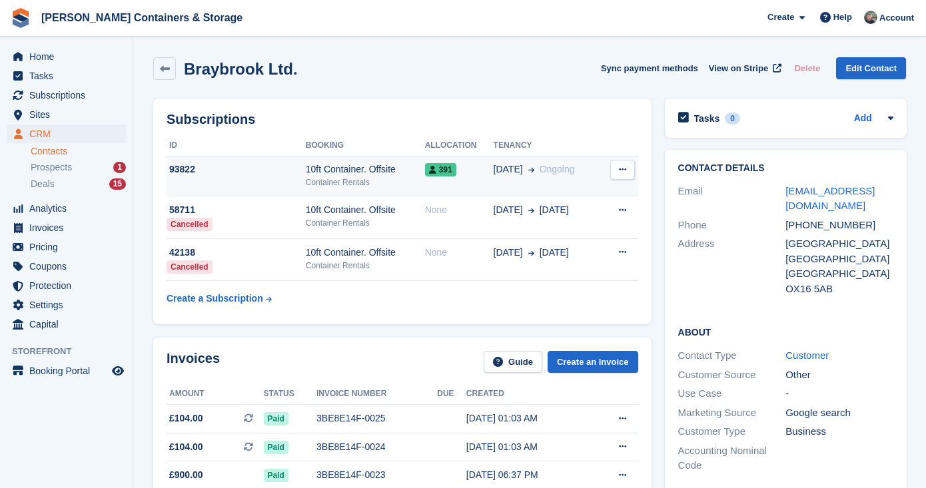
click at [489, 169] on div "391" at bounding box center [459, 170] width 69 height 14
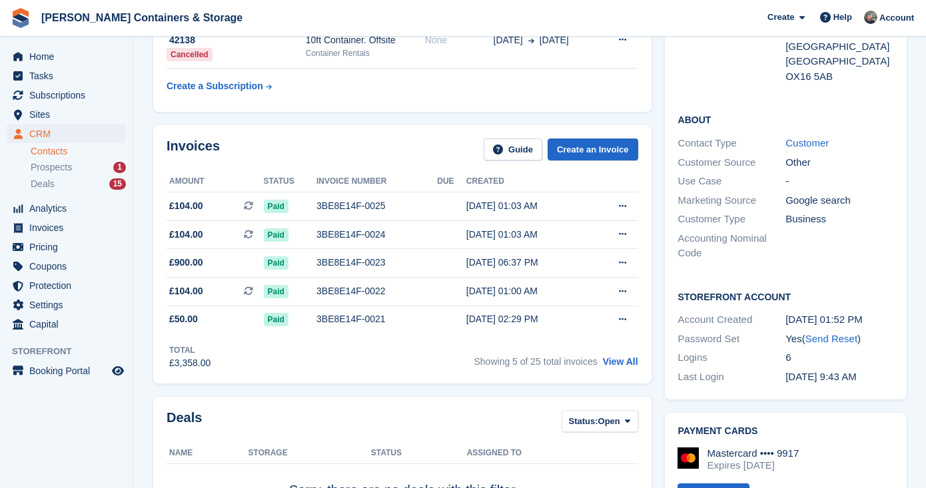
scroll to position [63, 0]
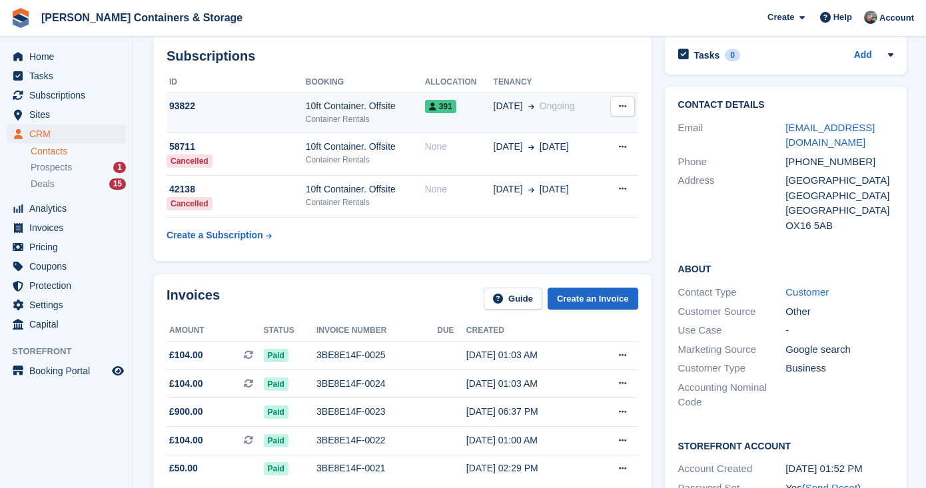
click at [510, 123] on td "[DATE] Ongoing" at bounding box center [548, 113] width 108 height 41
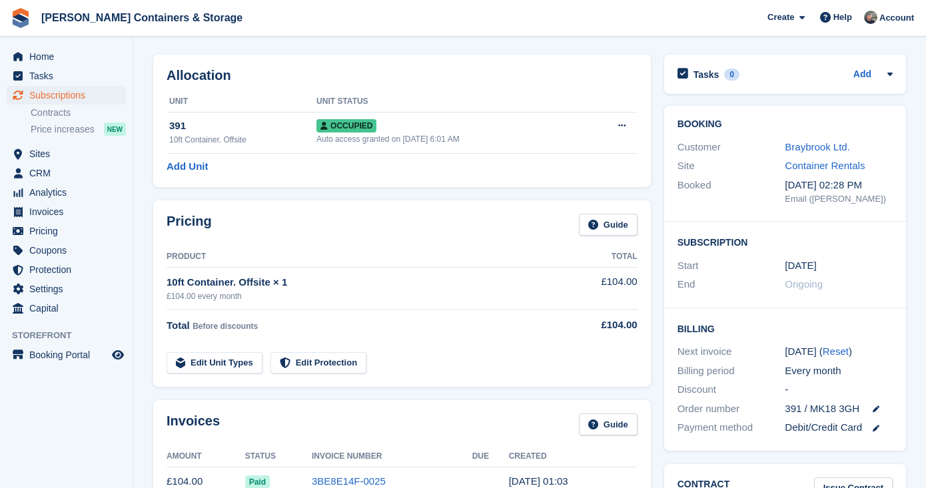
scroll to position [117, 0]
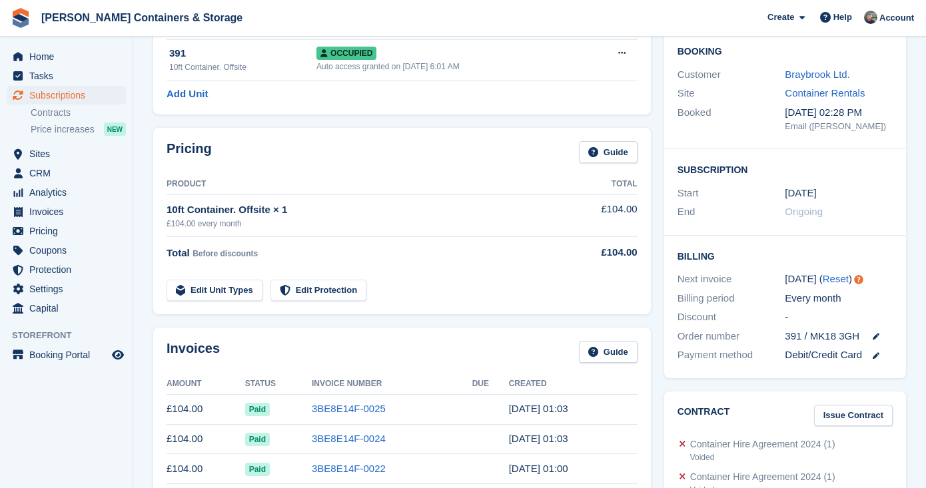
drag, startPoint x: 860, startPoint y: 333, endPoint x: 814, endPoint y: 335, distance: 45.4
click at [814, 335] on div "391 / MK18 3GH" at bounding box center [839, 336] width 108 height 15
copy span "MK18 3GH"
click at [61, 158] on span "Sites" at bounding box center [69, 154] width 80 height 19
click at [59, 170] on span "CRM" at bounding box center [69, 173] width 80 height 19
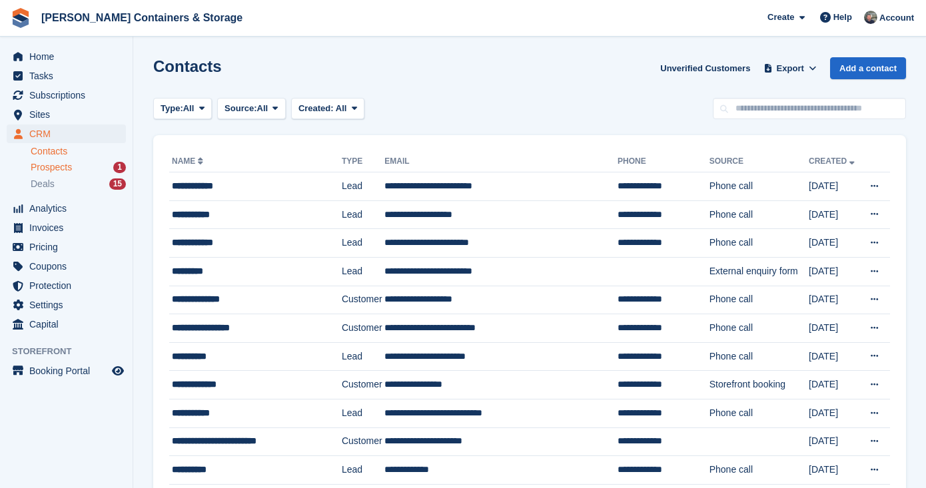
click at [61, 169] on span "Prospects" at bounding box center [51, 167] width 41 height 13
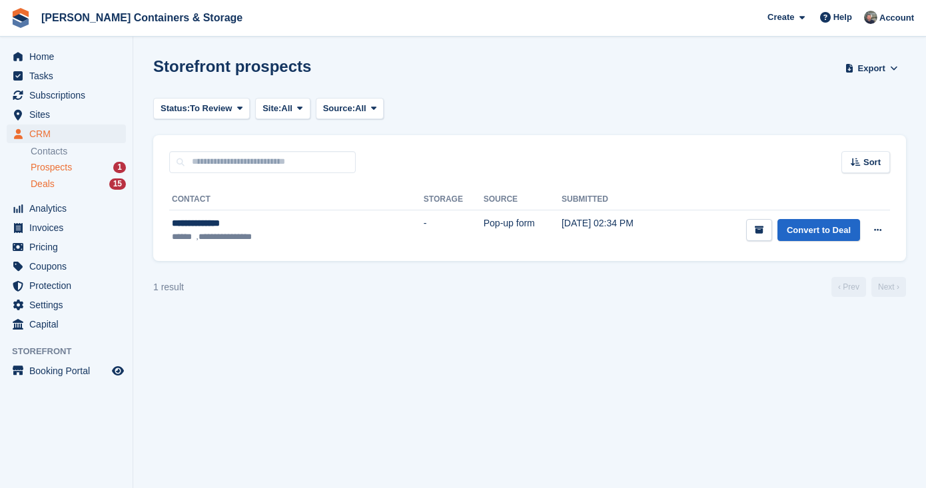
click at [61, 188] on div "Deals 15" at bounding box center [78, 184] width 95 height 13
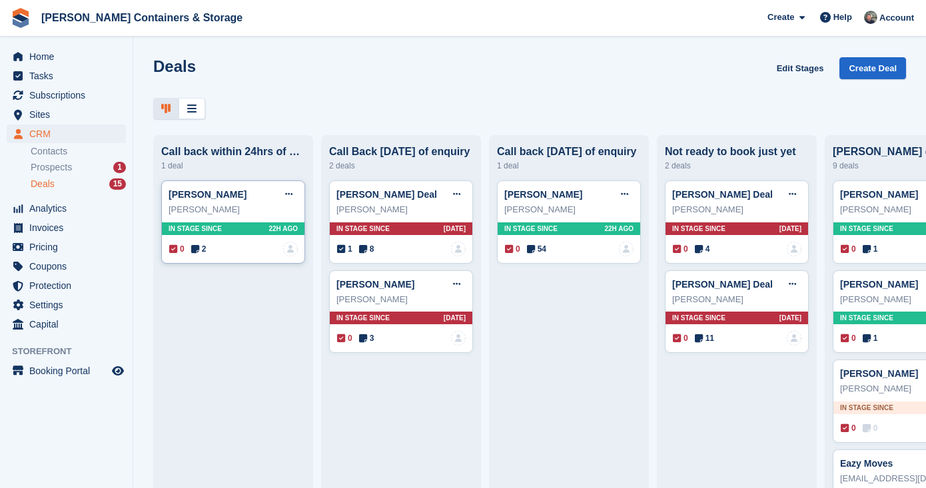
click at [205, 247] on span "2" at bounding box center [198, 249] width 15 height 12
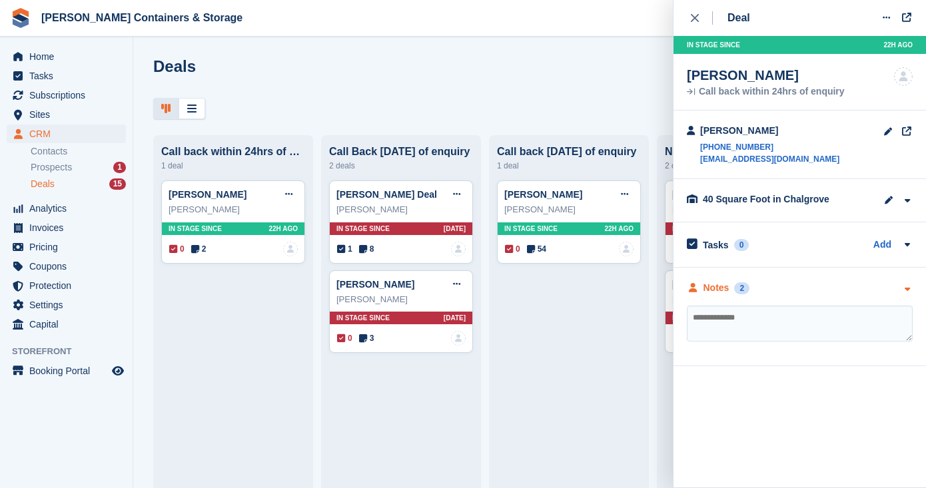
click at [718, 284] on div "Notes" at bounding box center [717, 288] width 26 height 14
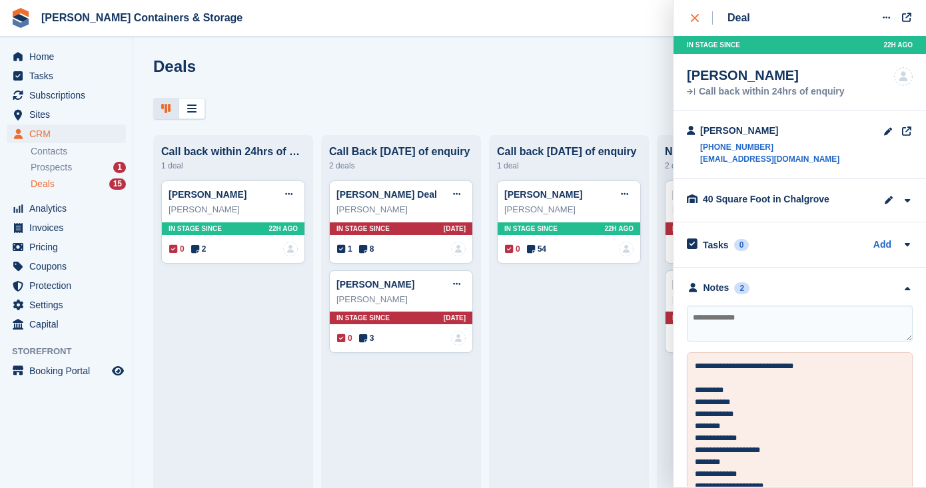
click at [694, 15] on icon "close" at bounding box center [695, 18] width 8 height 8
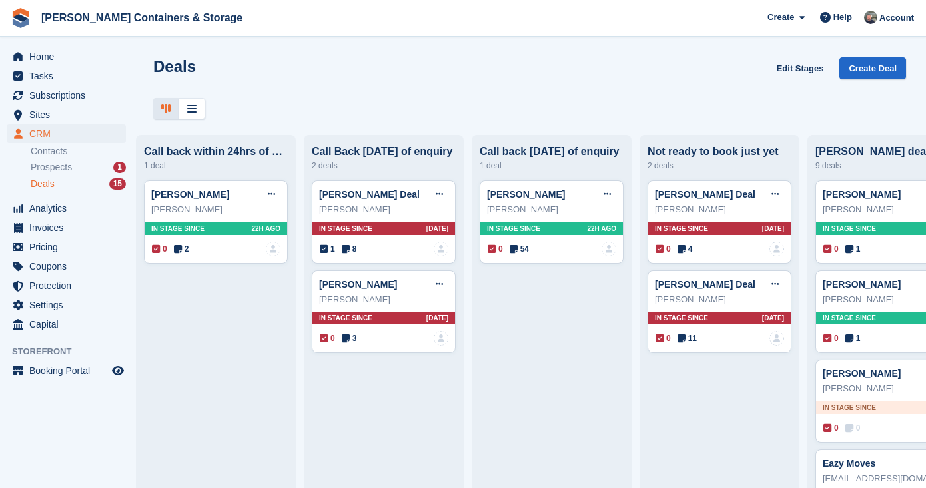
scroll to position [0, 31]
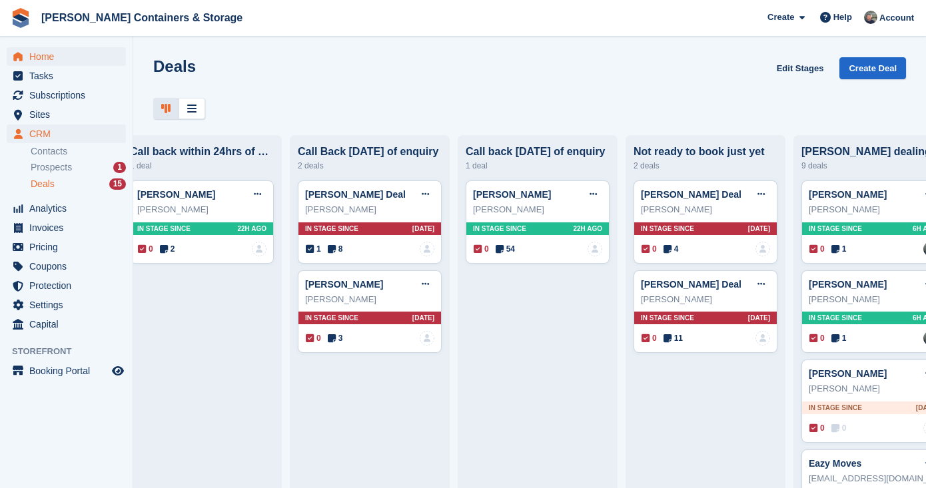
click at [67, 51] on span "Home" at bounding box center [69, 56] width 80 height 19
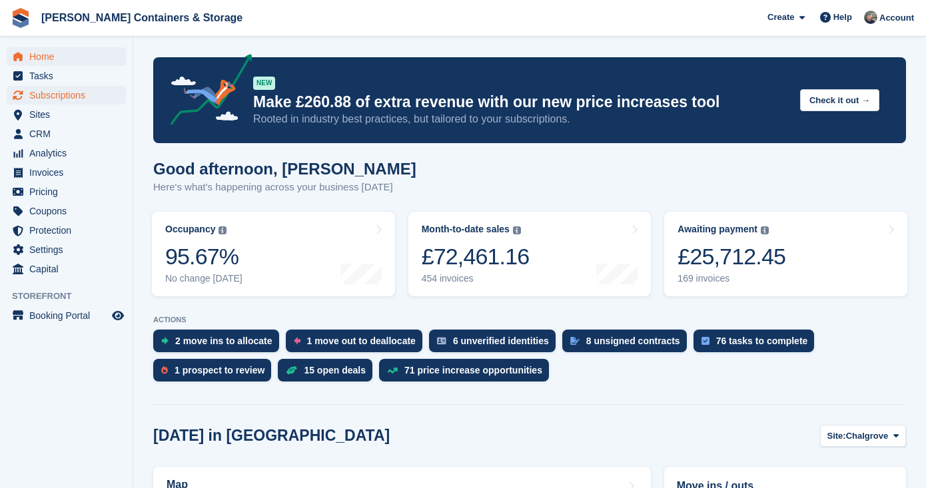
click at [91, 102] on span "Subscriptions" at bounding box center [69, 95] width 80 height 19
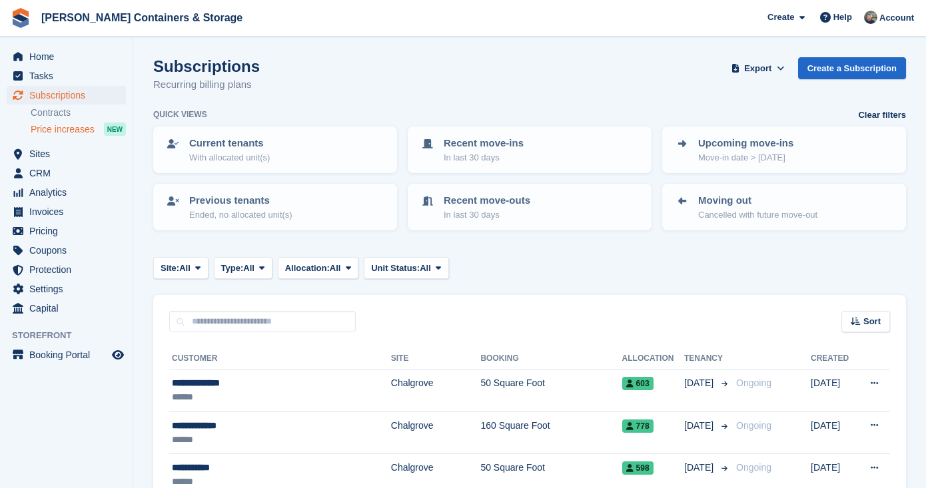
click at [86, 135] on span "Price increases" at bounding box center [63, 129] width 64 height 13
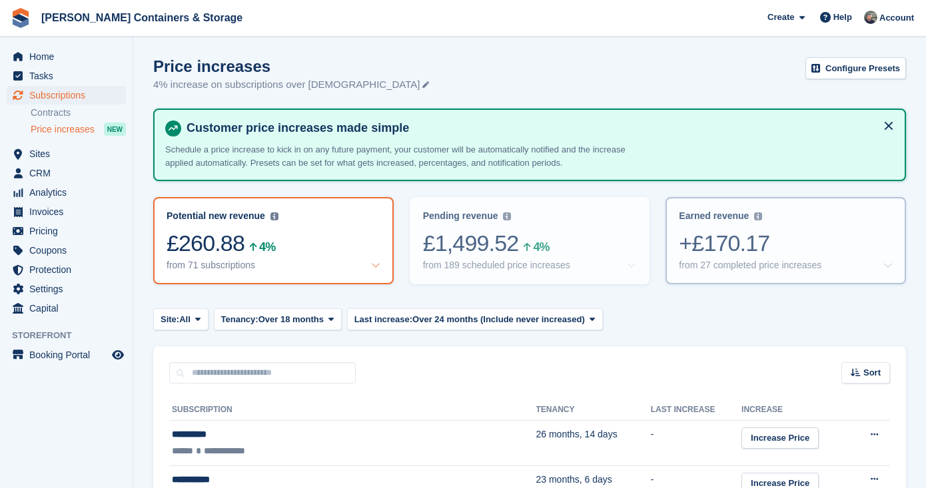
click at [745, 254] on div "+£170.17" at bounding box center [786, 243] width 214 height 27
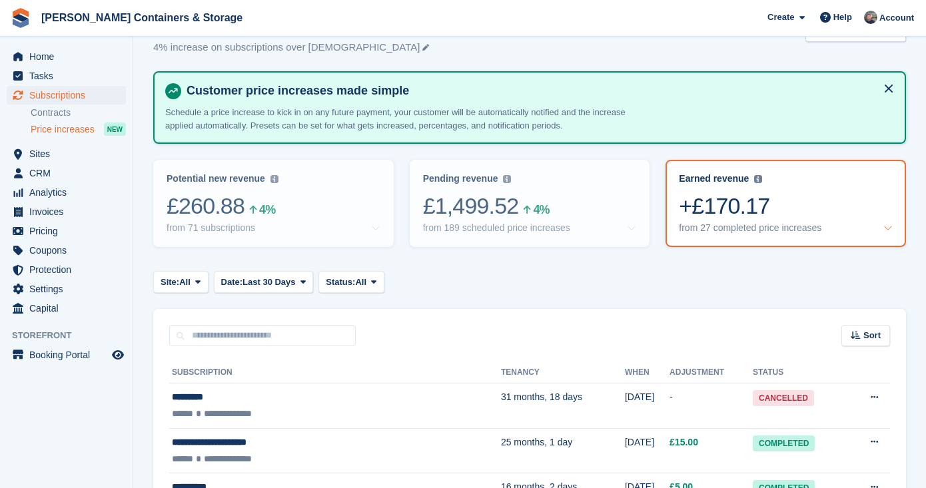
scroll to position [115, 0]
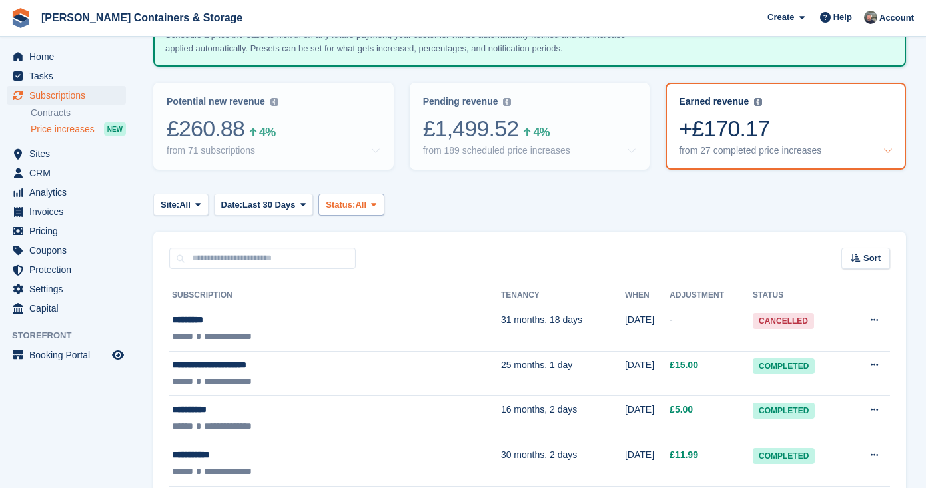
click at [343, 211] on button "Status: All" at bounding box center [351, 205] width 65 height 22
click at [309, 207] on span at bounding box center [303, 204] width 11 height 11
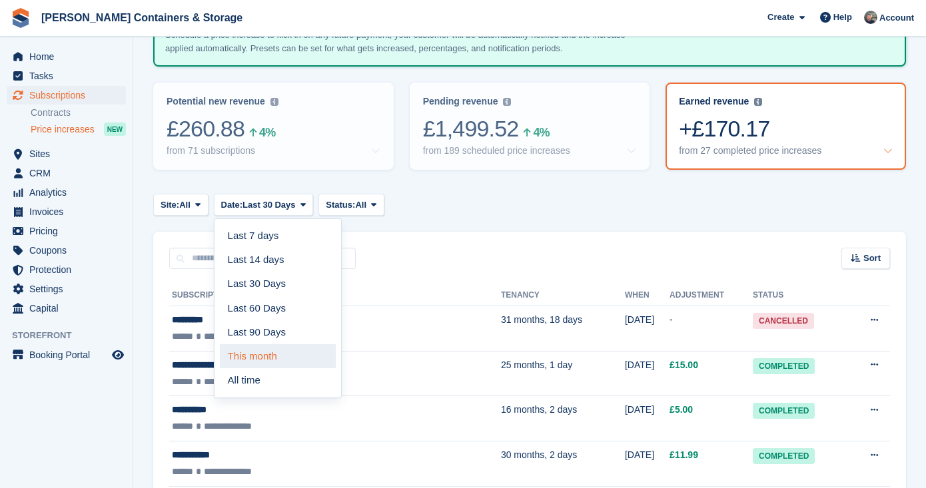
click at [317, 350] on link "This month" at bounding box center [278, 357] width 116 height 24
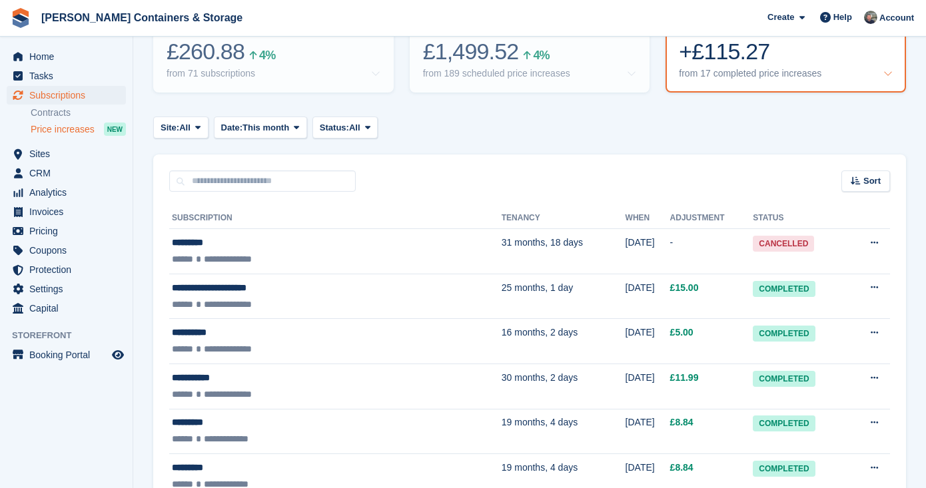
scroll to position [251, 0]
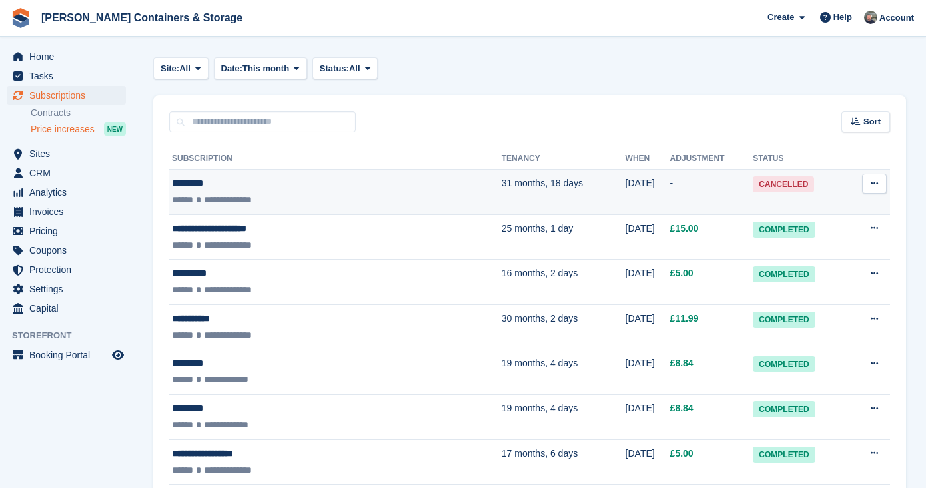
click at [875, 174] on button at bounding box center [874, 184] width 25 height 20
click at [626, 213] on td "[DATE]" at bounding box center [648, 192] width 45 height 45
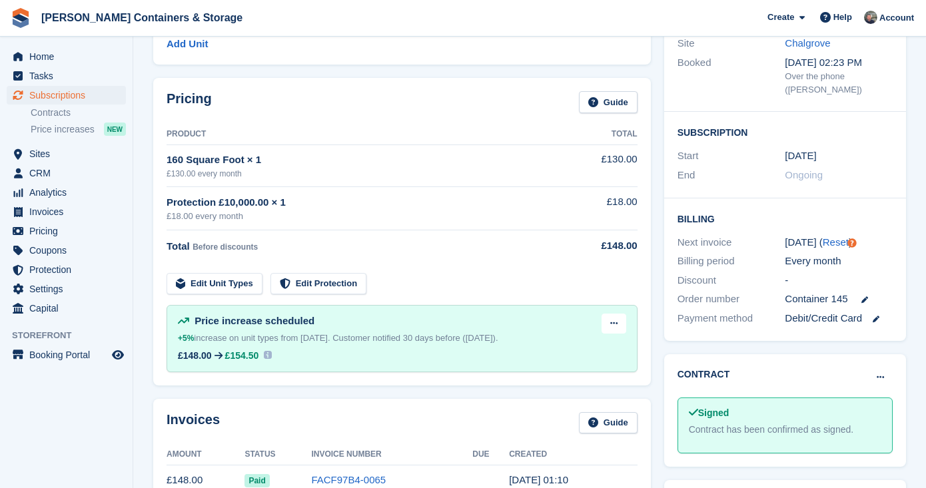
scroll to position [229, 0]
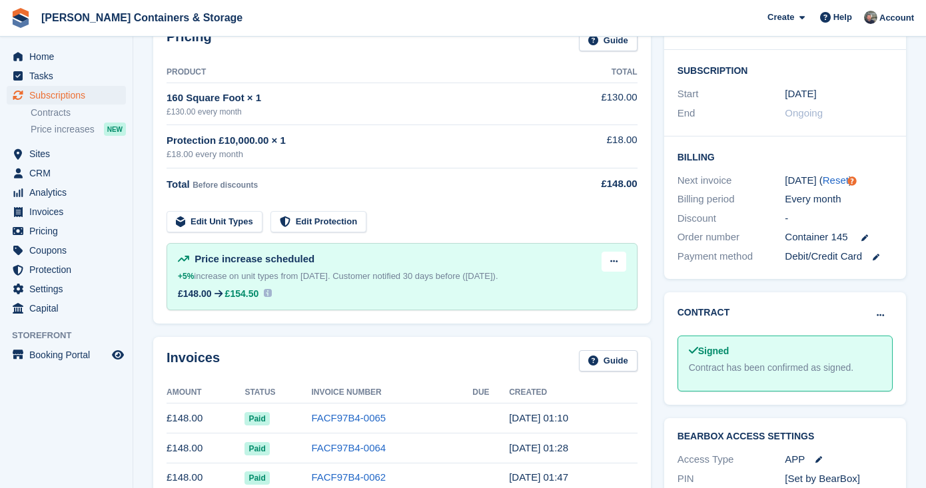
click at [628, 267] on div "Price increase scheduled +5% increase on unit types from [DATE]. Customer notif…" at bounding box center [402, 276] width 471 height 67
click at [614, 255] on button at bounding box center [614, 262] width 25 height 20
click at [527, 374] on div "Invoices Guide" at bounding box center [402, 366] width 471 height 30
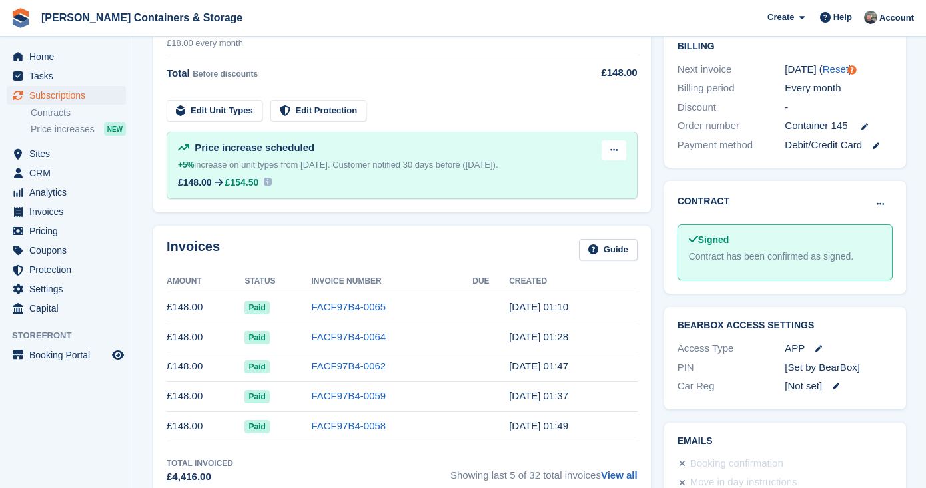
scroll to position [373, 0]
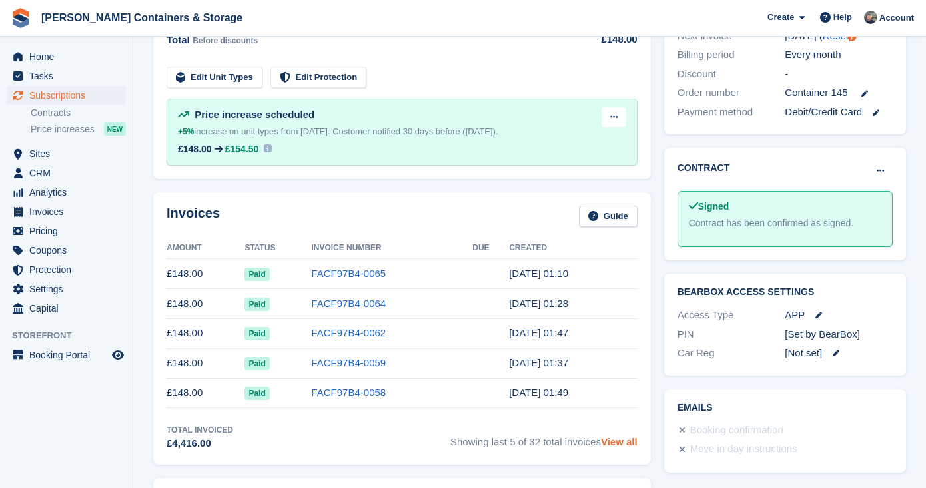
click at [625, 447] on link "View all" at bounding box center [619, 442] width 37 height 11
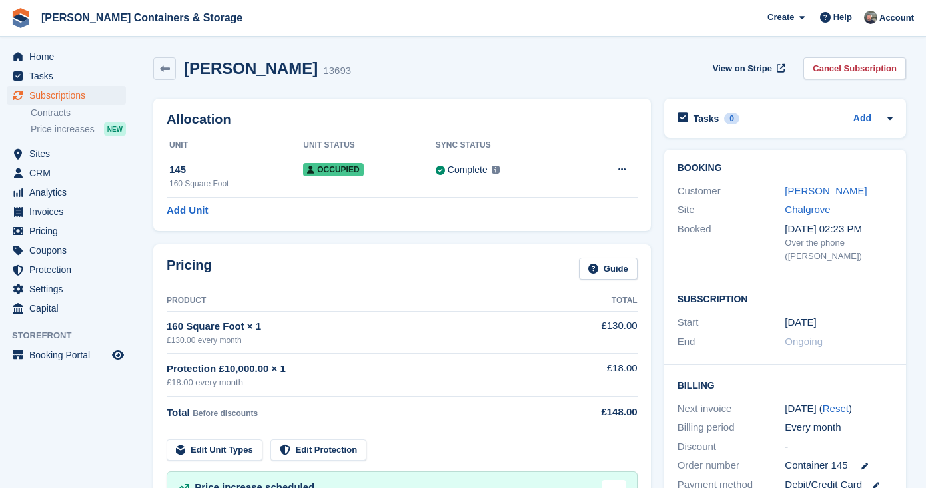
scroll to position [373, 0]
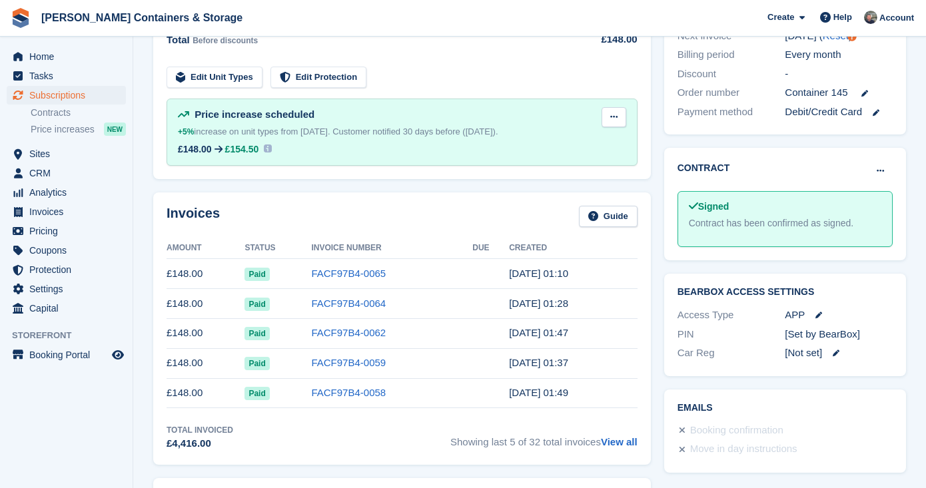
click at [606, 121] on button at bounding box center [614, 117] width 25 height 20
click at [593, 169] on p "Delete next increase" at bounding box center [562, 171] width 116 height 17
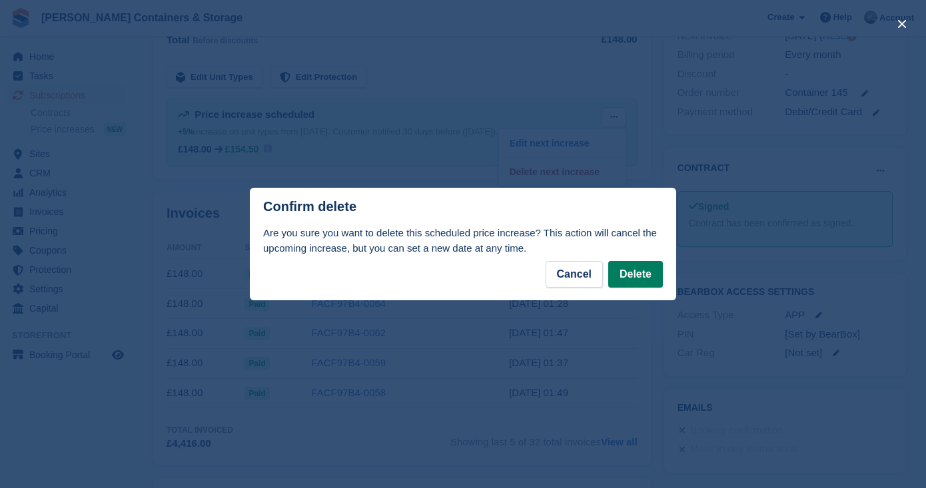
click at [644, 272] on button "Delete" at bounding box center [635, 274] width 55 height 27
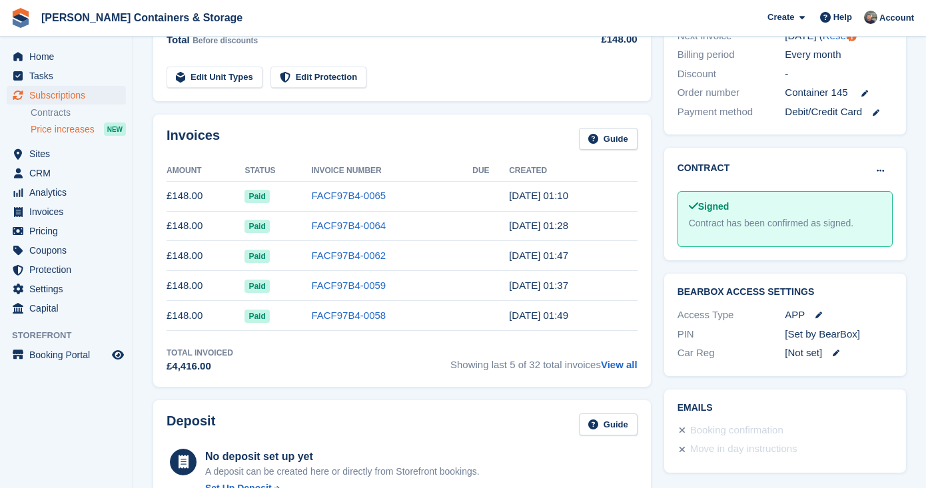
click at [83, 135] on span "Price increases" at bounding box center [63, 129] width 64 height 13
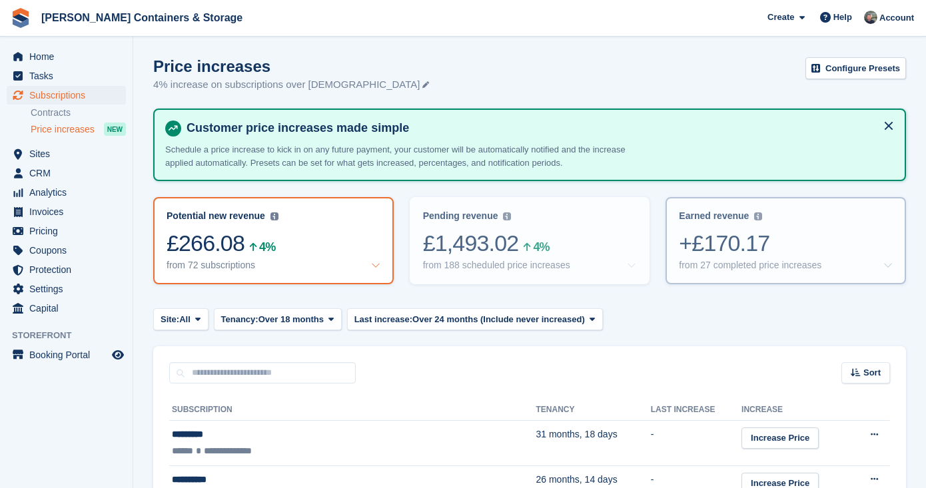
click at [774, 251] on div "+£170.17" at bounding box center [786, 243] width 214 height 27
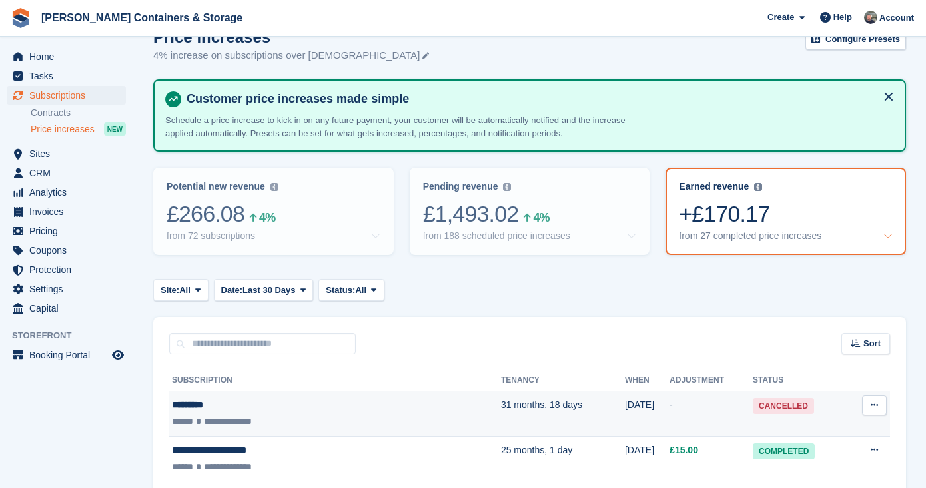
scroll to position [54, 0]
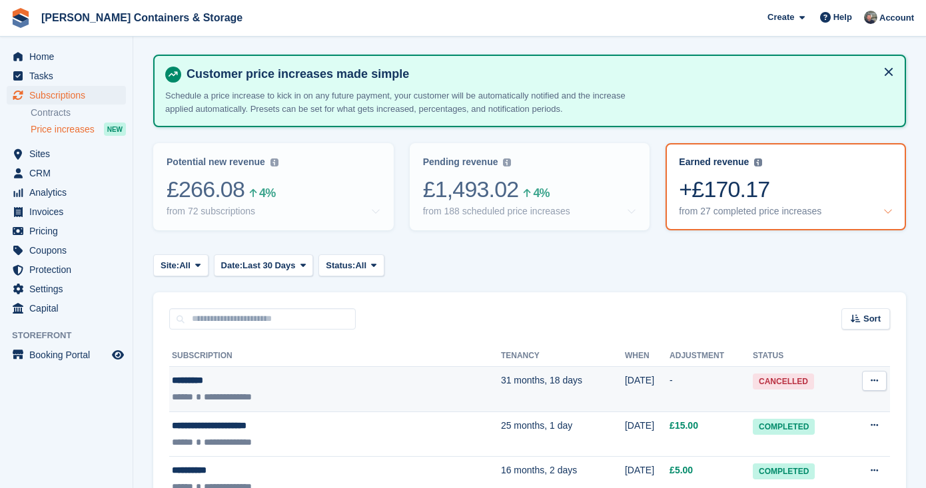
click at [885, 391] on td "Set next increase View customer Delete next increase" at bounding box center [869, 389] width 43 height 45
click at [877, 378] on icon at bounding box center [874, 381] width 7 height 9
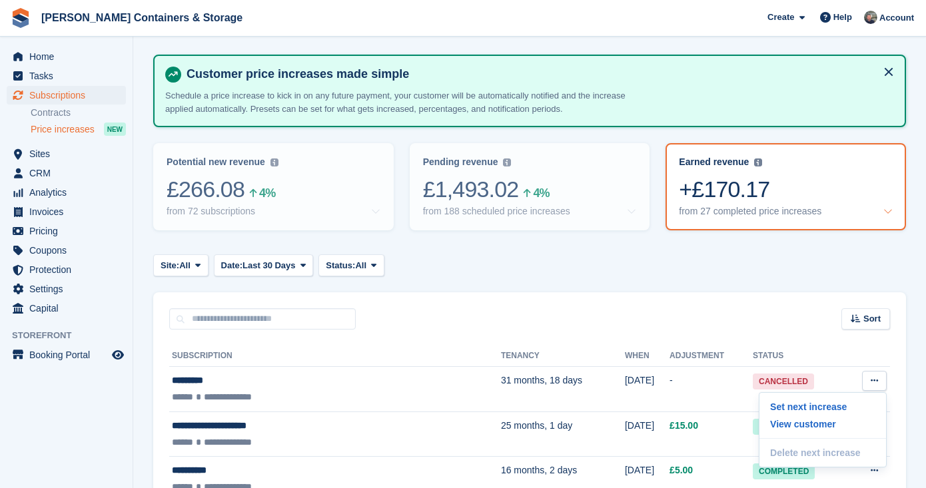
click at [676, 353] on th "Adjustment" at bounding box center [711, 356] width 83 height 21
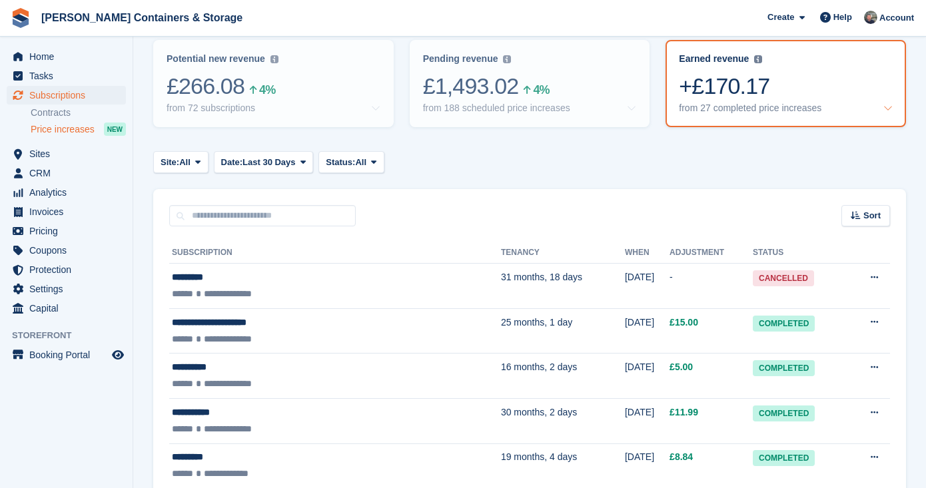
scroll to position [167, 0]
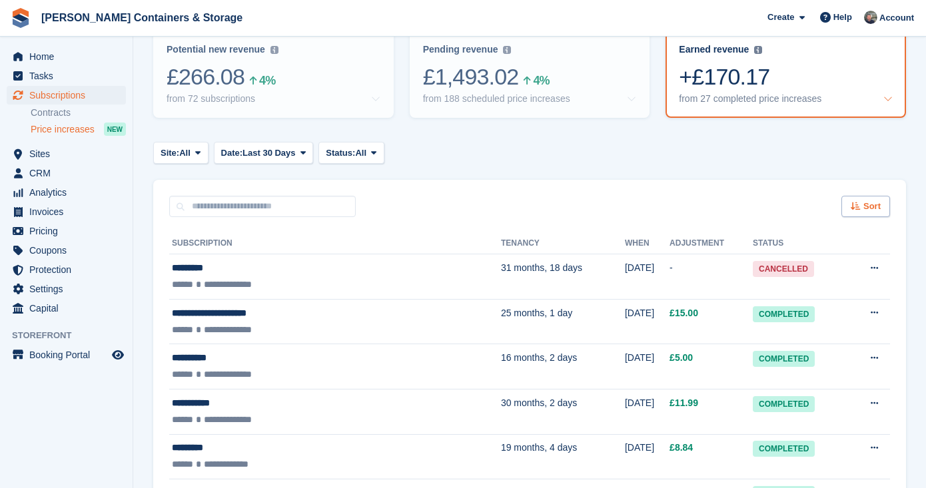
click at [871, 207] on span "Sort" at bounding box center [872, 206] width 17 height 13
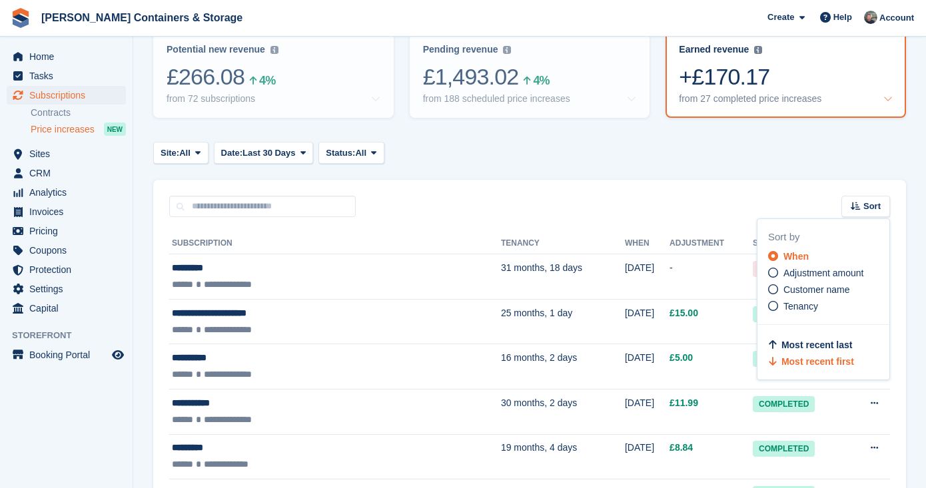
click at [594, 181] on div "Sort Sort by When Adjustment amount Customer name Tenancy Most recent last Most…" at bounding box center [529, 199] width 753 height 38
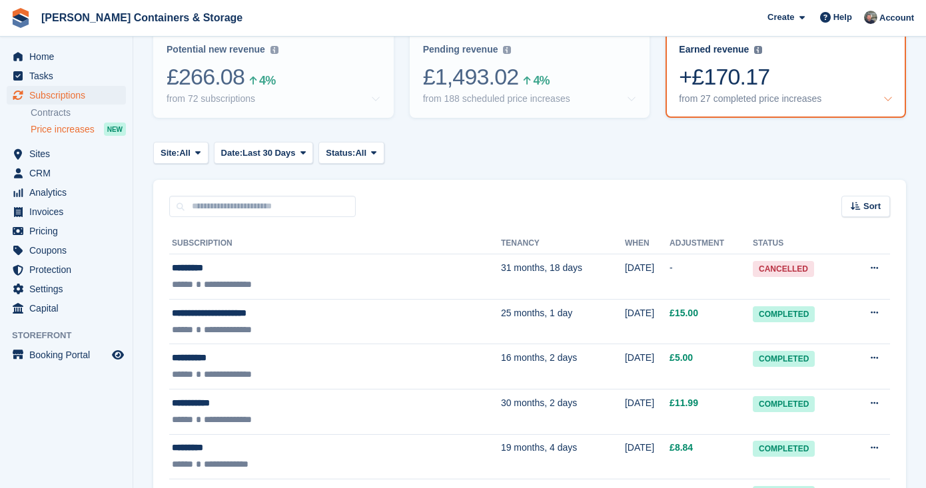
click at [367, 155] on span "All" at bounding box center [360, 153] width 11 height 13
click at [381, 206] on link "Completed" at bounding box center [383, 209] width 116 height 24
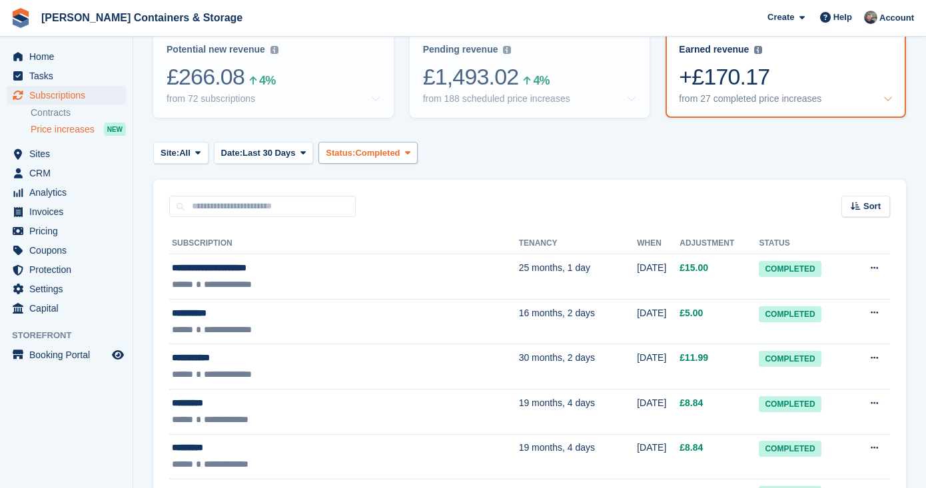
click at [355, 151] on span "Status:" at bounding box center [340, 153] width 29 height 13
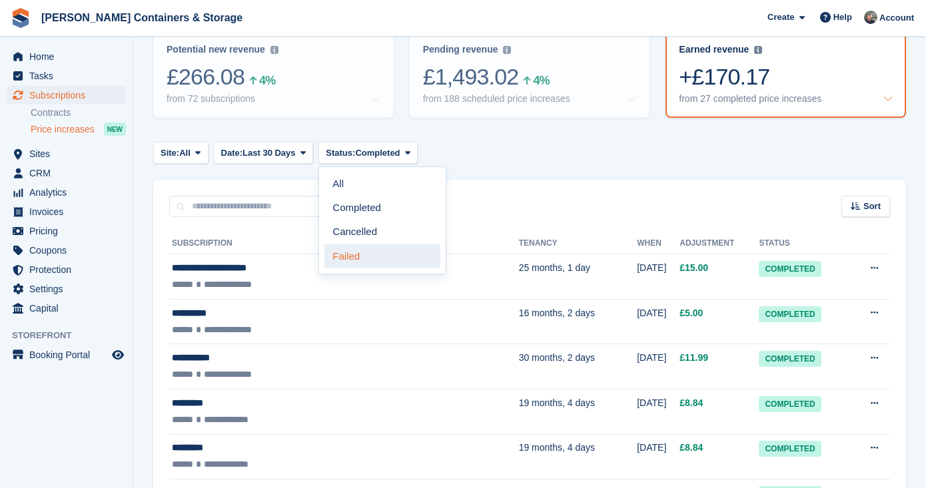
click at [379, 245] on link "Failed" at bounding box center [383, 257] width 116 height 24
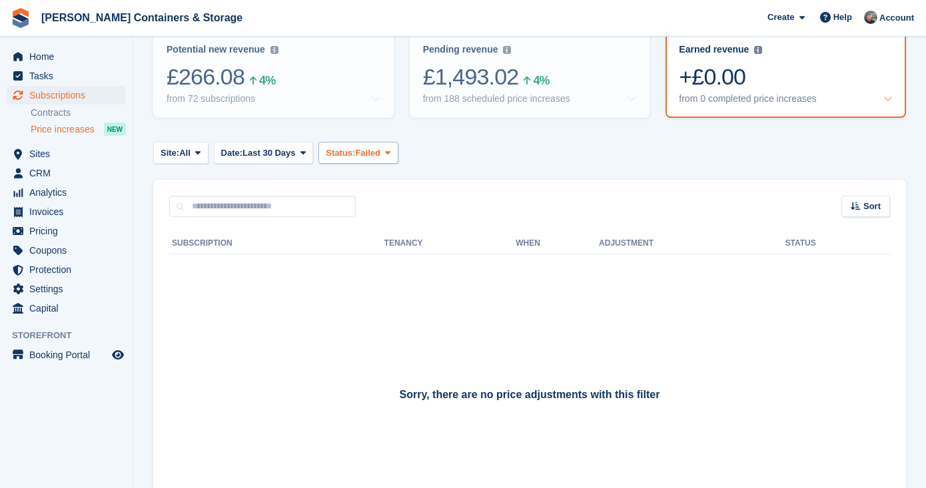
click at [376, 155] on span "Failed" at bounding box center [367, 153] width 25 height 13
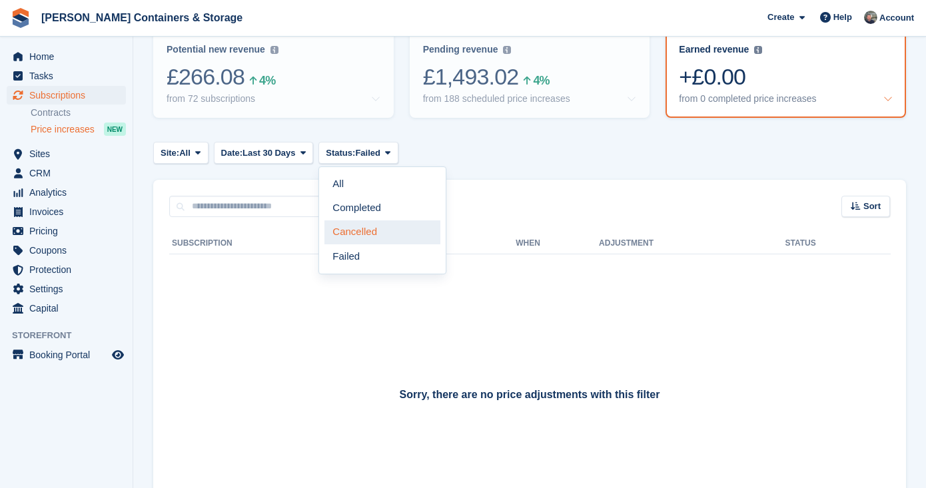
click at [391, 224] on link "Cancelled" at bounding box center [383, 233] width 116 height 24
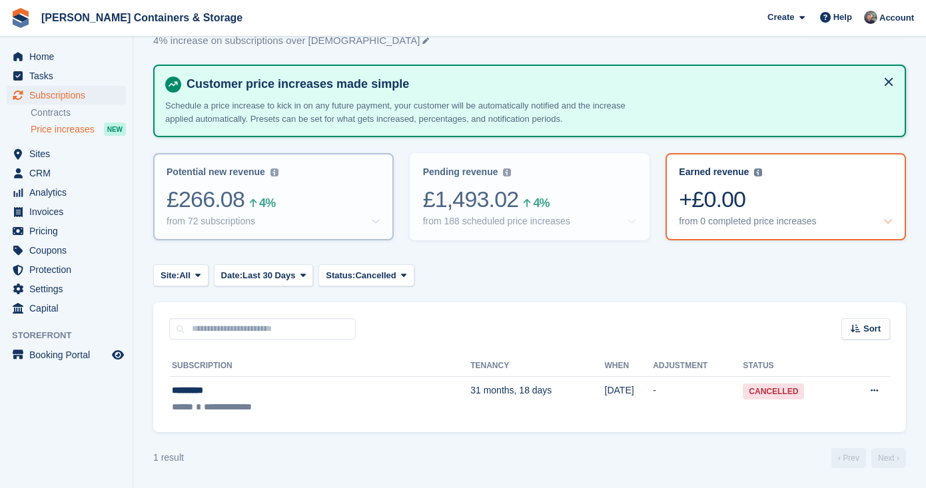
scroll to position [43, 0]
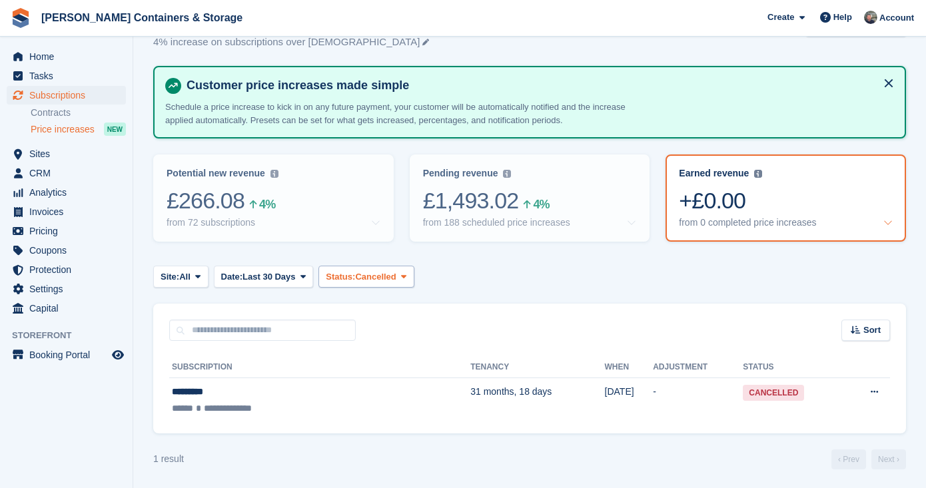
click at [395, 283] on button "Status: Cancelled" at bounding box center [366, 277] width 95 height 22
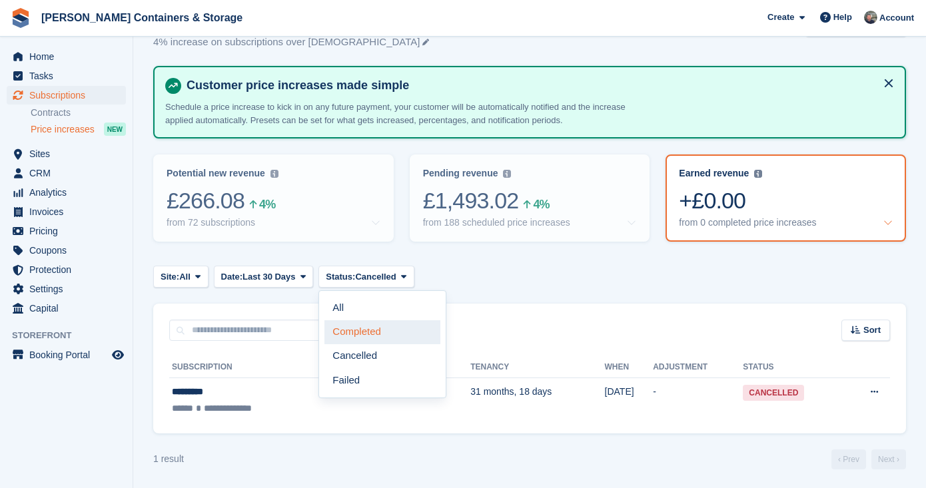
click at [395, 321] on link "Completed" at bounding box center [383, 333] width 116 height 24
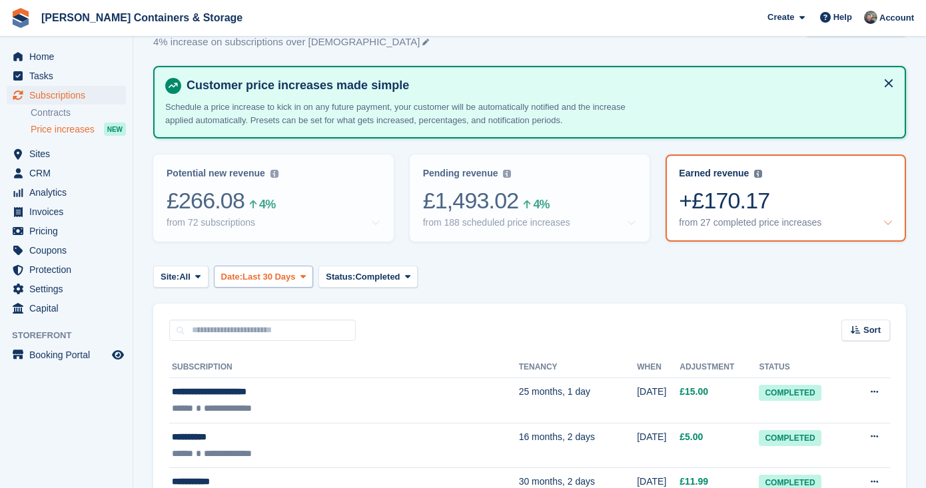
click at [291, 276] on span "Last 30 Days" at bounding box center [269, 277] width 53 height 13
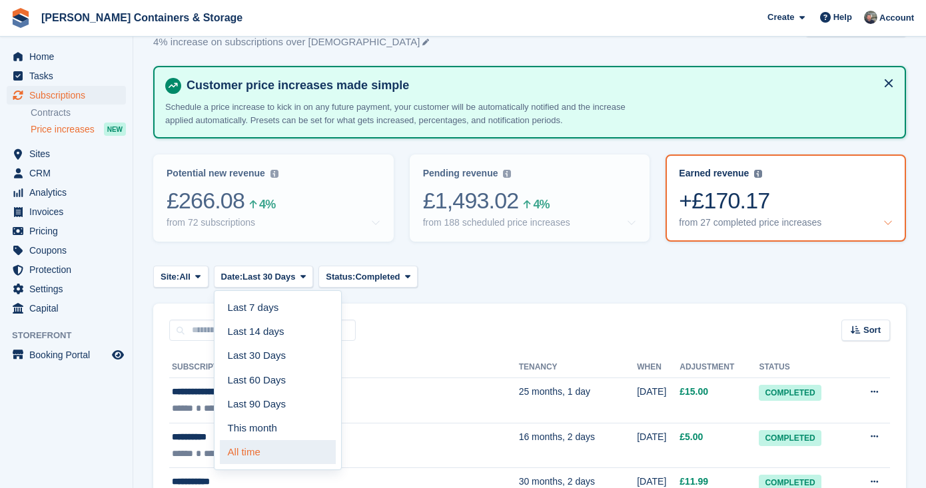
click at [297, 451] on link "All time" at bounding box center [278, 453] width 116 height 24
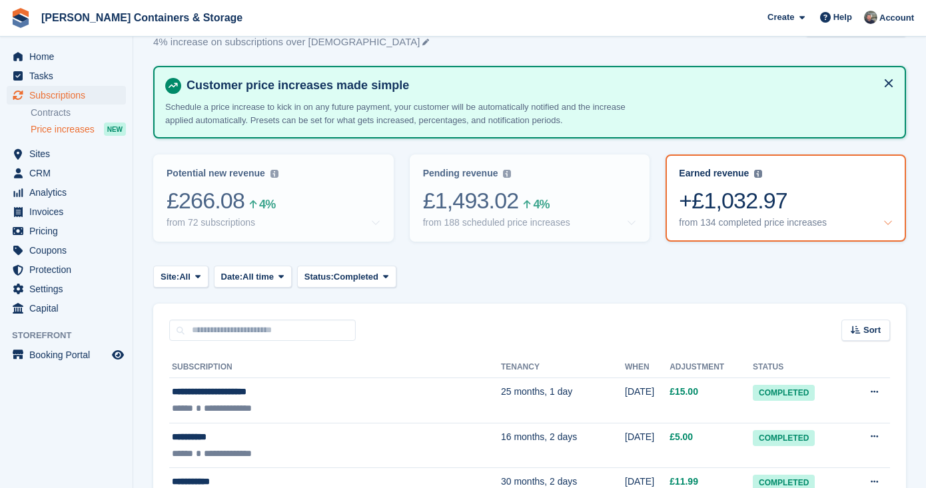
scroll to position [97, 0]
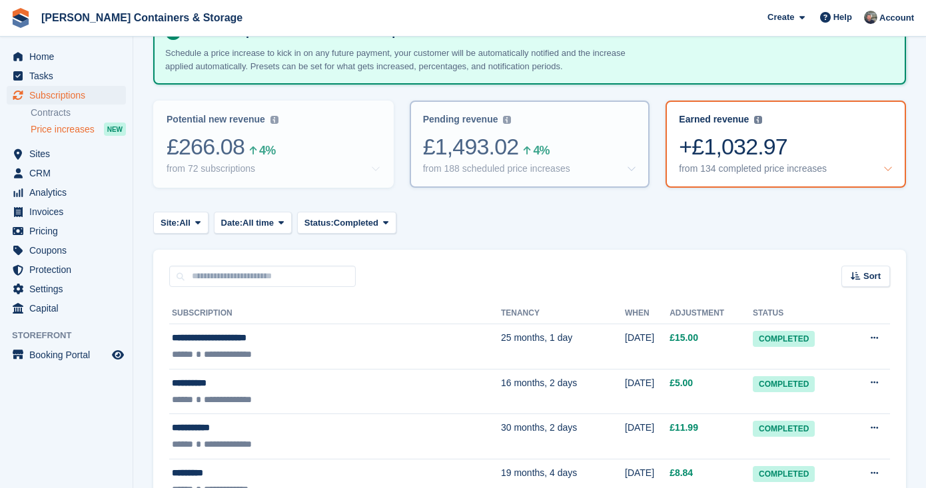
click at [448, 165] on div "from 188 scheduled price increases" at bounding box center [496, 168] width 147 height 11
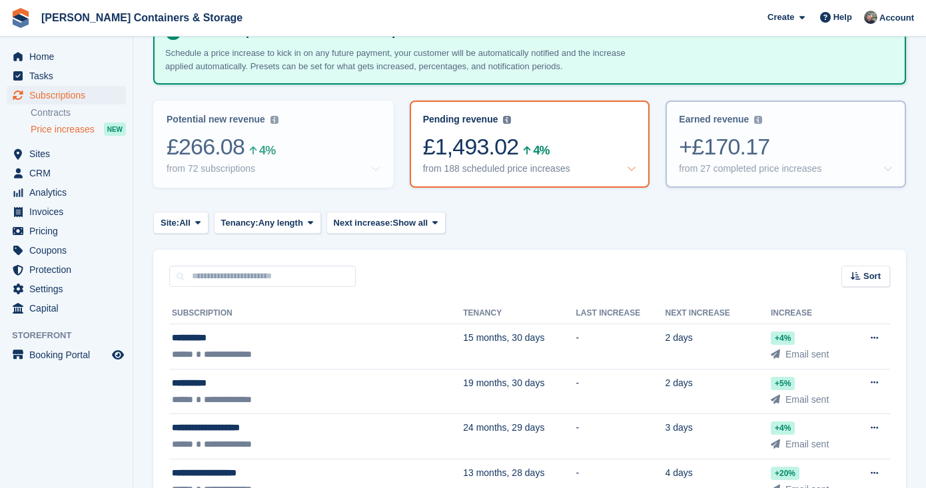
click at [695, 142] on div "+£170.17" at bounding box center [786, 146] width 214 height 27
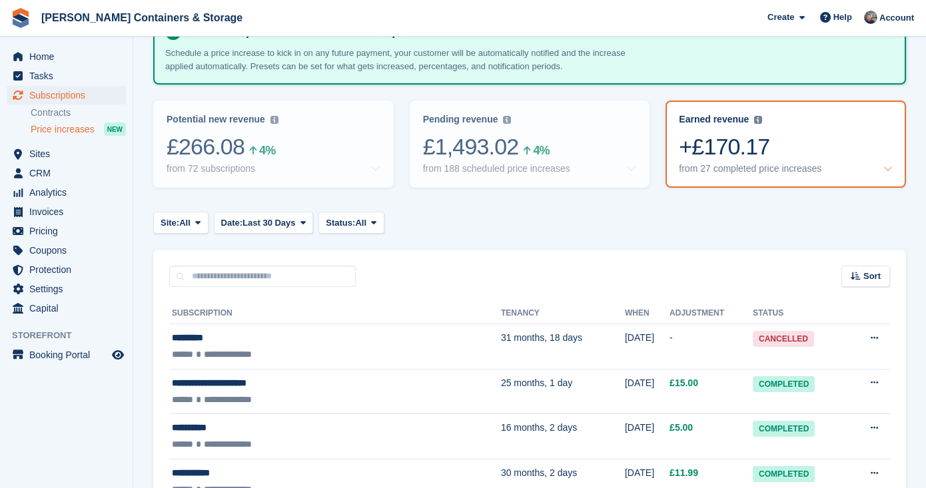
click at [61, 66] on ul "Home" at bounding box center [66, 56] width 133 height 19
click at [60, 61] on span "Home" at bounding box center [69, 56] width 80 height 19
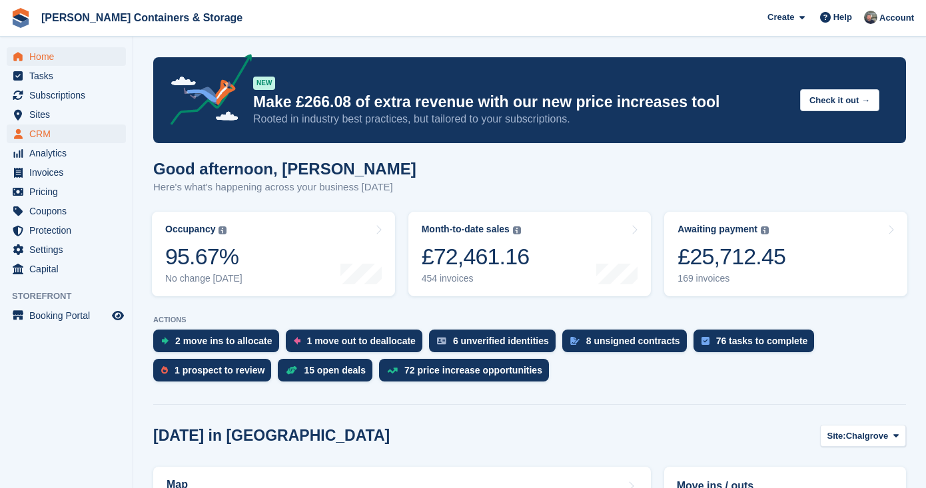
scroll to position [143, 0]
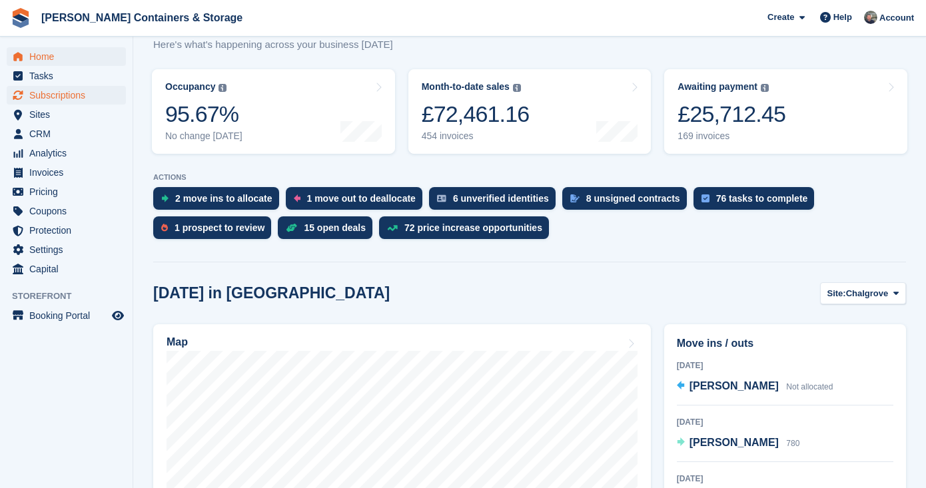
click at [75, 97] on span "Subscriptions" at bounding box center [69, 95] width 80 height 19
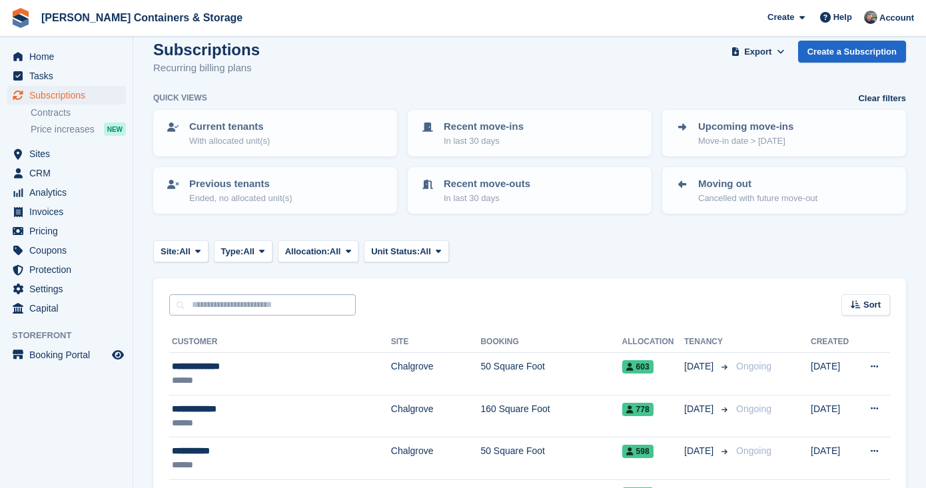
scroll to position [63, 0]
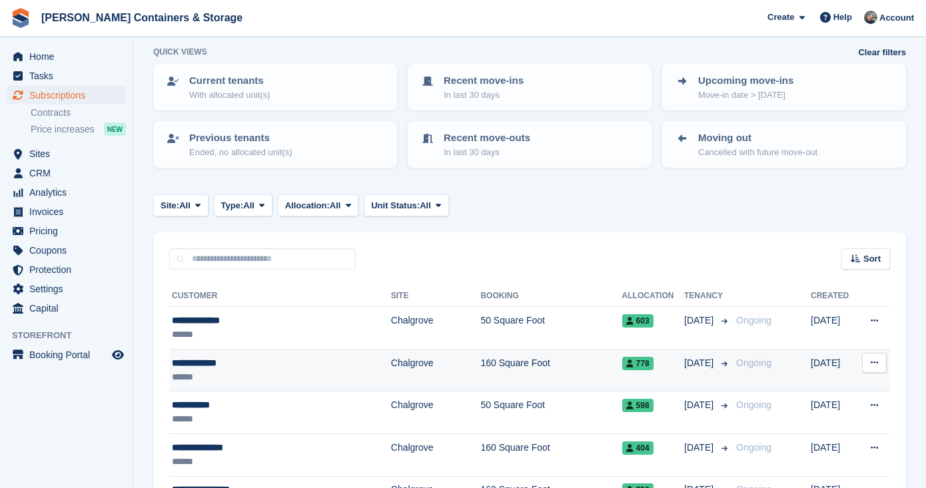
click at [419, 361] on td "Chalgrove" at bounding box center [436, 370] width 90 height 43
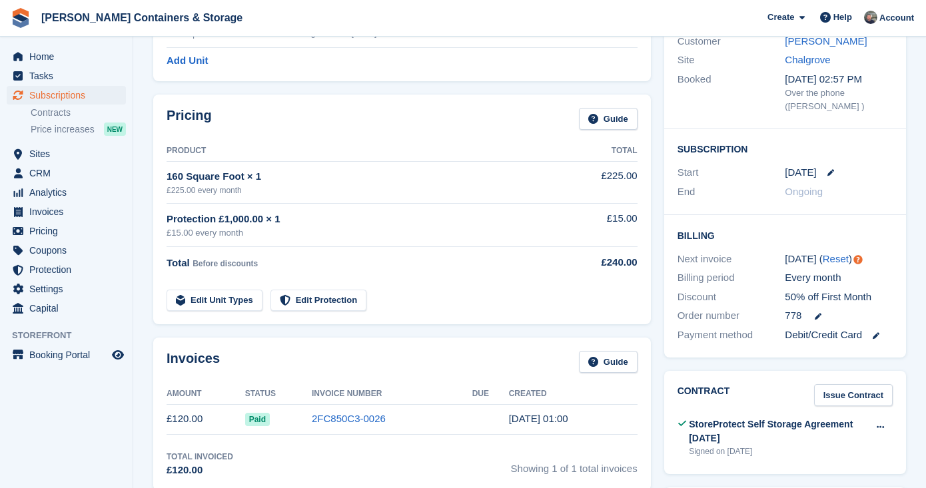
scroll to position [244, 0]
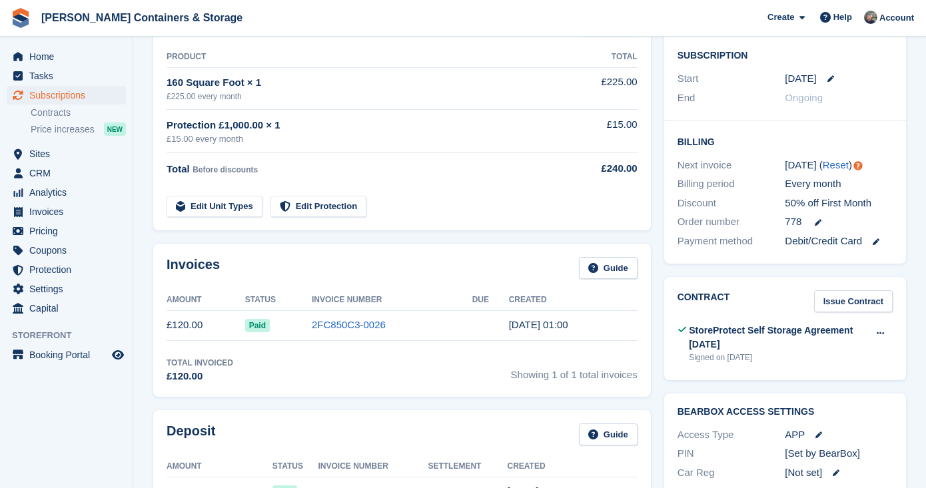
click at [71, 86] on span "Subscriptions" at bounding box center [69, 95] width 80 height 19
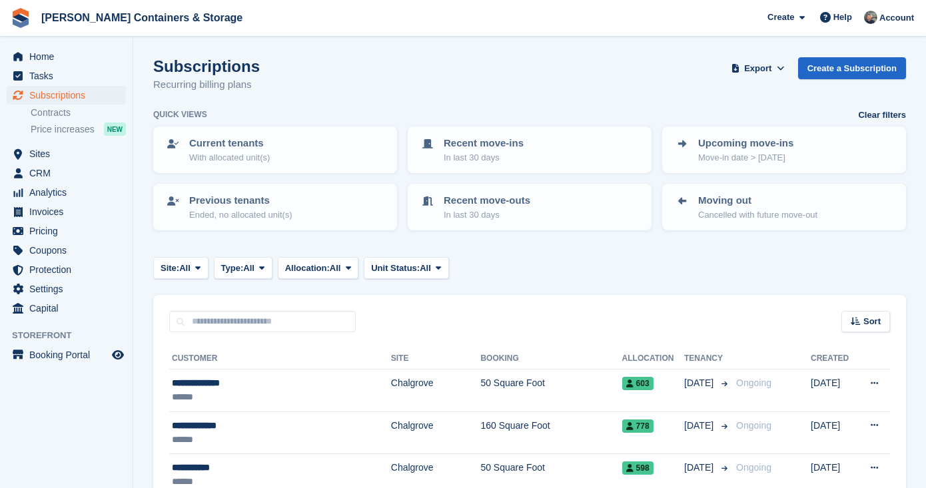
click at [228, 305] on div "Sort Sort by Customer name Date created Move in date Move out date Created (old…" at bounding box center [529, 314] width 753 height 38
click at [227, 317] on input "text" at bounding box center [262, 322] width 187 height 22
type input "******"
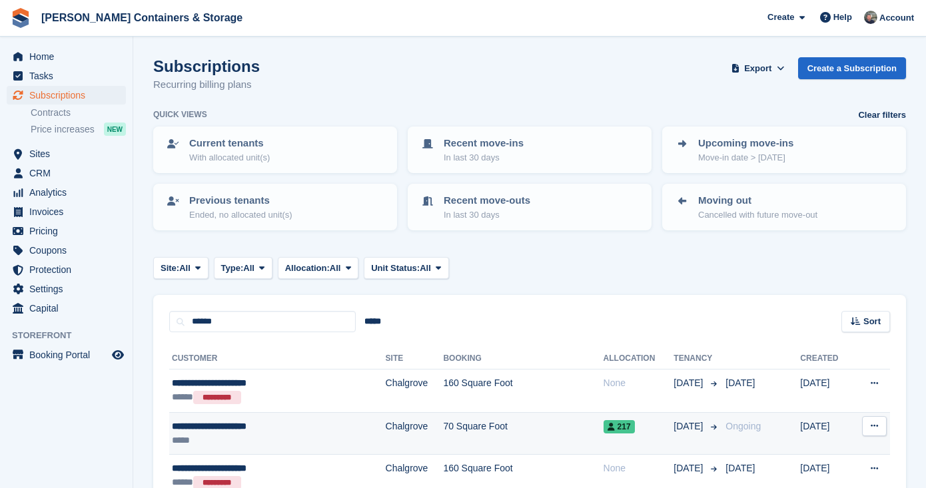
click at [386, 431] on td "Chalgrove" at bounding box center [415, 434] width 58 height 43
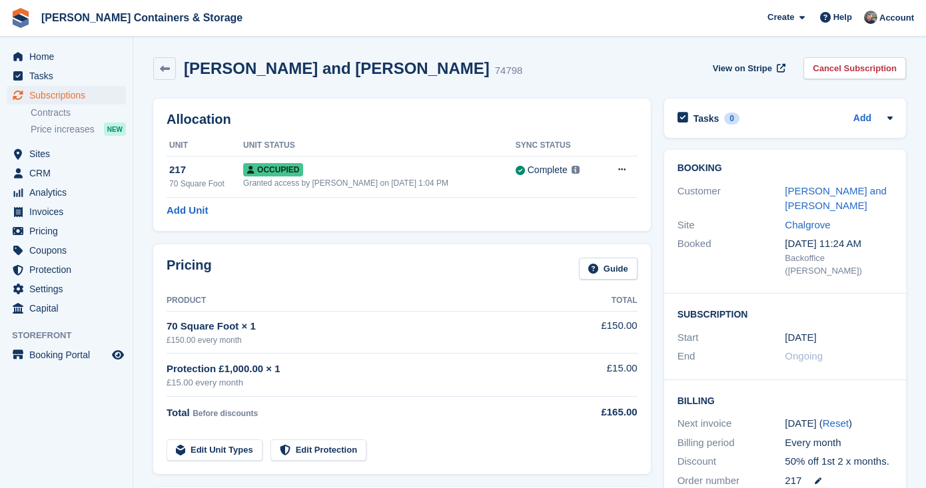
click at [816, 177] on div "Booking Customer [PERSON_NAME] and [PERSON_NAME] Site Chalgrove Booked [DATE] 1…" at bounding box center [785, 222] width 242 height 144
click at [813, 184] on div "[PERSON_NAME] and [PERSON_NAME]" at bounding box center [839, 199] width 108 height 30
click at [807, 190] on link "[PERSON_NAME] and [PERSON_NAME]" at bounding box center [836, 198] width 102 height 27
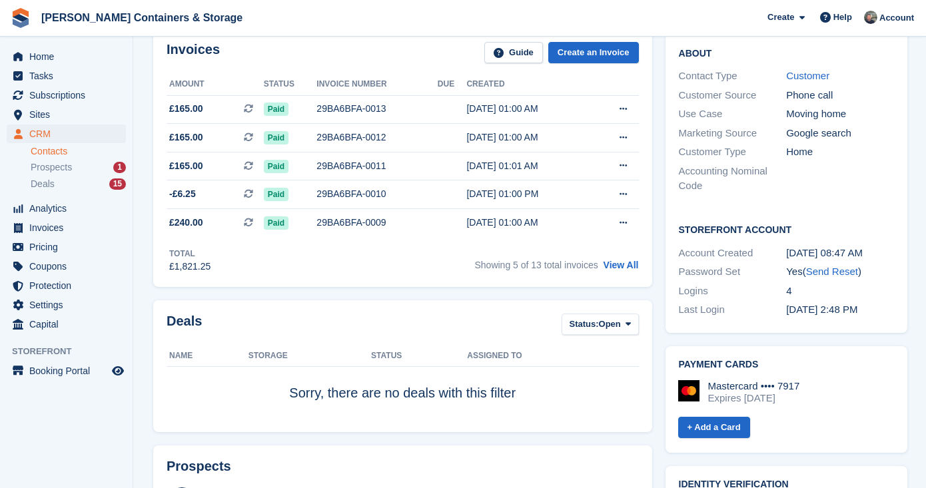
scroll to position [461, 0]
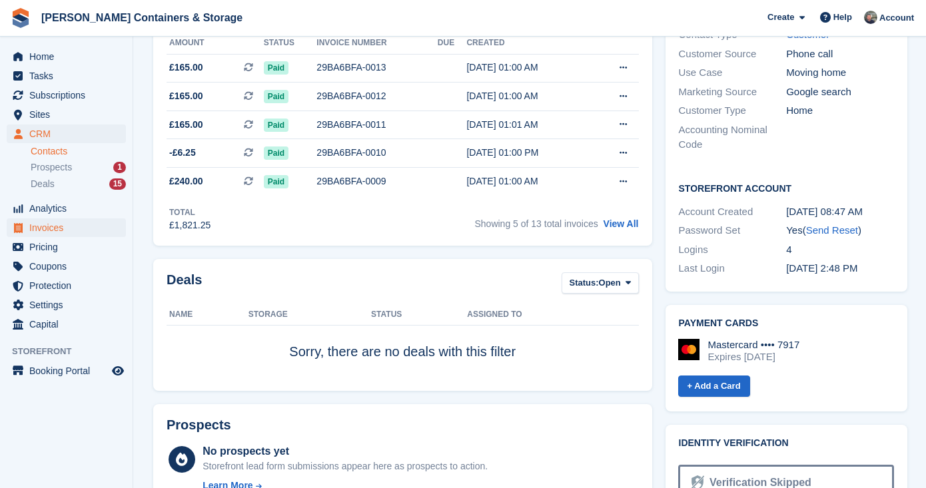
click at [40, 231] on span "Invoices" at bounding box center [69, 228] width 80 height 19
